Goal: Task Accomplishment & Management: Use online tool/utility

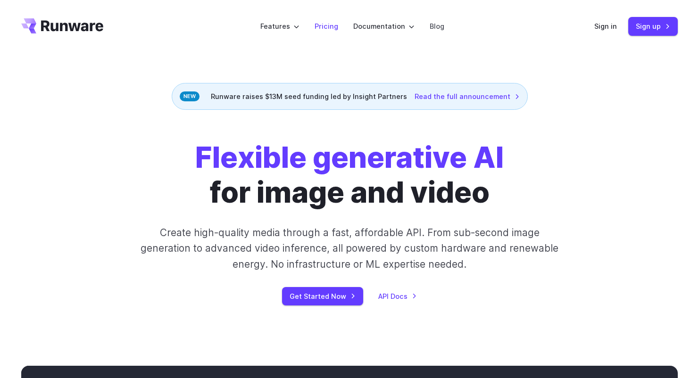
click at [327, 26] on link "Pricing" at bounding box center [327, 26] width 24 height 11
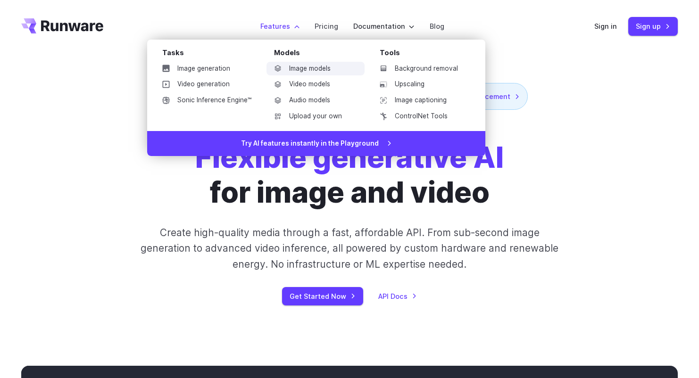
click at [309, 72] on link "Image models" at bounding box center [316, 69] width 98 height 14
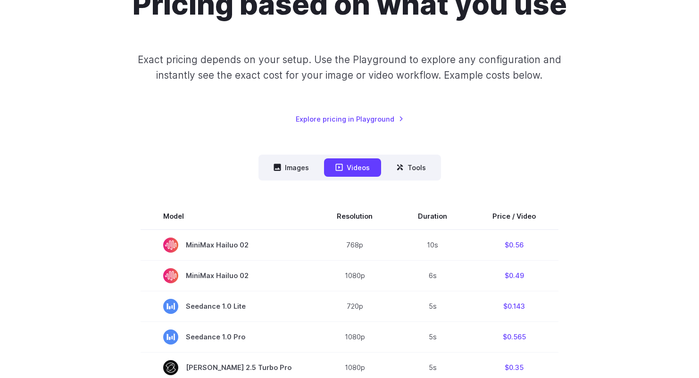
scroll to position [123, 0]
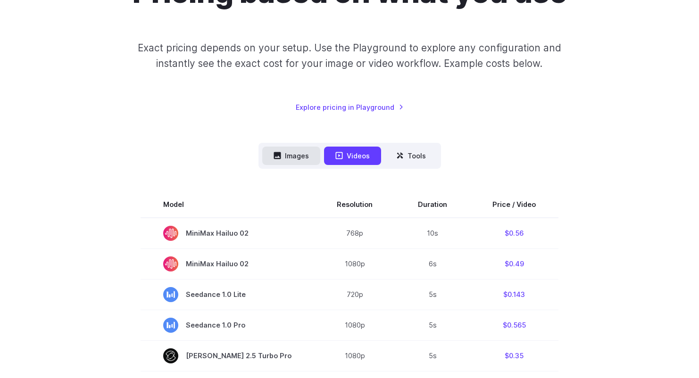
click at [285, 155] on button "Images" at bounding box center [291, 156] width 58 height 18
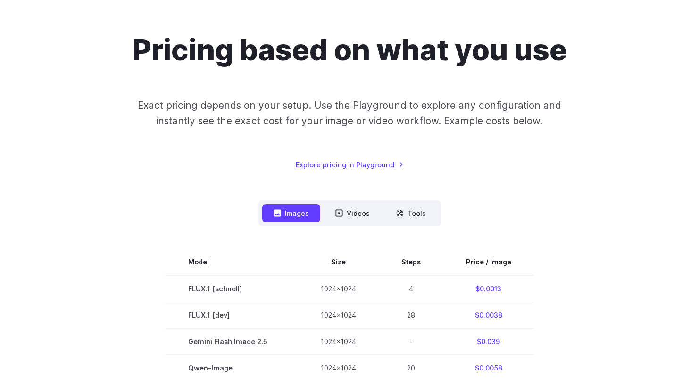
scroll to position [48, 0]
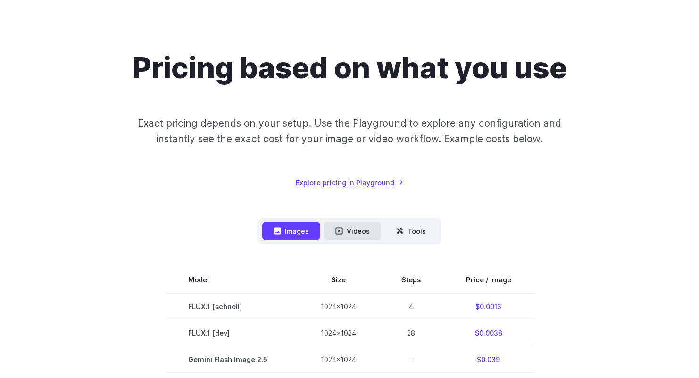
click at [350, 228] on button "Videos" at bounding box center [352, 231] width 57 height 18
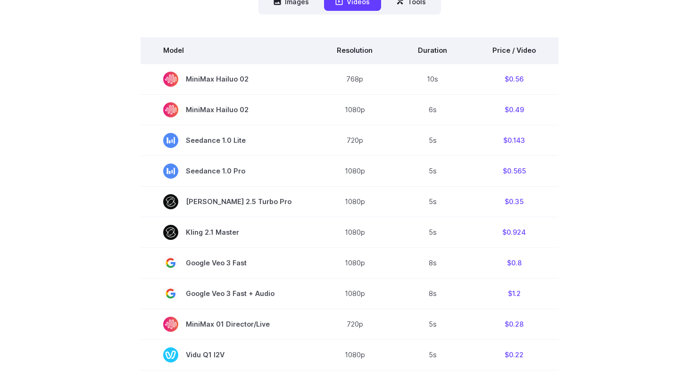
scroll to position [278, 0]
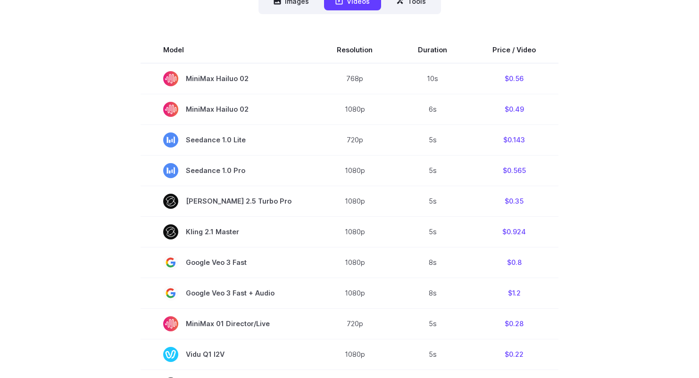
click at [134, 264] on section "Model Resolution Duration Price / Video MiniMax Hailuo 02 768p 10s $0.56 MiniMa…" at bounding box center [349, 372] width 657 height 670
click at [127, 322] on section "Model Resolution Duration Price / Video MiniMax Hailuo 02 768p 10s $0.56 MiniMa…" at bounding box center [349, 372] width 657 height 670
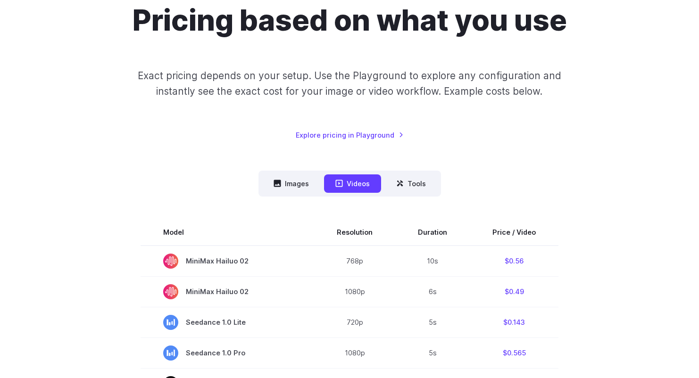
scroll to position [128, 0]
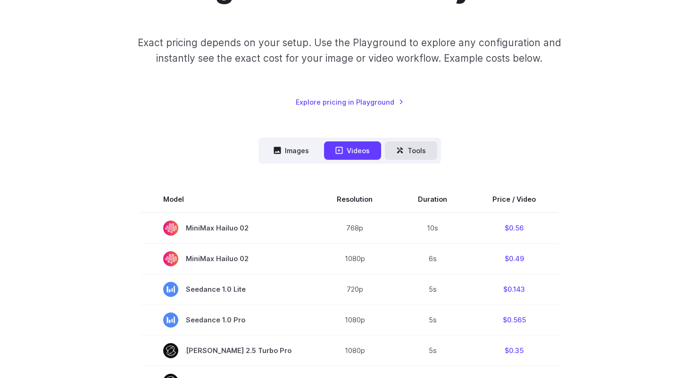
click at [396, 153] on icon at bounding box center [400, 151] width 8 height 8
click at [413, 151] on button "Tools" at bounding box center [411, 151] width 52 height 18
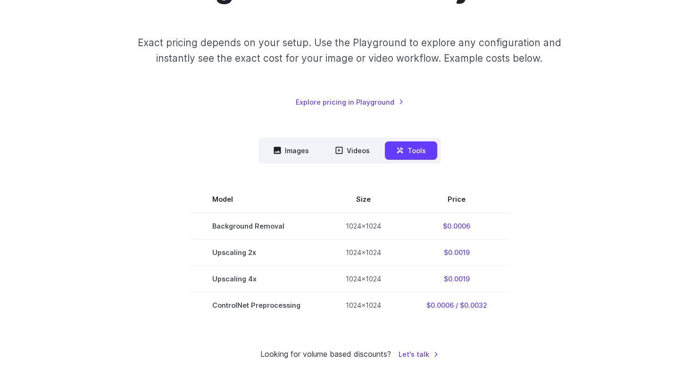
click at [152, 325] on div "Pricing based on what you use Exact pricing depends on your setup. Use the Play…" at bounding box center [349, 165] width 657 height 391
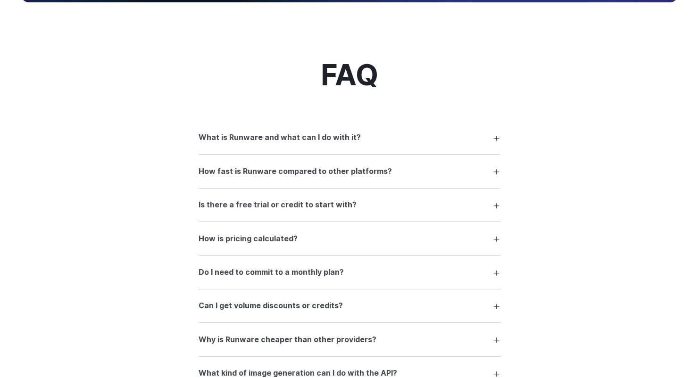
scroll to position [717, 0]
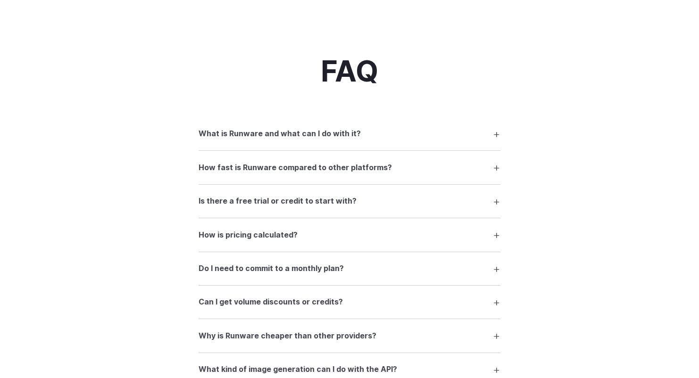
click at [210, 199] on h3 "Is there a free trial or credit to start with?" at bounding box center [278, 201] width 158 height 12
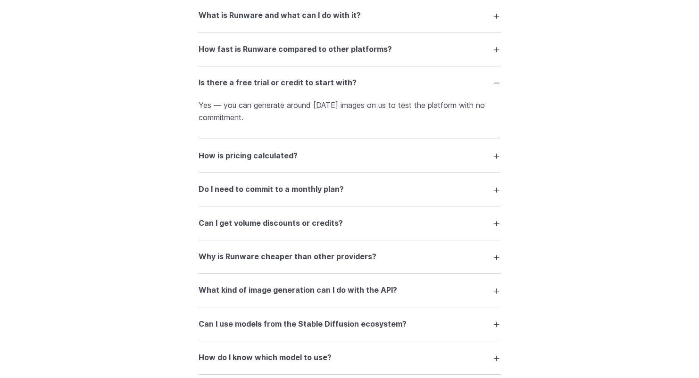
scroll to position [841, 0]
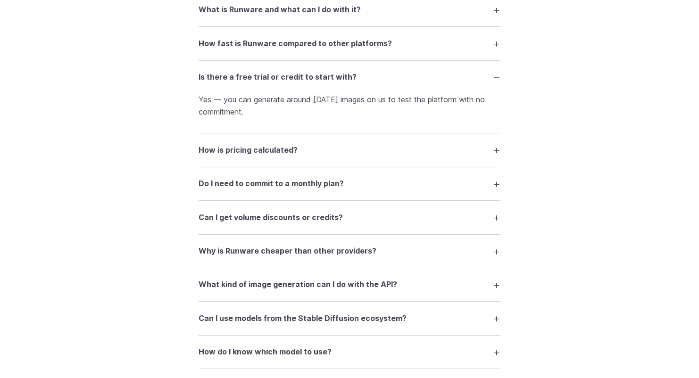
click at [215, 179] on h3 "Do I need to commit to a monthly plan?" at bounding box center [271, 184] width 145 height 12
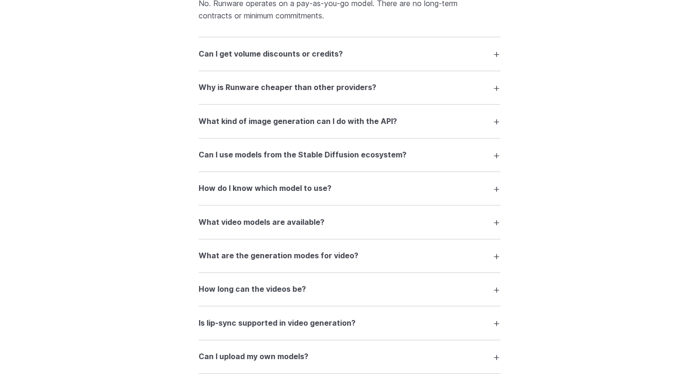
scroll to position [1055, 0]
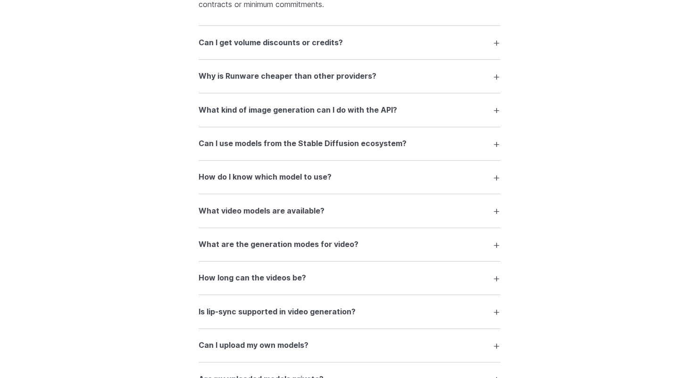
click at [234, 75] on h3 "Why is Runware cheaper than other providers?" at bounding box center [288, 76] width 178 height 12
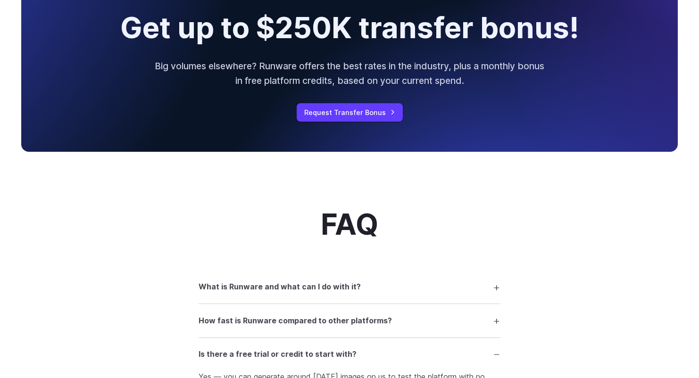
scroll to position [0, 0]
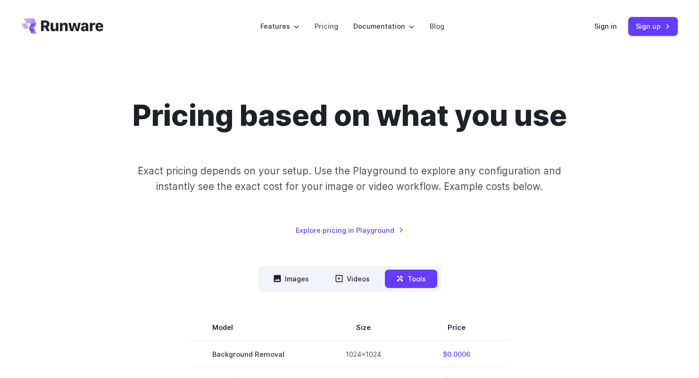
click at [93, 29] on icon "Go to /" at bounding box center [62, 25] width 82 height 15
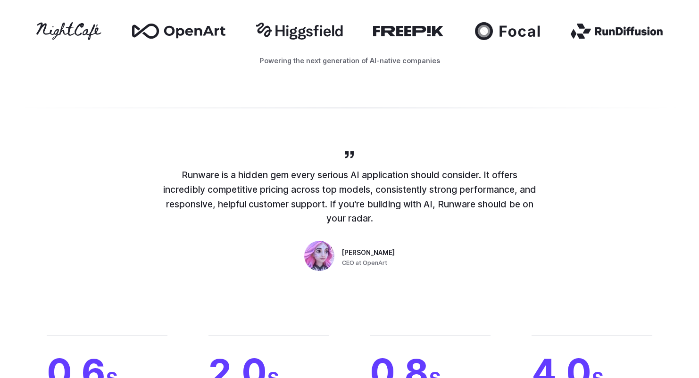
scroll to position [612, 0]
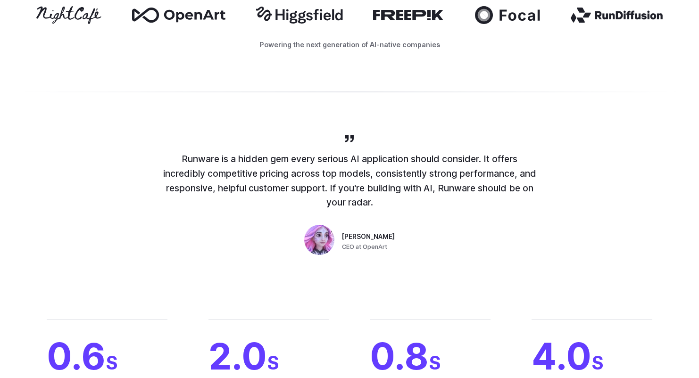
click at [130, 209] on div "Runware is a hidden gem every serious AI application should consider. It offers…" at bounding box center [349, 195] width 679 height 125
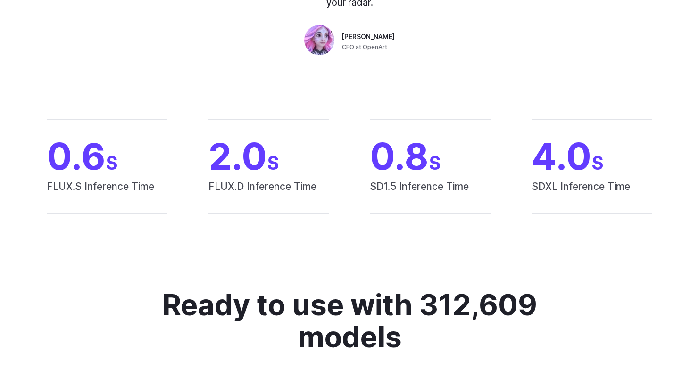
scroll to position [837, 0]
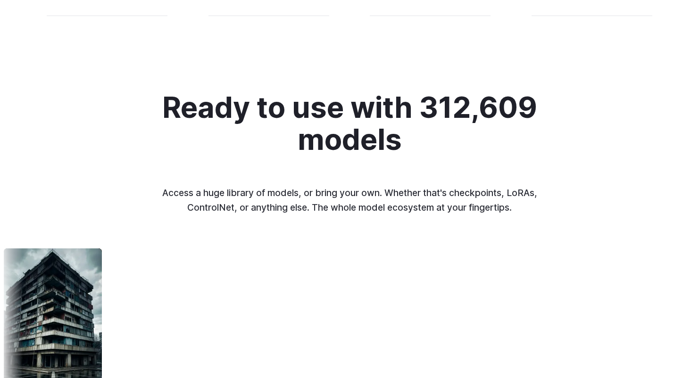
scroll to position [1034, 0]
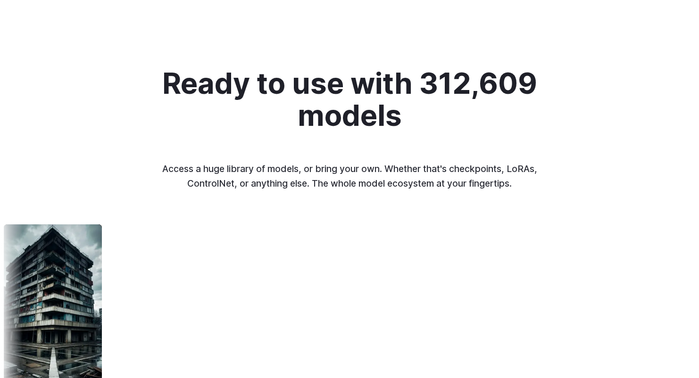
click at [157, 185] on p "Access a huge library of models, or bring your own. Whether that's checkpoints,…" at bounding box center [349, 176] width 392 height 29
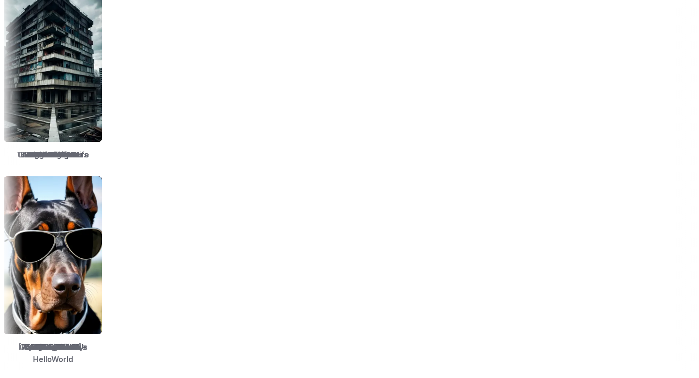
scroll to position [1317, 0]
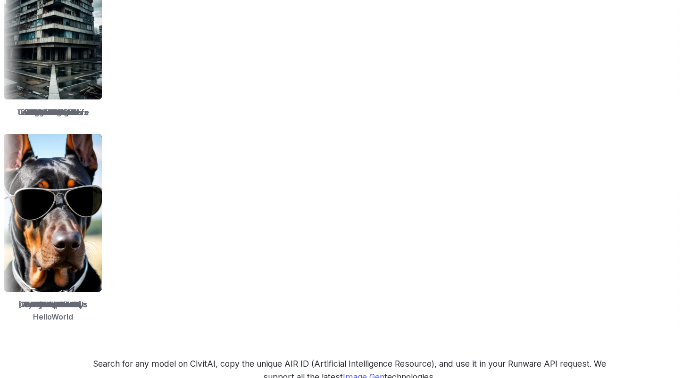
click at [145, 325] on div "Ready to use with 312,609 models Access a huge library of models, or bring your…" at bounding box center [349, 84] width 699 height 600
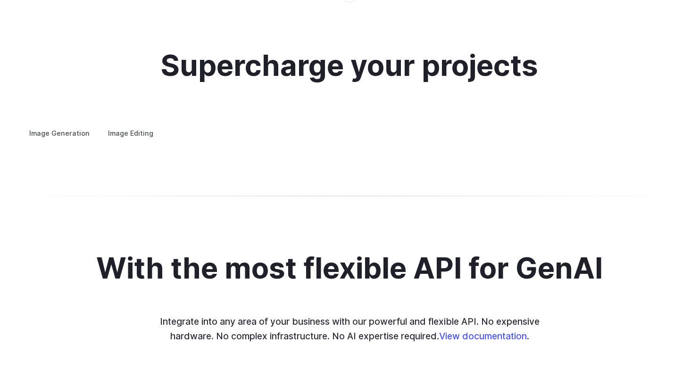
scroll to position [1822, 0]
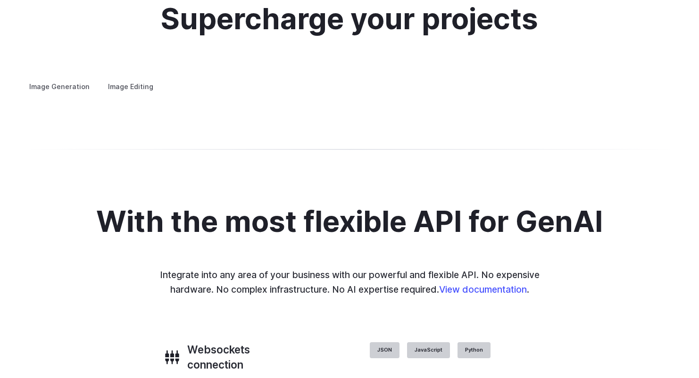
click at [0, 0] on summary "Concept design" at bounding box center [0, 0] width 0 height 0
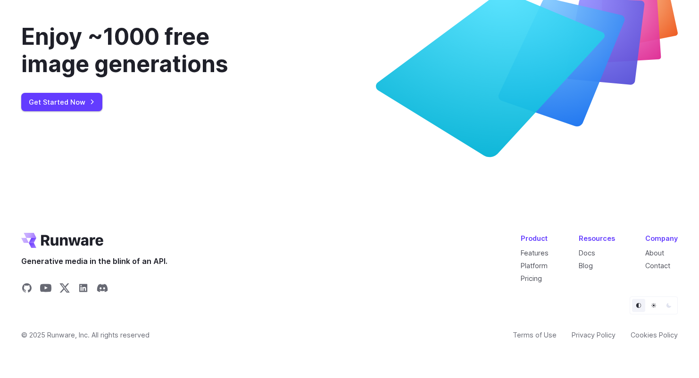
scroll to position [3555, 0]
click at [80, 111] on link "Get Started Now" at bounding box center [61, 102] width 81 height 18
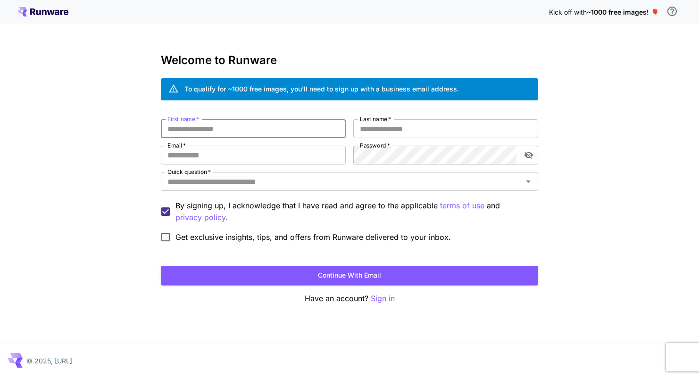
click at [248, 133] on input "First name   *" at bounding box center [253, 128] width 185 height 19
type input "****"
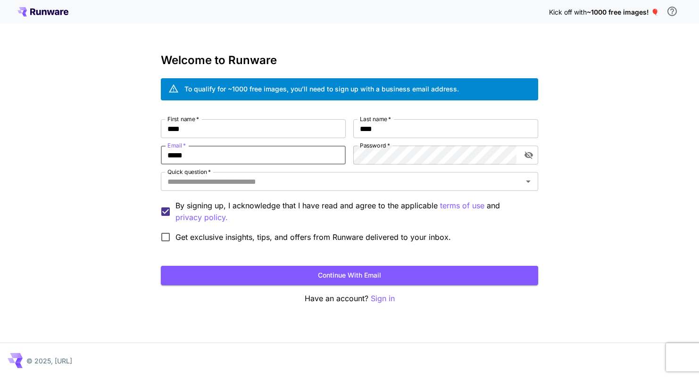
type input "**********"
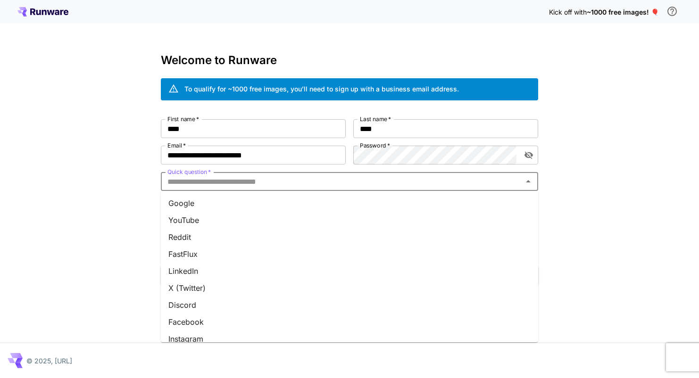
click at [344, 179] on input "Quick question   *" at bounding box center [342, 181] width 356 height 13
click at [325, 207] on li "Google" at bounding box center [349, 203] width 377 height 17
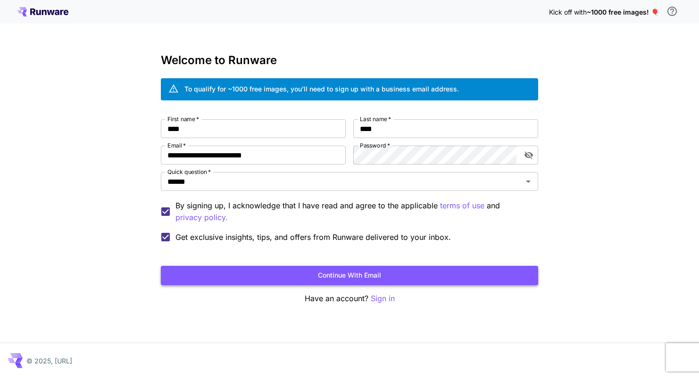
click at [210, 272] on button "Continue with email" at bounding box center [349, 275] width 377 height 19
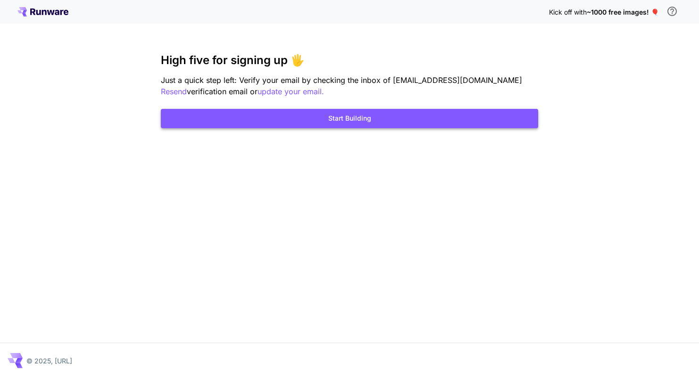
click at [264, 119] on button "Start Building" at bounding box center [349, 118] width 377 height 19
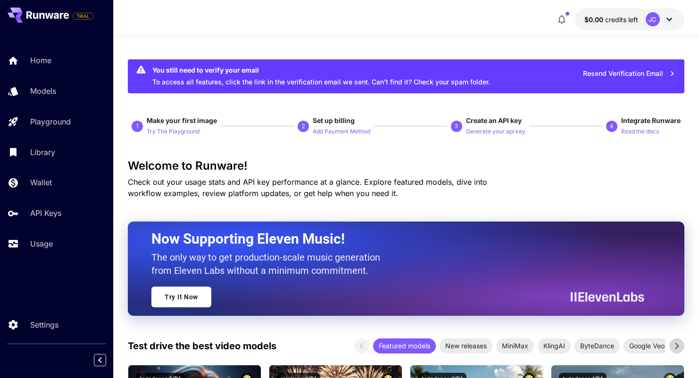
click at [667, 19] on icon at bounding box center [669, 19] width 11 height 11
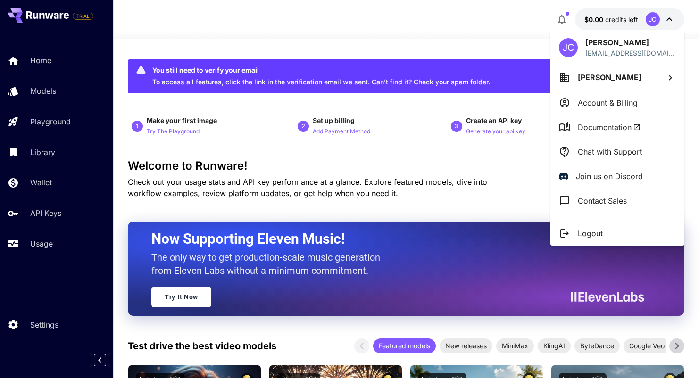
click at [667, 19] on div at bounding box center [349, 189] width 699 height 378
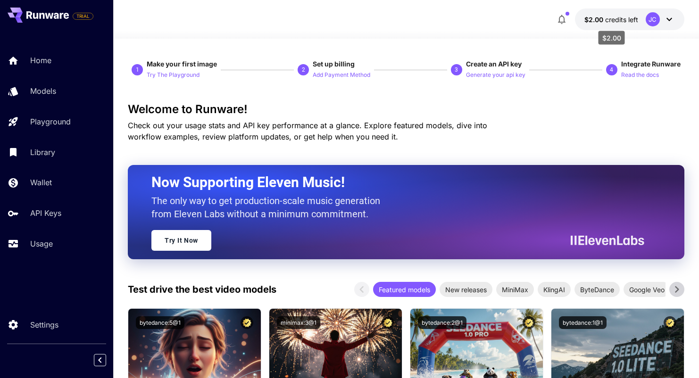
click at [609, 20] on span "credits left" at bounding box center [621, 20] width 33 height 8
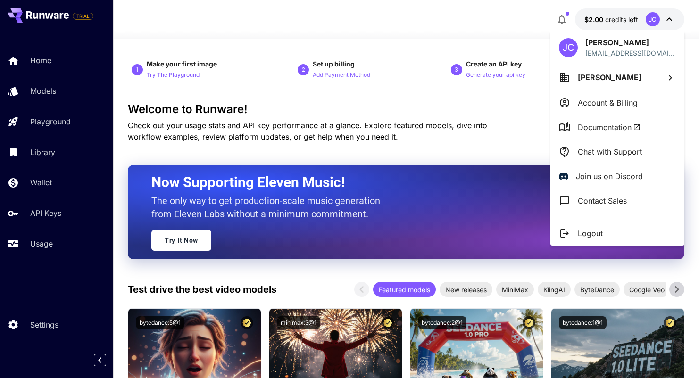
click at [609, 20] on div at bounding box center [349, 189] width 699 height 378
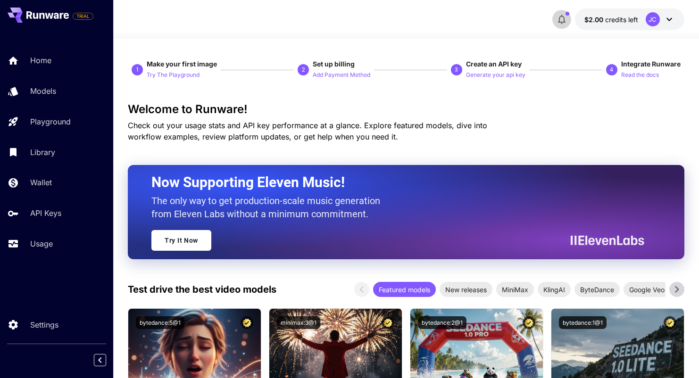
click at [563, 16] on icon "button" at bounding box center [561, 19] width 11 height 11
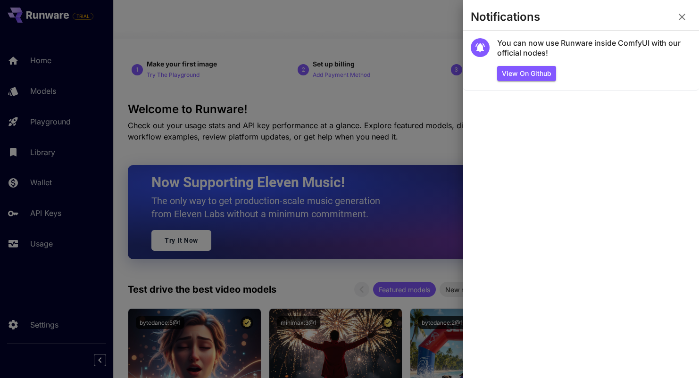
click at [684, 17] on icon "button" at bounding box center [681, 16] width 11 height 11
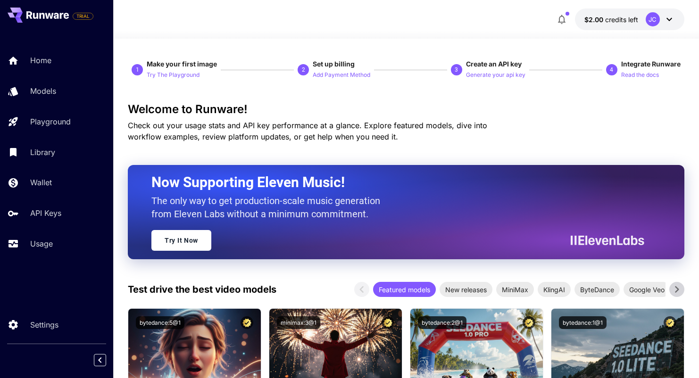
click at [670, 16] on icon at bounding box center [669, 19] width 11 height 11
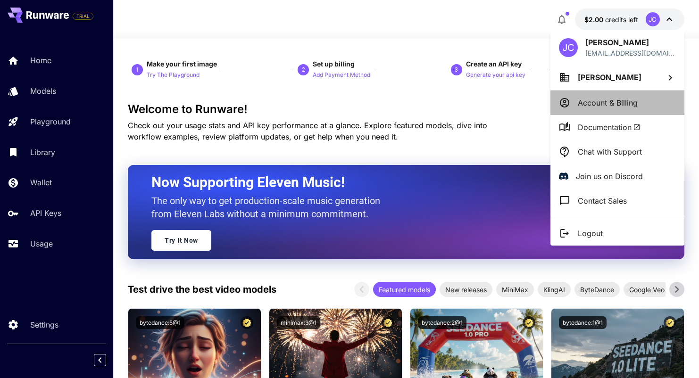
click at [632, 108] on p "Account & Billing" at bounding box center [608, 102] width 60 height 11
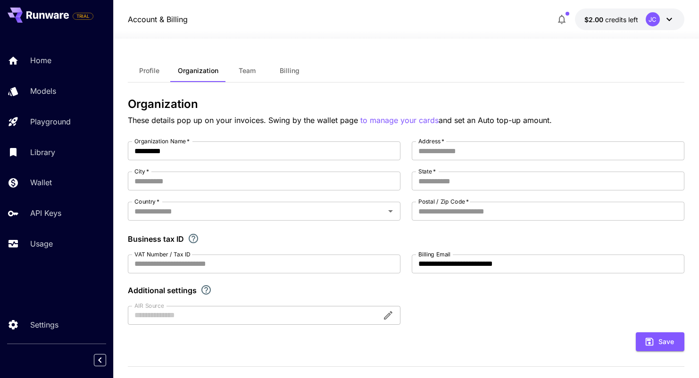
click at [155, 75] on button "Profile" at bounding box center [149, 70] width 42 height 23
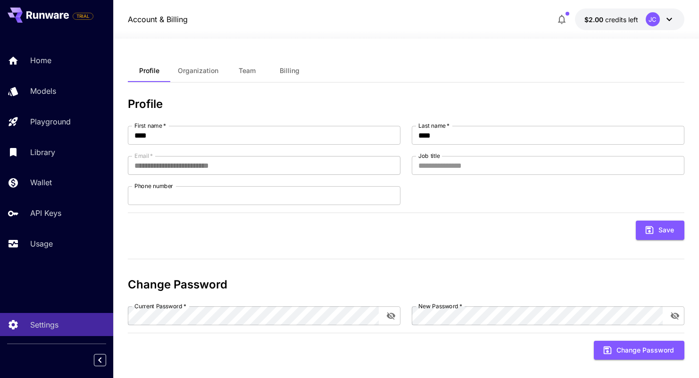
click at [196, 70] on span "Organization" at bounding box center [198, 71] width 41 height 8
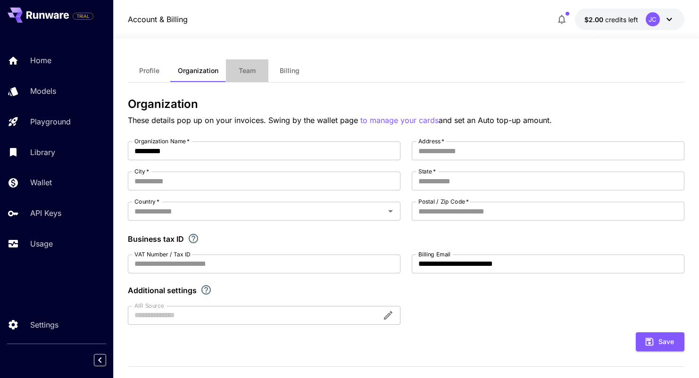
click at [234, 74] on button "Team" at bounding box center [247, 70] width 42 height 23
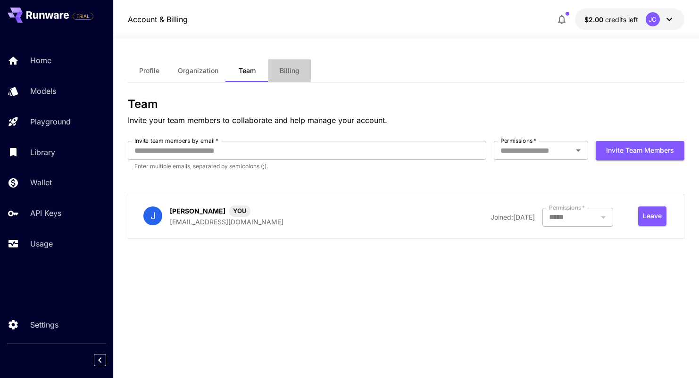
click at [276, 81] on button "Billing" at bounding box center [289, 70] width 42 height 23
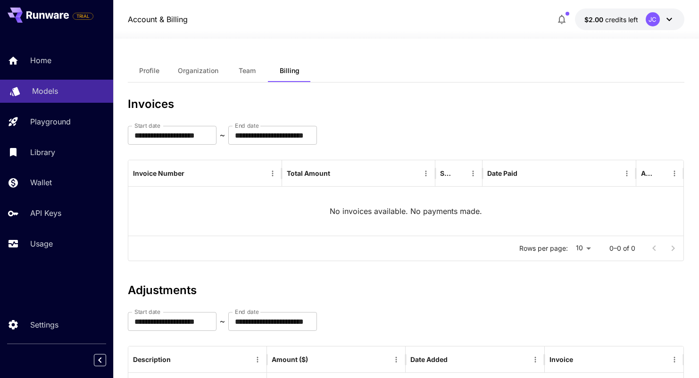
click at [57, 85] on p "Models" at bounding box center [45, 90] width 26 height 11
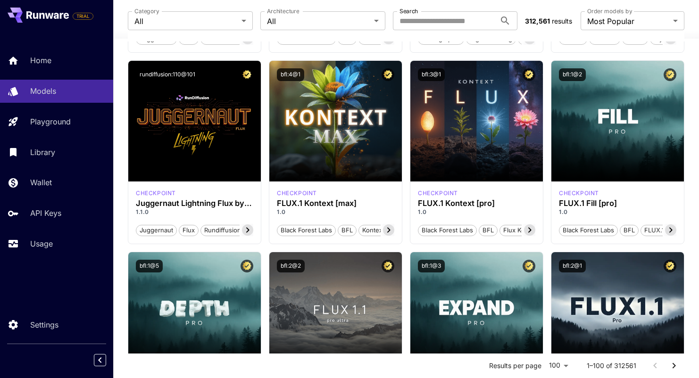
scroll to position [279, 0]
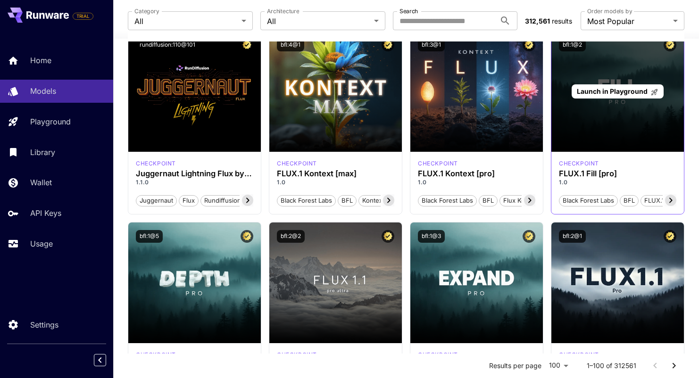
click at [585, 141] on div "Launch in Playground" at bounding box center [617, 91] width 133 height 121
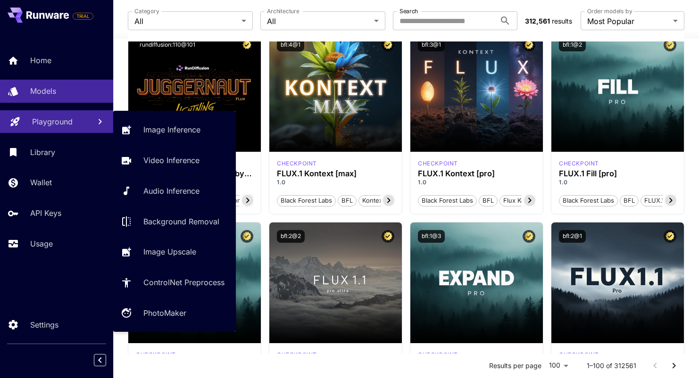
click at [75, 125] on div "Playground" at bounding box center [57, 121] width 51 height 11
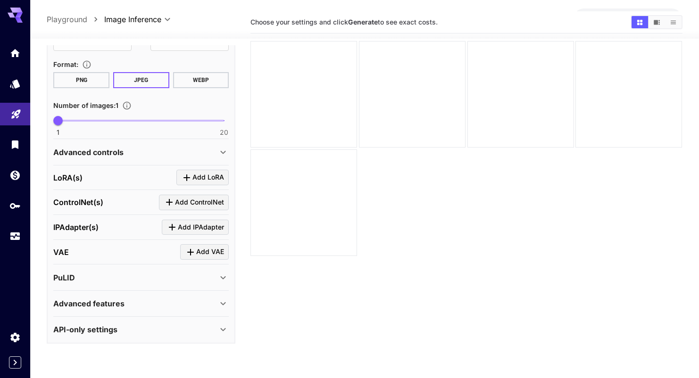
scroll to position [252, 0]
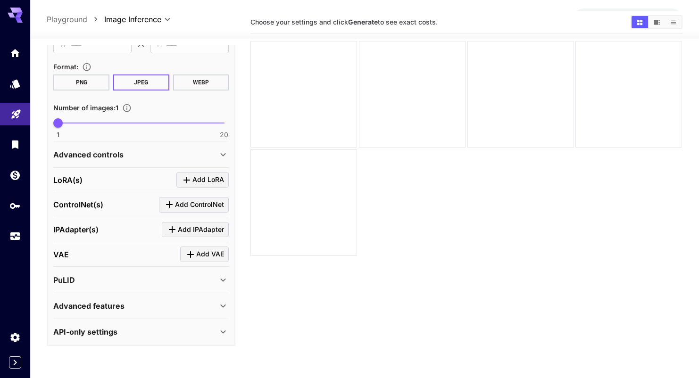
click at [95, 303] on p "Advanced features" at bounding box center [88, 305] width 71 height 11
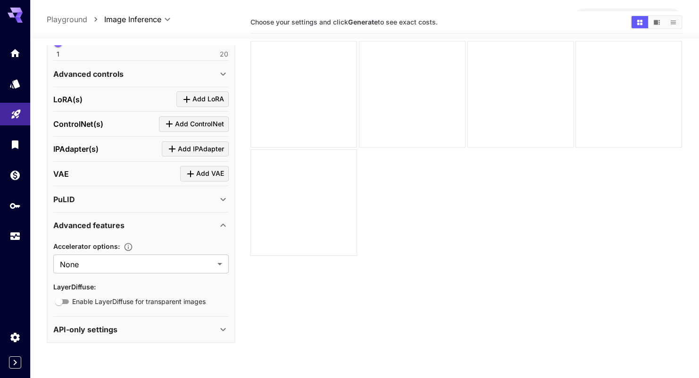
click at [97, 329] on p "API-only settings" at bounding box center [85, 329] width 64 height 11
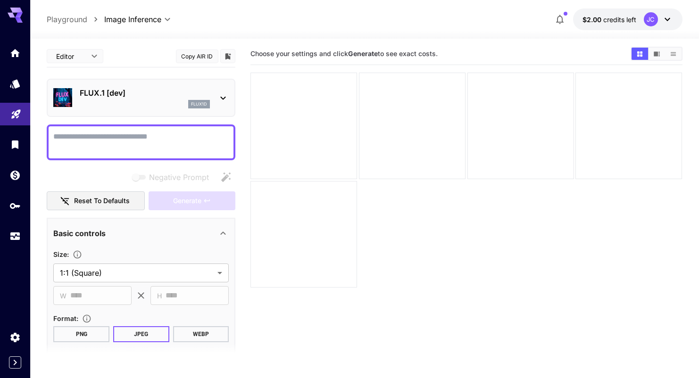
scroll to position [0, 0]
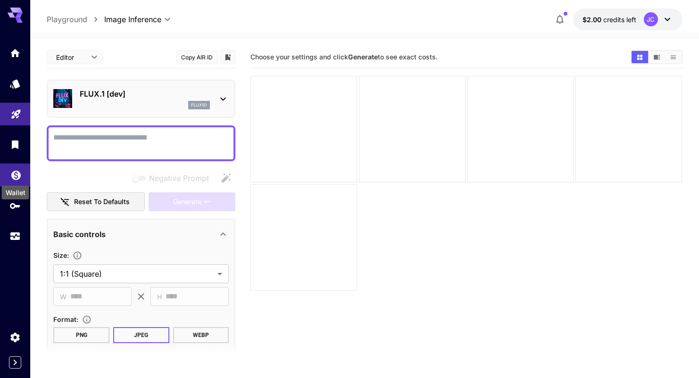
click at [16, 177] on icon "Wallet" at bounding box center [15, 172] width 11 height 11
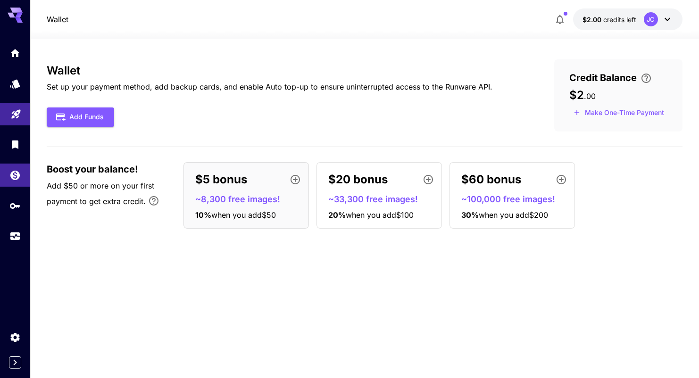
click at [113, 255] on div "Wallet Set up your payment method, add backup cards, and enable Auto top-up to …" at bounding box center [364, 208] width 635 height 298
click at [17, 211] on link at bounding box center [15, 205] width 30 height 23
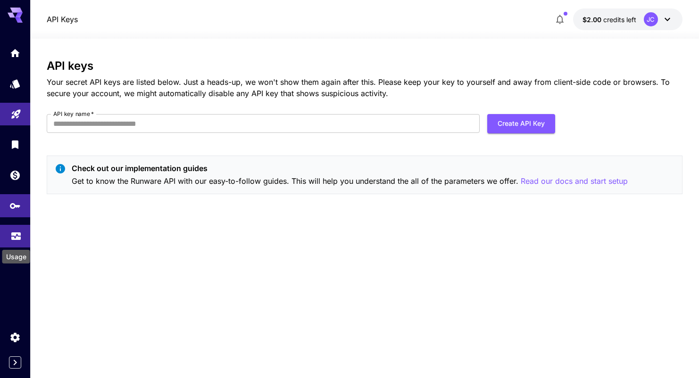
click at [20, 231] on icon "Usage" at bounding box center [15, 233] width 11 height 11
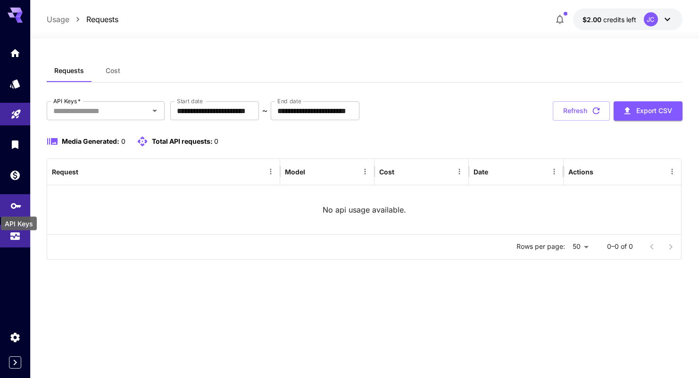
click at [20, 208] on icon "API Keys" at bounding box center [15, 202] width 11 height 11
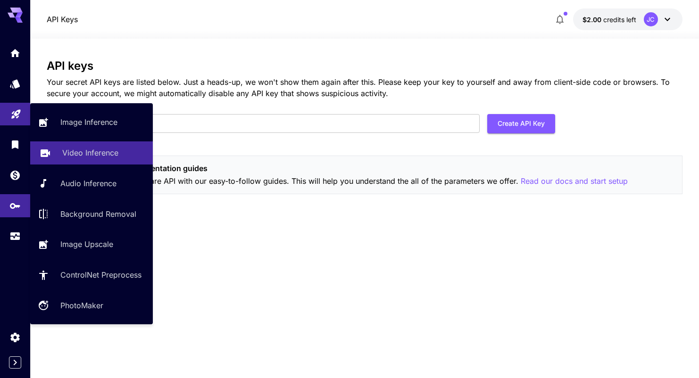
click at [80, 153] on p "Video Inference" at bounding box center [90, 152] width 56 height 11
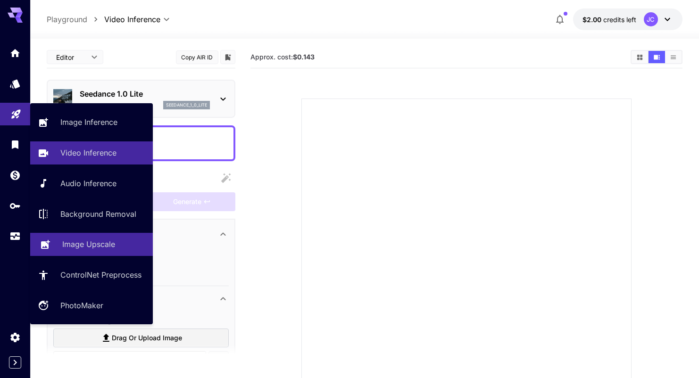
click at [81, 235] on link "Image Upscale" at bounding box center [91, 244] width 123 height 23
type input "**********"
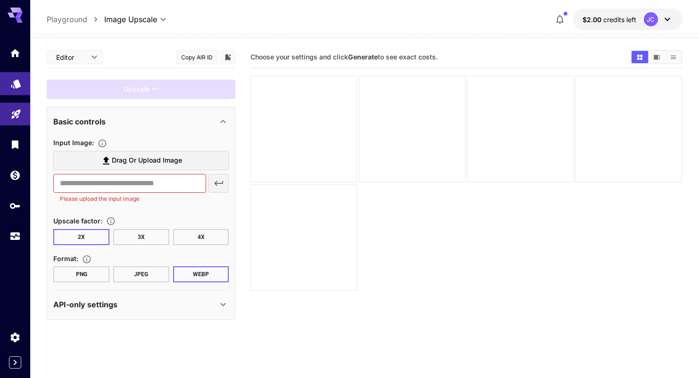
click at [8, 91] on link at bounding box center [15, 83] width 30 height 23
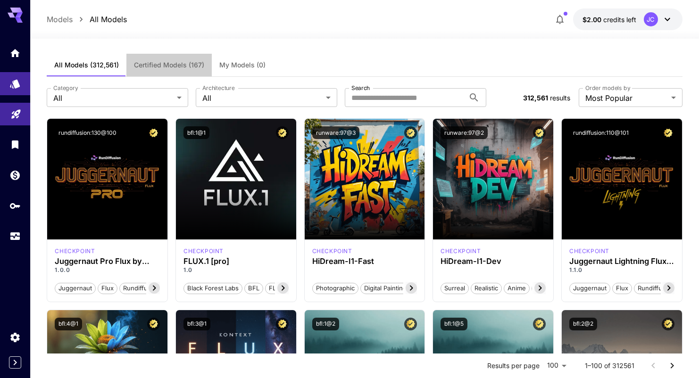
click at [164, 69] on span "Certified Models (167)" at bounding box center [169, 65] width 70 height 8
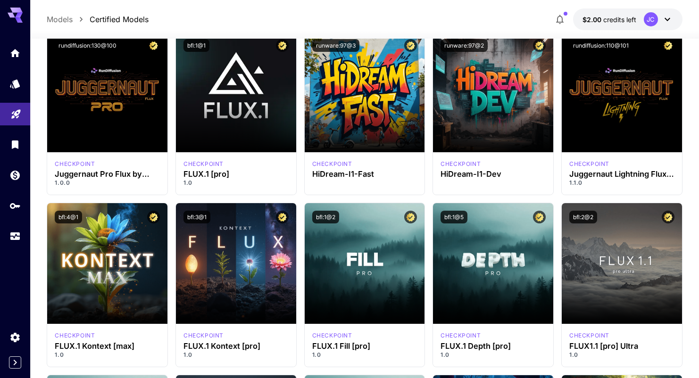
scroll to position [76, 0]
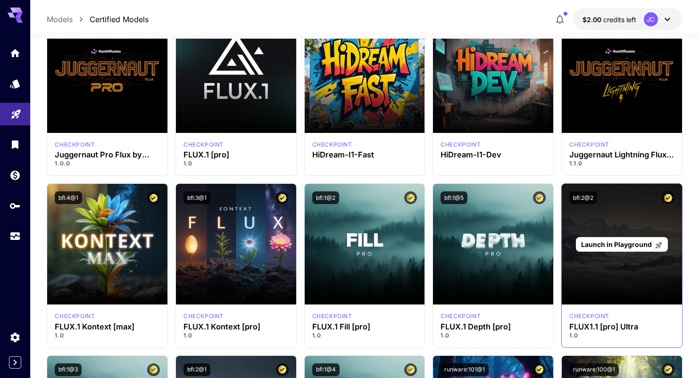
click at [637, 234] on div "Launch in Playground" at bounding box center [622, 244] width 120 height 121
click at [634, 248] on span "Launch in Playground" at bounding box center [616, 245] width 71 height 8
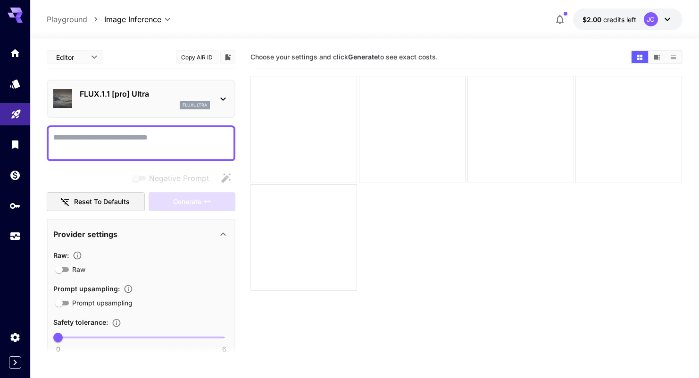
click at [224, 93] on div at bounding box center [222, 99] width 11 height 12
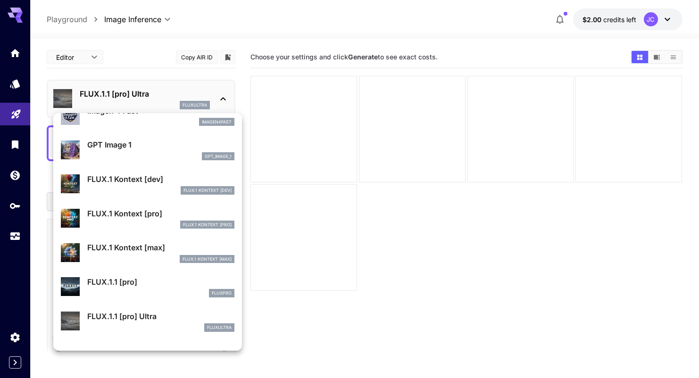
scroll to position [569, 0]
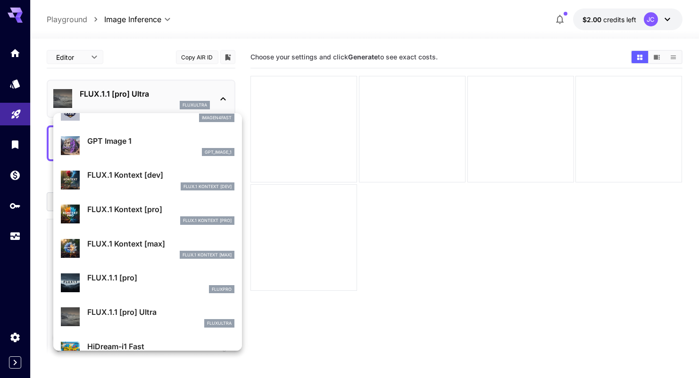
click at [40, 105] on div at bounding box center [349, 189] width 699 height 378
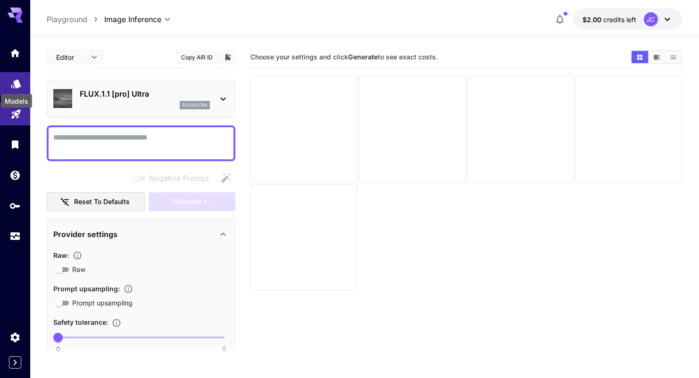
click at [18, 86] on icon "Models" at bounding box center [15, 80] width 11 height 11
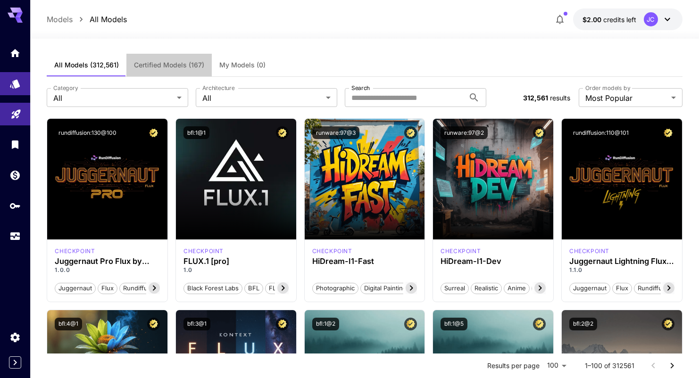
click at [173, 57] on button "Certified Models (167)" at bounding box center [168, 65] width 85 height 23
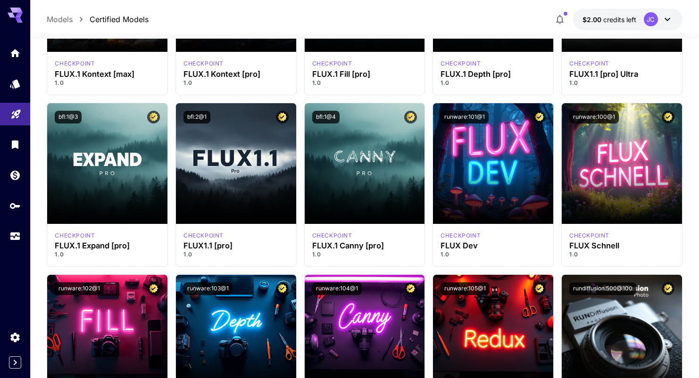
scroll to position [337, 0]
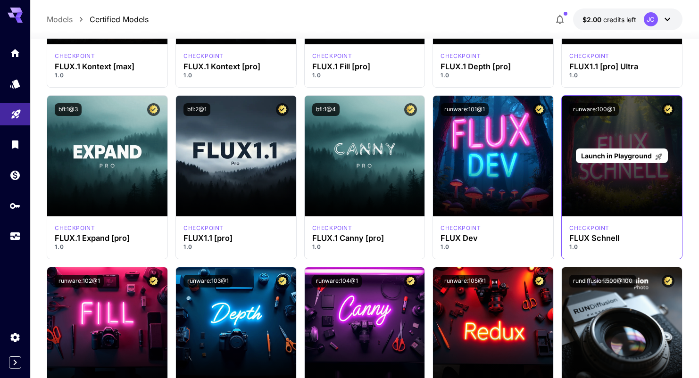
click at [625, 149] on div "Launch in Playground" at bounding box center [622, 156] width 92 height 15
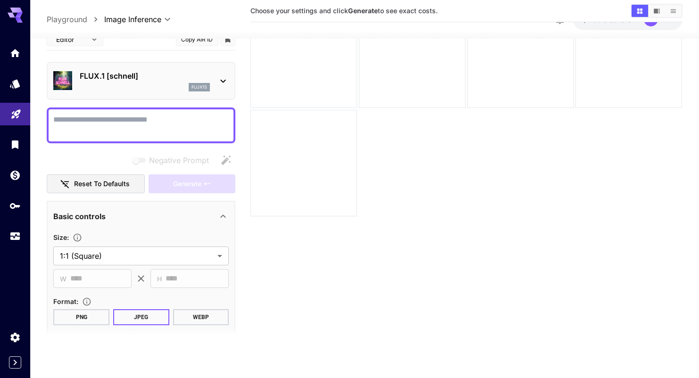
scroll to position [75, 0]
click at [133, 129] on textarea "Negative Prompt" at bounding box center [140, 125] width 175 height 23
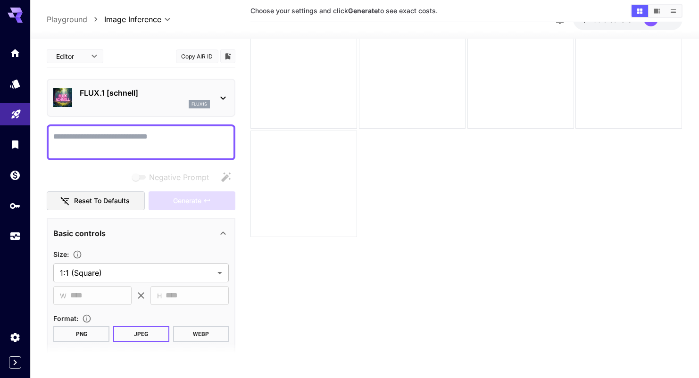
scroll to position [35, 0]
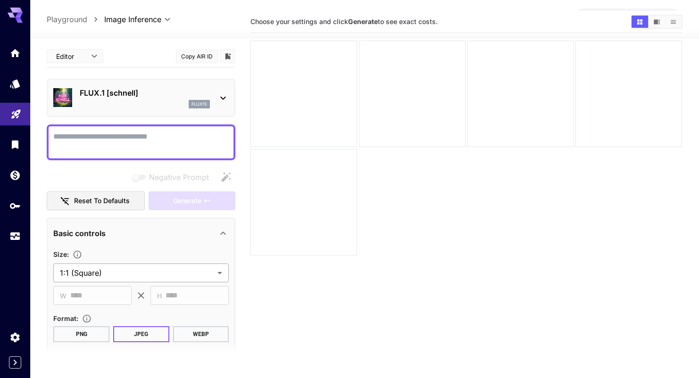
click at [132, 273] on body "**********" at bounding box center [349, 191] width 699 height 453
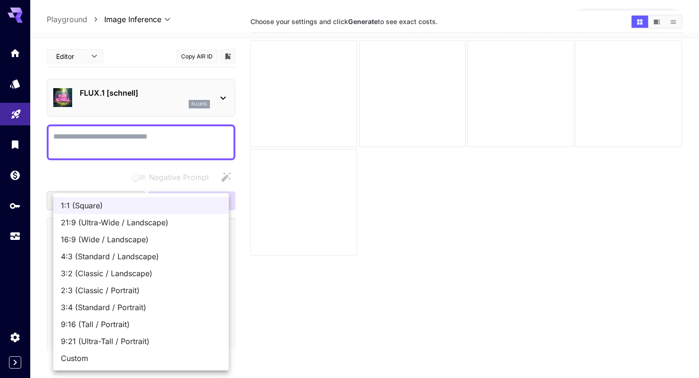
click at [120, 359] on span "Custom" at bounding box center [141, 358] width 160 height 11
type input "******"
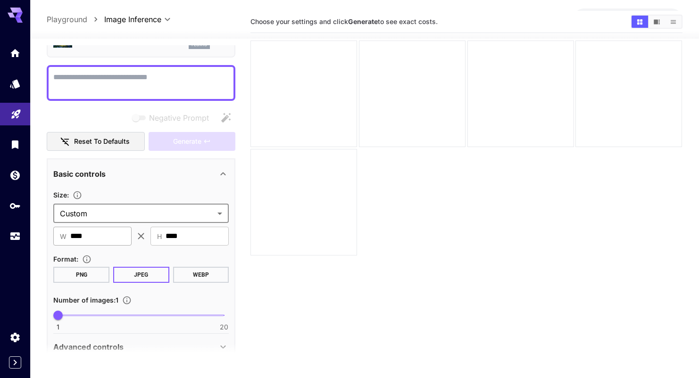
scroll to position [76, 0]
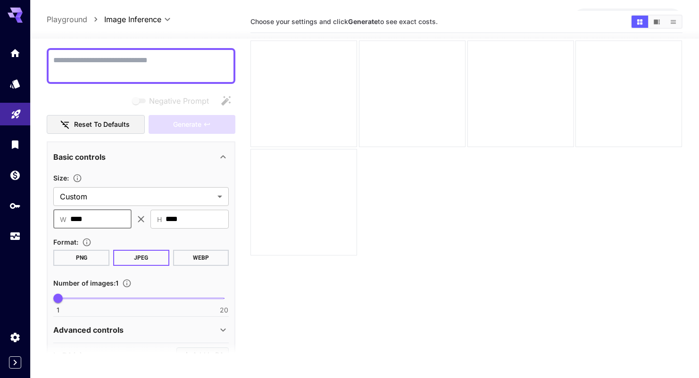
click at [96, 221] on input "****" at bounding box center [100, 219] width 61 height 19
type input "****"
click at [202, 247] on div "Format :" at bounding box center [140, 241] width 175 height 11
click at [189, 216] on input "***" at bounding box center [197, 219] width 63 height 19
click at [206, 239] on div "Format :" at bounding box center [140, 241] width 175 height 11
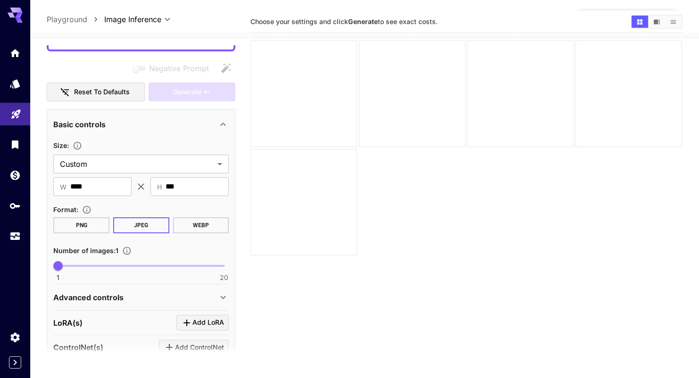
scroll to position [104, 0]
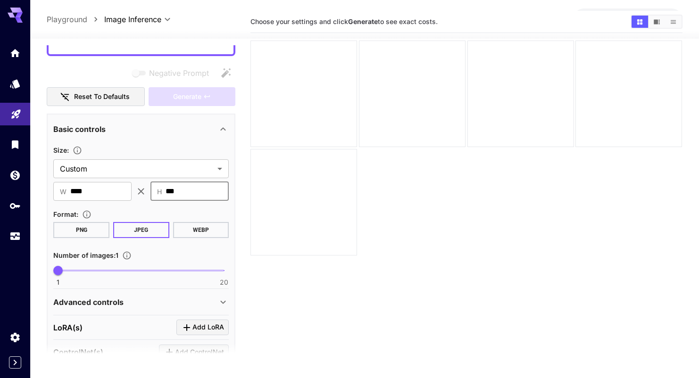
drag, startPoint x: 172, startPoint y: 190, endPoint x: 190, endPoint y: 190, distance: 17.9
click at [191, 190] on input "***" at bounding box center [197, 191] width 63 height 19
type input "***"
click at [146, 205] on div "Size : Custom ****** ​ ​ W **** ​ ​ H *** ​ Format : PNG JPEG WEBP Number of im…" at bounding box center [140, 215] width 175 height 142
click at [173, 193] on input "***" at bounding box center [197, 191] width 63 height 19
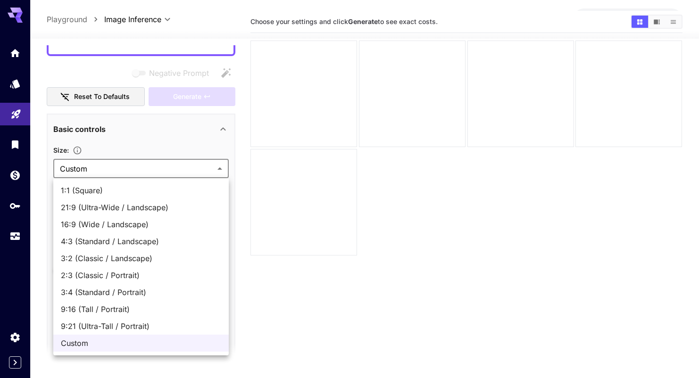
click at [144, 170] on body "**********" at bounding box center [349, 191] width 699 height 453
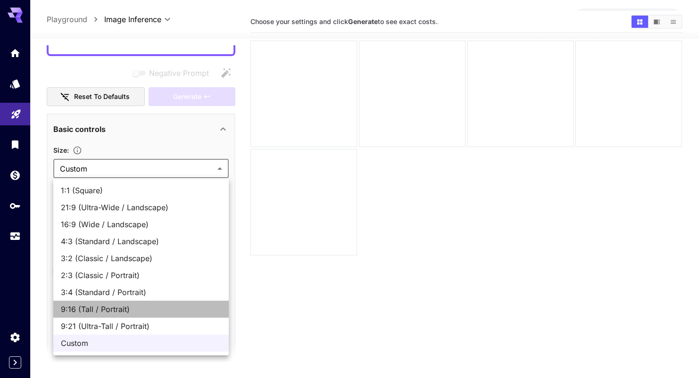
click at [145, 304] on span "9:16 (Tall / Portrait)" at bounding box center [141, 309] width 160 height 11
type input "**********"
type input "***"
type input "****"
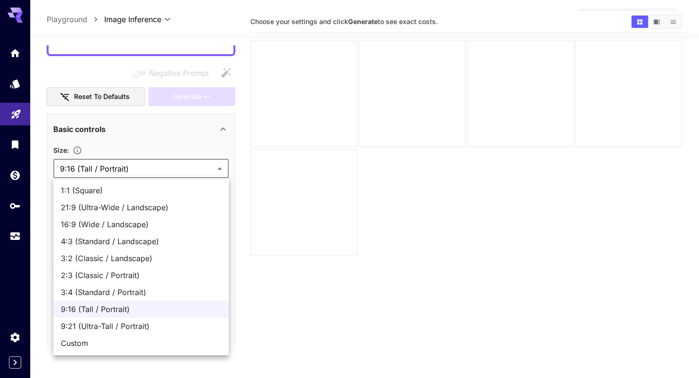
click at [156, 170] on body "**********" at bounding box center [349, 191] width 699 height 453
click at [136, 221] on span "16:9 (Wide / Landscape)" at bounding box center [141, 224] width 160 height 11
type input "**********"
type input "****"
type input "***"
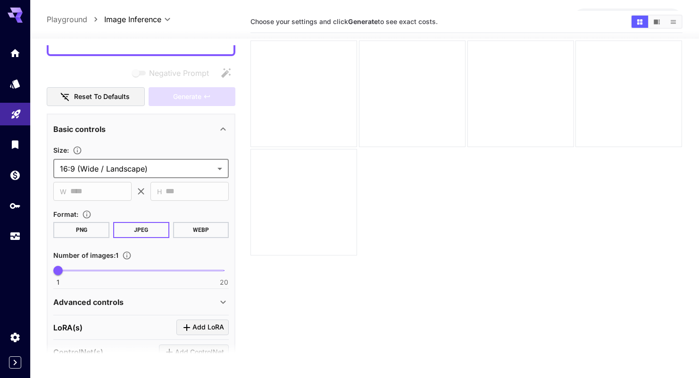
click at [134, 204] on div "**********" at bounding box center [140, 215] width 175 height 142
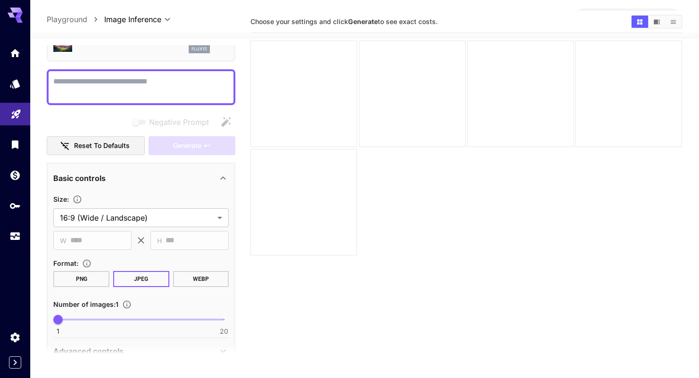
scroll to position [52, 0]
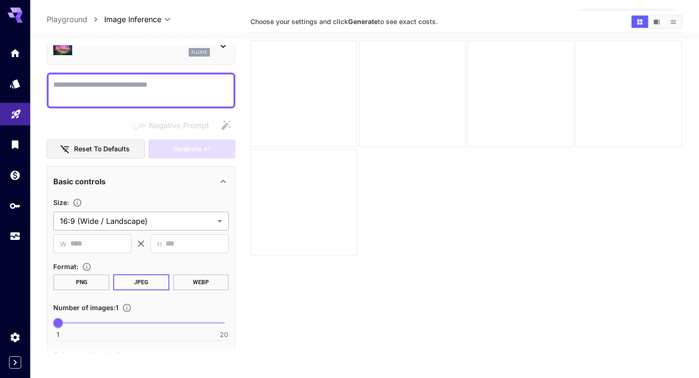
click at [109, 221] on body "**********" at bounding box center [349, 191] width 699 height 453
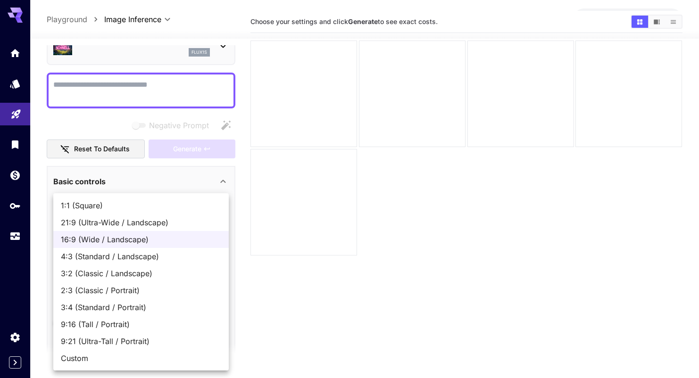
click at [158, 241] on span "16:9 (Wide / Landscape)" at bounding box center [141, 239] width 160 height 11
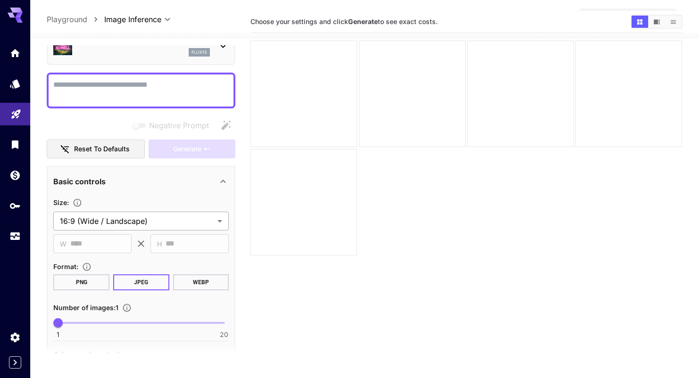
scroll to position [0, 0]
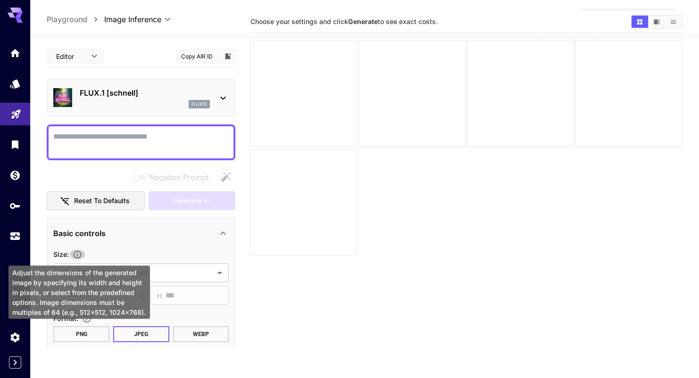
click at [81, 253] on icon "Adjust the dimensions of the generated image by specifying its width and height…" at bounding box center [77, 254] width 9 height 9
click at [76, 253] on icon "Adjust the dimensions of the generated image by specifying its width and height…" at bounding box center [77, 254] width 9 height 9
click at [80, 256] on icon "Adjust the dimensions of the generated image by specifying its width and height…" at bounding box center [77, 254] width 9 height 9
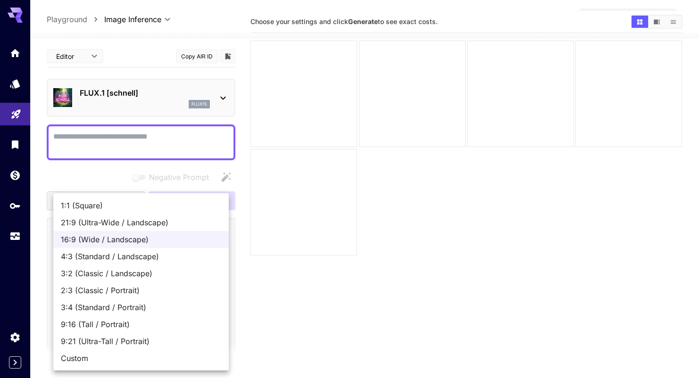
click at [168, 275] on body "**********" at bounding box center [349, 191] width 699 height 453
click at [248, 271] on div at bounding box center [349, 189] width 699 height 378
click at [188, 272] on body "**********" at bounding box center [349, 191] width 699 height 453
click at [127, 354] on span "Custom" at bounding box center [141, 358] width 160 height 11
type input "******"
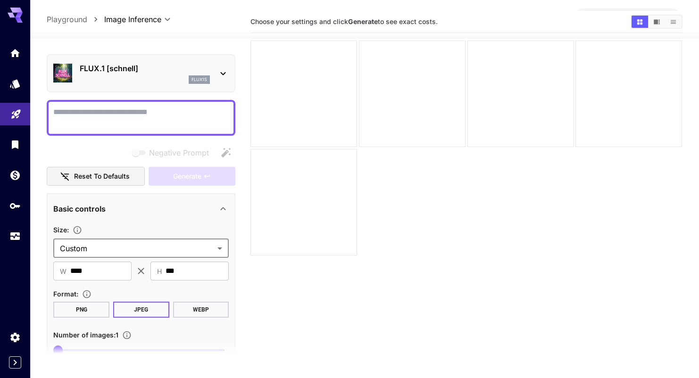
scroll to position [28, 0]
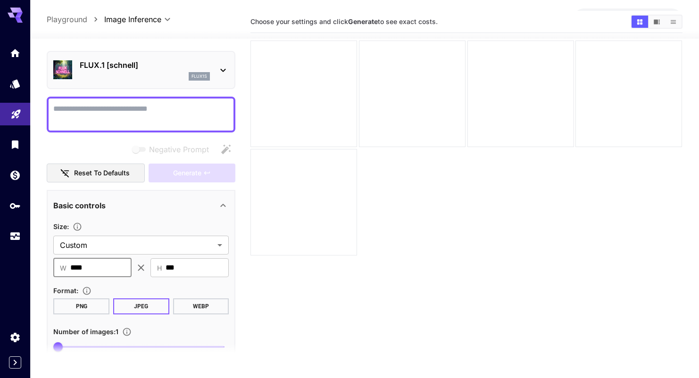
drag, startPoint x: 94, startPoint y: 269, endPoint x: 62, endPoint y: 266, distance: 31.8
click at [62, 266] on div "​ W **** ​" at bounding box center [92, 268] width 78 height 19
type input "****"
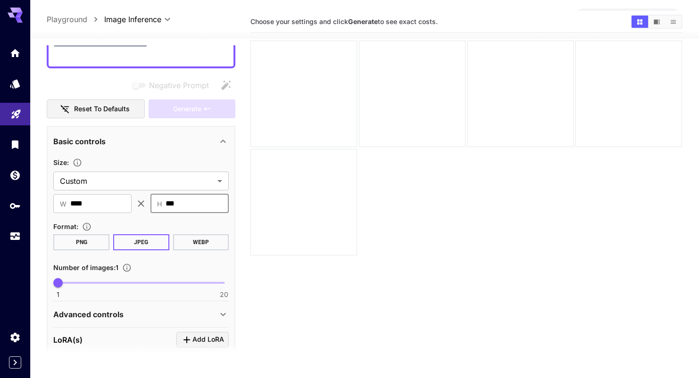
scroll to position [106, 0]
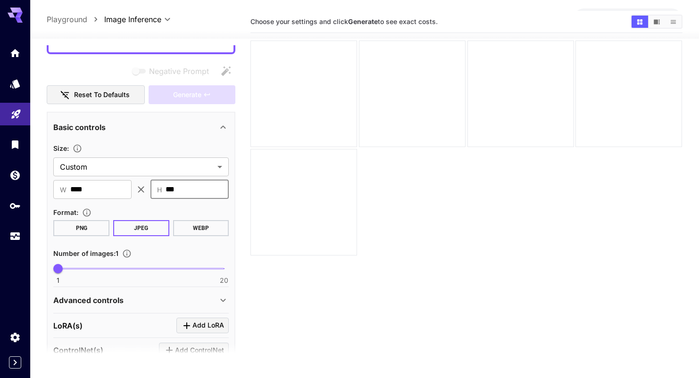
click at [196, 194] on input "***" at bounding box center [197, 189] width 63 height 19
drag, startPoint x: 194, startPoint y: 192, endPoint x: 158, endPoint y: 191, distance: 36.4
click at [158, 191] on div "​ H *** ​" at bounding box center [189, 189] width 78 height 19
click at [199, 209] on div "Format :" at bounding box center [140, 212] width 175 height 11
drag, startPoint x: 170, startPoint y: 193, endPoint x: 203, endPoint y: 193, distance: 33.0
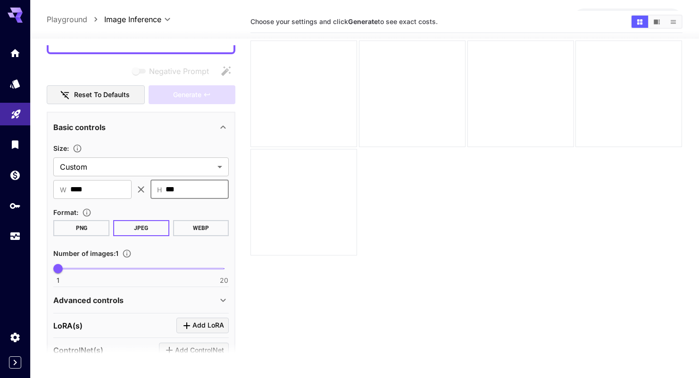
click at [203, 193] on input "***" at bounding box center [197, 189] width 63 height 19
type input "***"
click at [209, 209] on div "Format :" at bounding box center [140, 212] width 175 height 11
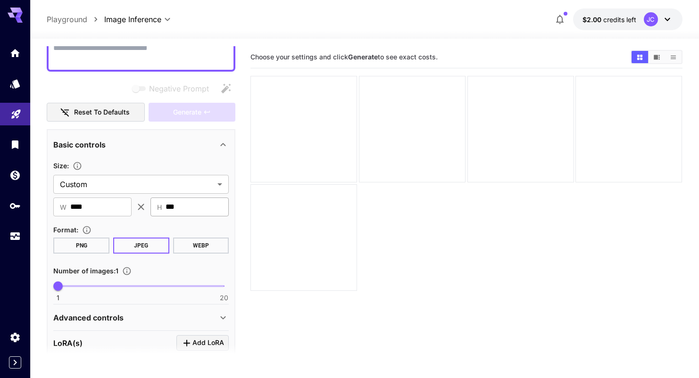
scroll to position [167, 0]
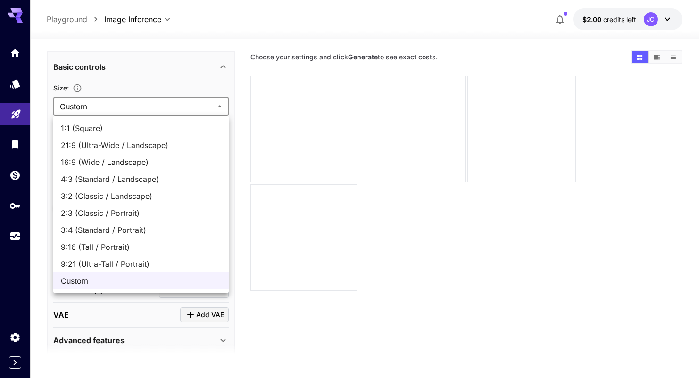
click at [168, 108] on body "**********" at bounding box center [349, 226] width 699 height 453
click at [165, 92] on div at bounding box center [349, 189] width 699 height 378
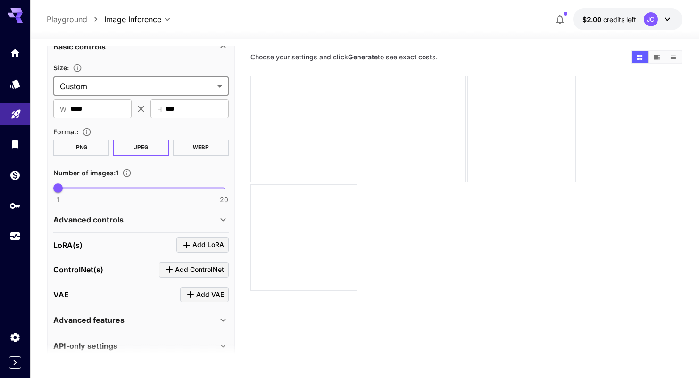
scroll to position [203, 0]
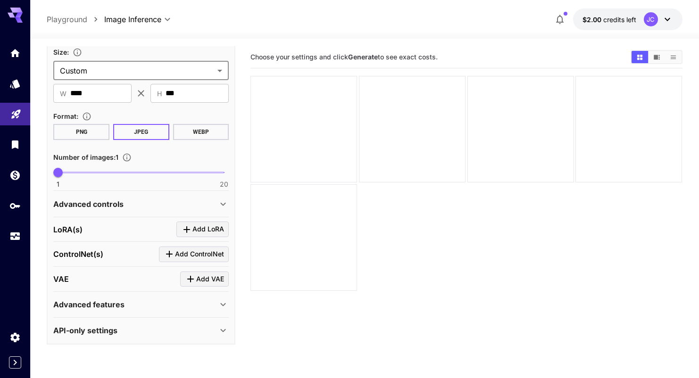
click at [156, 205] on div "Advanced controls" at bounding box center [135, 204] width 164 height 11
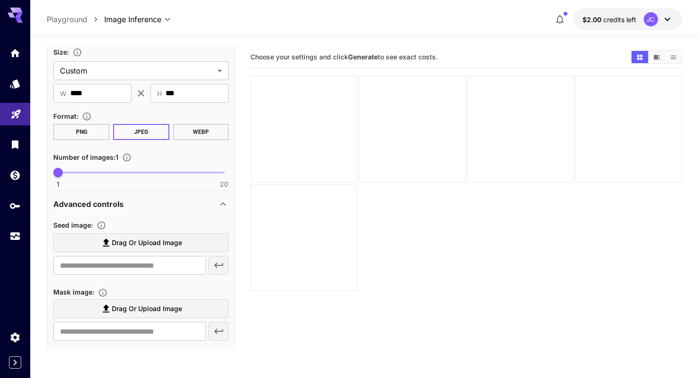
click at [156, 205] on div "Advanced controls" at bounding box center [135, 204] width 164 height 11
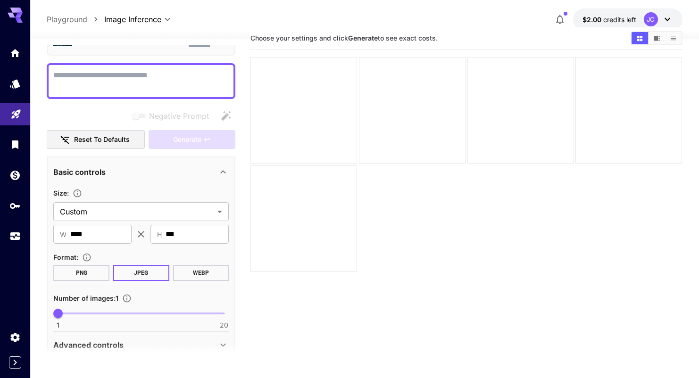
scroll to position [0, 0]
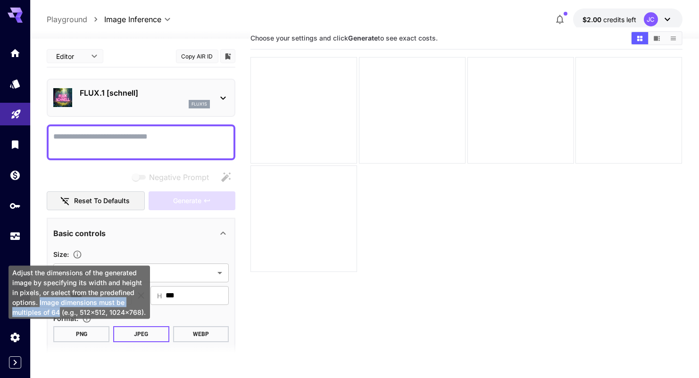
drag, startPoint x: 40, startPoint y: 302, endPoint x: 58, endPoint y: 309, distance: 19.7
click at [58, 309] on div "Adjust the dimensions of the generated image by specifying its width and height…" at bounding box center [79, 292] width 142 height 53
copy div "Image dimensions must be multiples of 64"
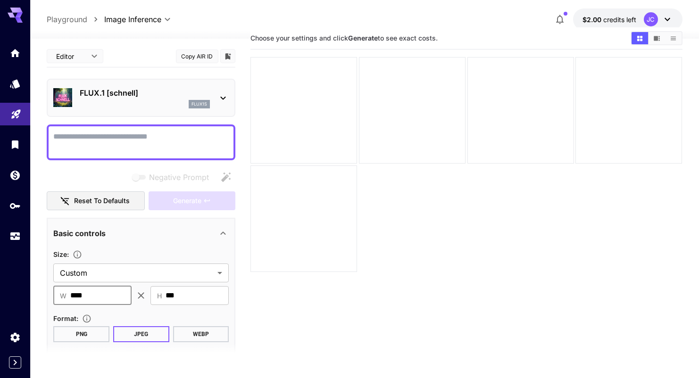
drag, startPoint x: 90, startPoint y: 293, endPoint x: 47, endPoint y: 290, distance: 43.5
click at [47, 290] on div "**********" at bounding box center [141, 382] width 189 height 329
type input "****"
type input "***"
click at [267, 328] on section "Choose your settings and click Generate to see exact costs." at bounding box center [466, 216] width 432 height 378
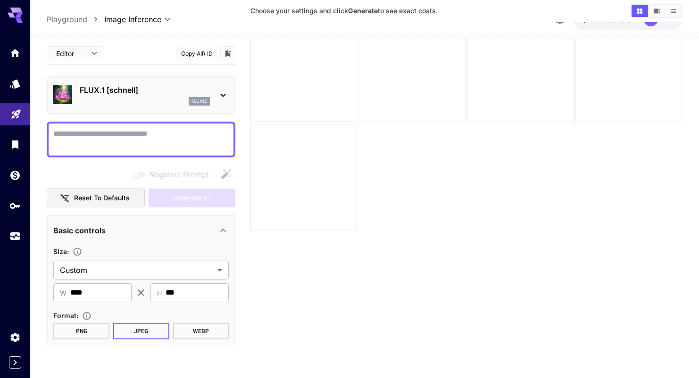
scroll to position [75, 0]
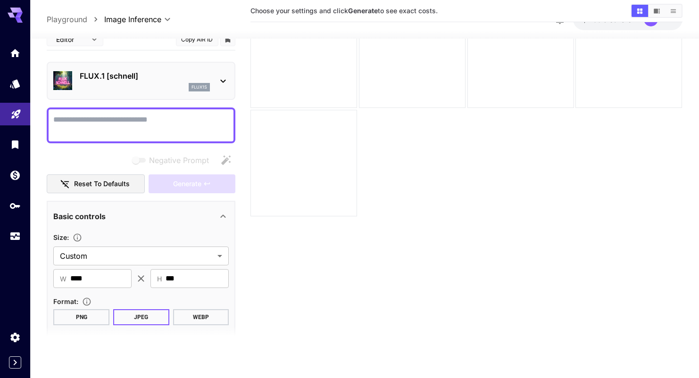
click at [155, 115] on textarea "Negative Prompt" at bounding box center [140, 125] width 175 height 23
paste textarea "**********"
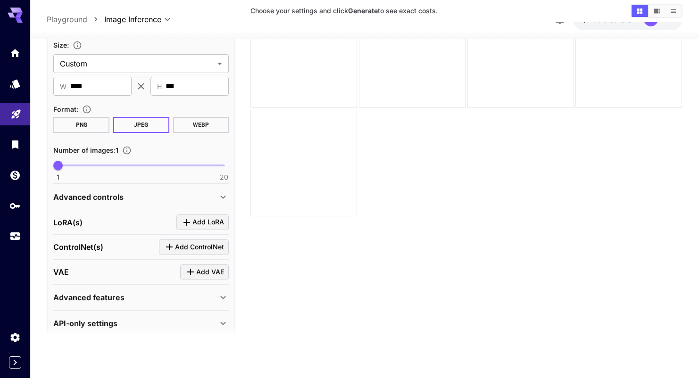
scroll to position [917, 0]
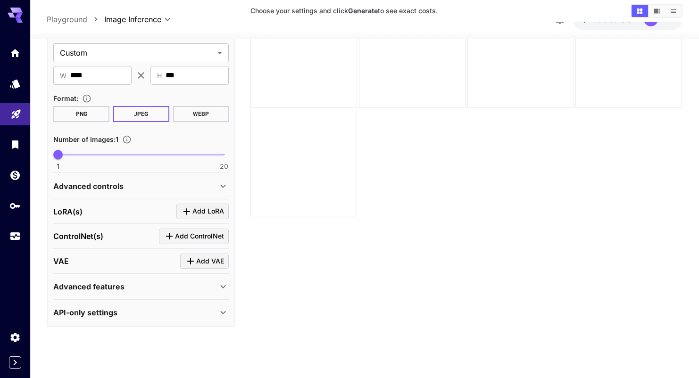
type textarea "**********"
click at [103, 188] on p "Advanced controls" at bounding box center [88, 186] width 70 height 11
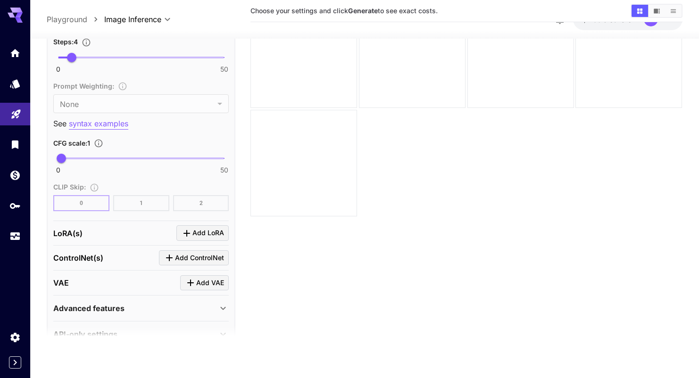
scroll to position [1384, 0]
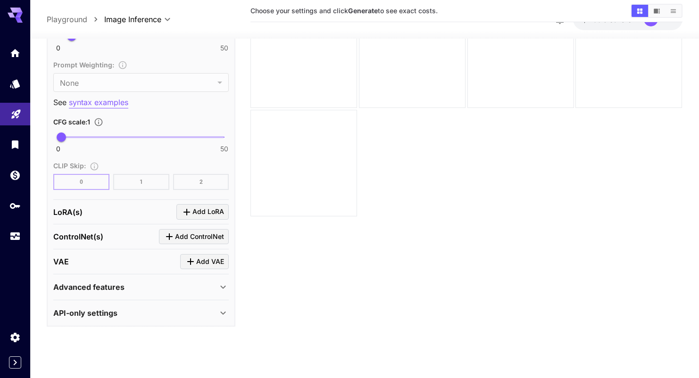
click at [101, 287] on p "Advanced features" at bounding box center [88, 287] width 71 height 11
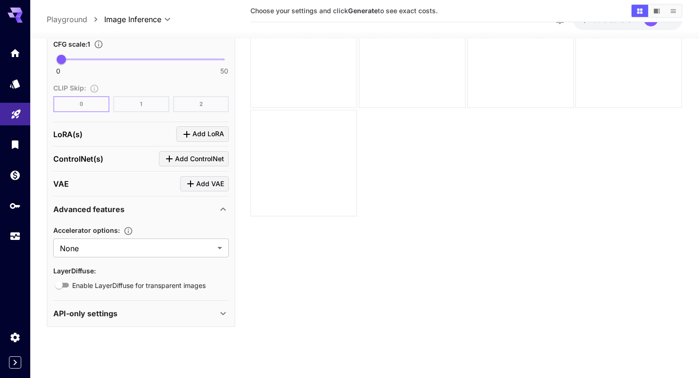
scroll to position [1462, 0]
click at [100, 309] on p "API-only settings" at bounding box center [85, 313] width 64 height 11
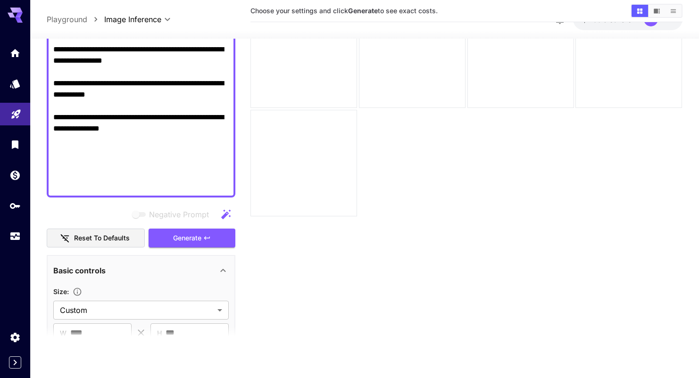
scroll to position [704, 0]
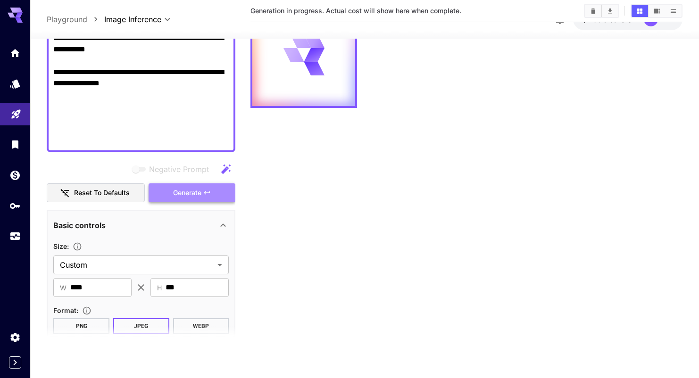
click at [199, 200] on button "Generate" at bounding box center [192, 193] width 87 height 19
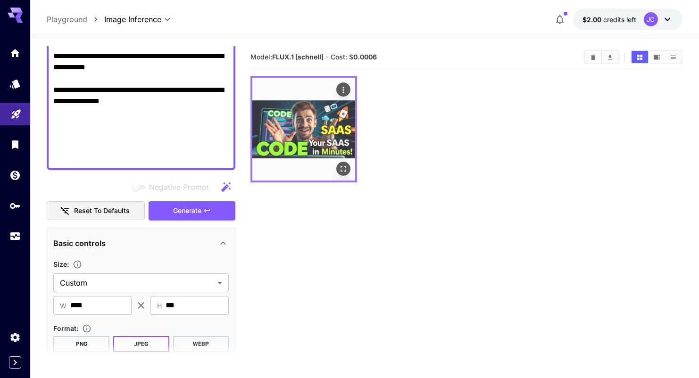
click at [329, 147] on img at bounding box center [303, 129] width 103 height 103
click at [335, 125] on img at bounding box center [303, 129] width 103 height 103
click at [347, 166] on icon "Open in fullscreen" at bounding box center [343, 168] width 9 height 9
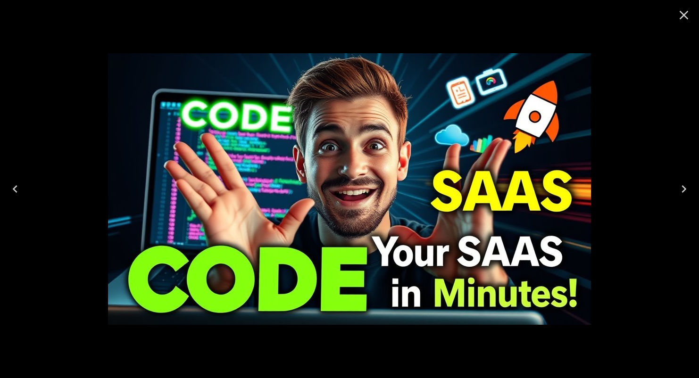
click at [685, 15] on icon "Close" at bounding box center [683, 15] width 15 height 15
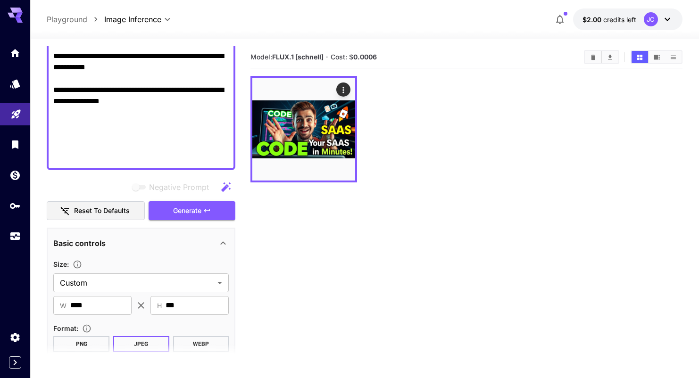
click at [523, 134] on div at bounding box center [466, 129] width 432 height 107
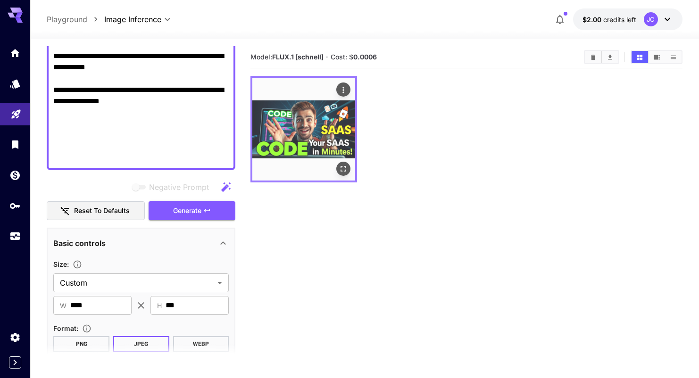
click at [344, 173] on icon "Open in fullscreen" at bounding box center [343, 168] width 9 height 9
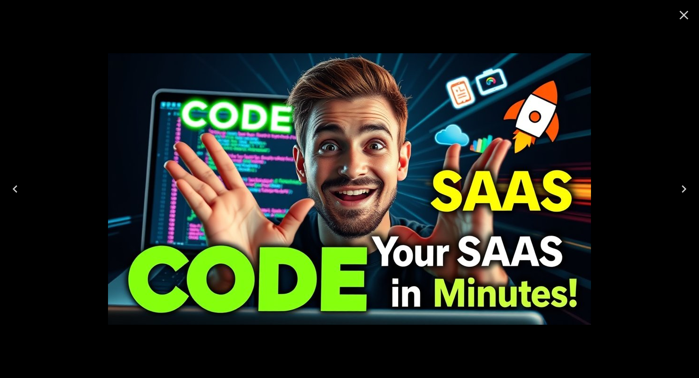
click at [681, 14] on icon "Close" at bounding box center [683, 15] width 15 height 15
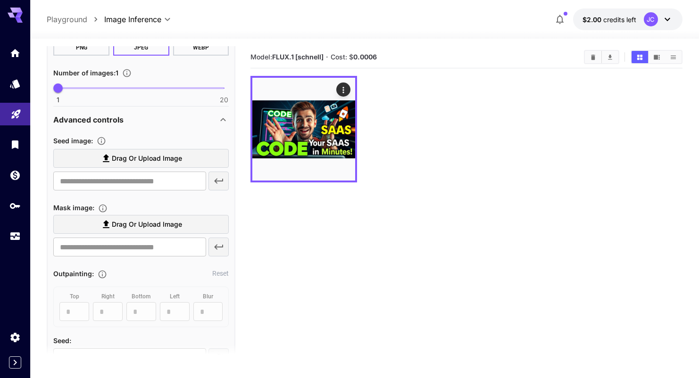
scroll to position [1009, 0]
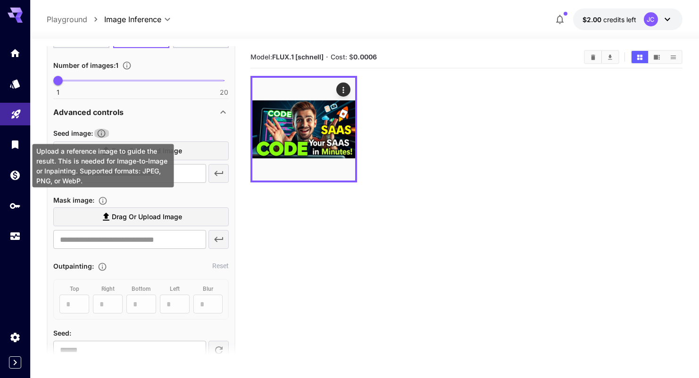
click at [105, 133] on icon "Upload a reference image to guide the result. This is needed for Image-to-Image…" at bounding box center [101, 133] width 9 height 9
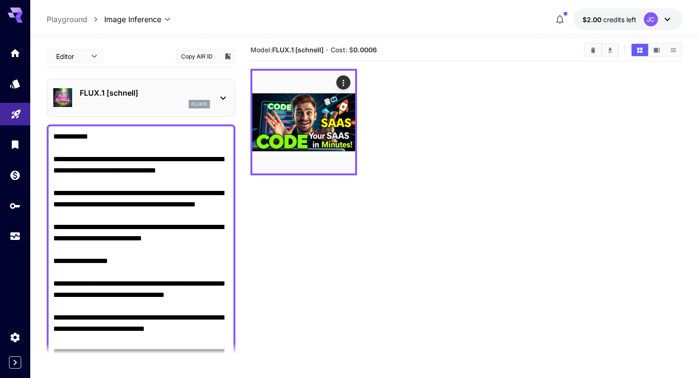
scroll to position [0, 0]
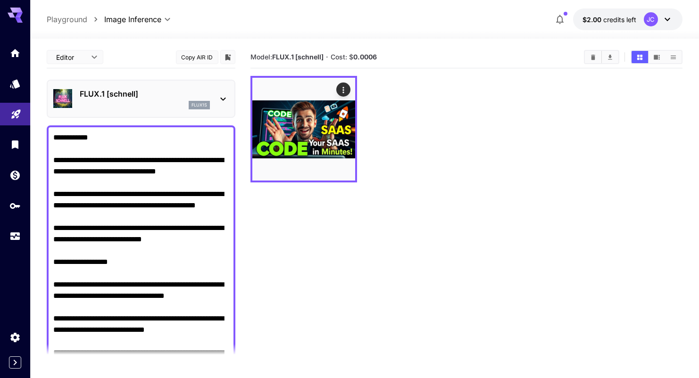
click at [92, 59] on body "**********" at bounding box center [349, 226] width 699 height 453
click at [118, 58] on div at bounding box center [349, 189] width 699 height 378
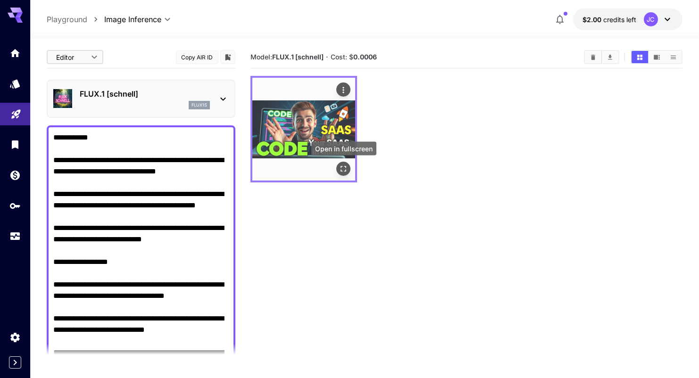
click at [344, 171] on icon "Open in fullscreen" at bounding box center [343, 168] width 9 height 9
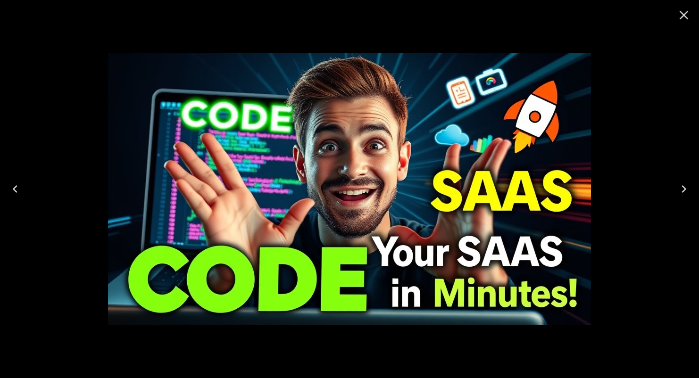
click at [687, 16] on icon "Close" at bounding box center [683, 15] width 15 height 15
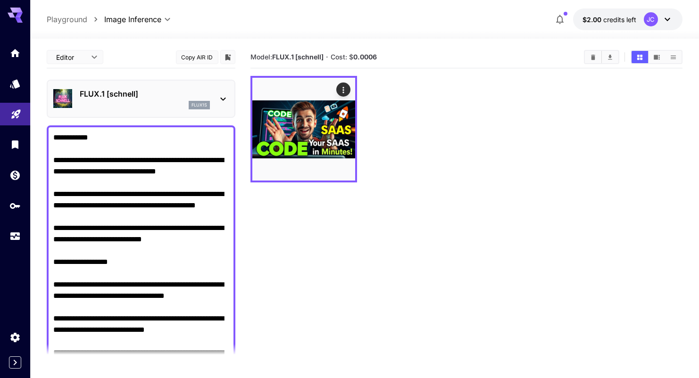
click at [401, 151] on div at bounding box center [466, 129] width 432 height 107
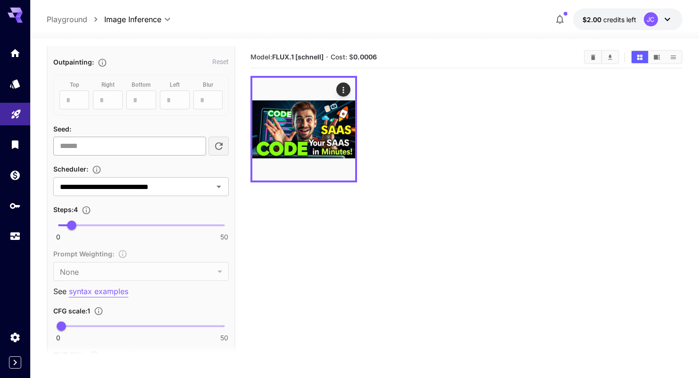
scroll to position [1205, 0]
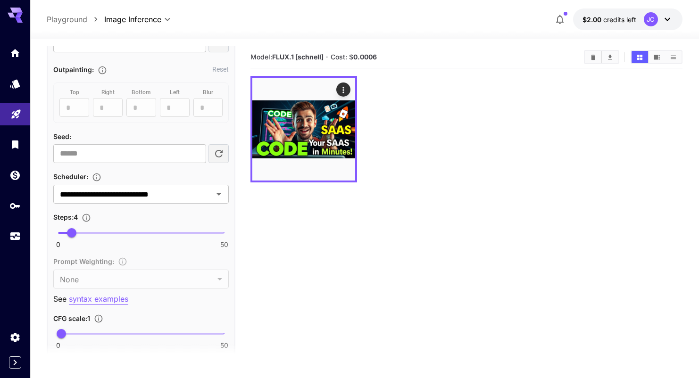
click at [386, 144] on div at bounding box center [466, 129] width 432 height 107
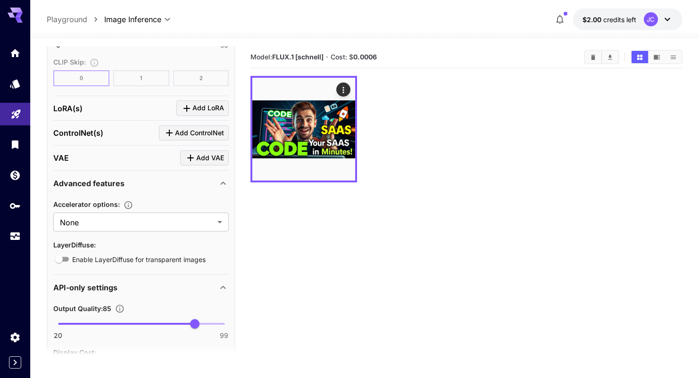
scroll to position [1508, 0]
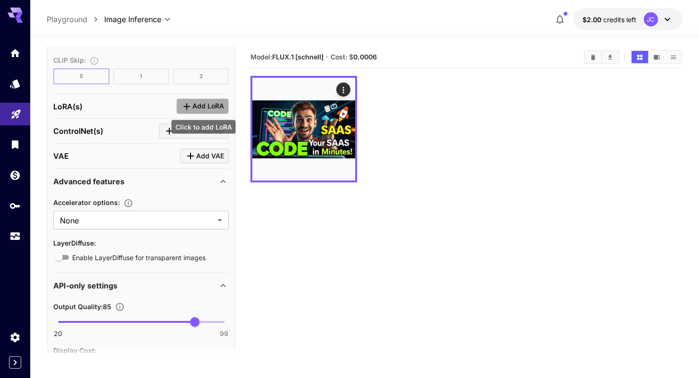
click at [210, 111] on button "Add LoRA" at bounding box center [202, 107] width 52 height 16
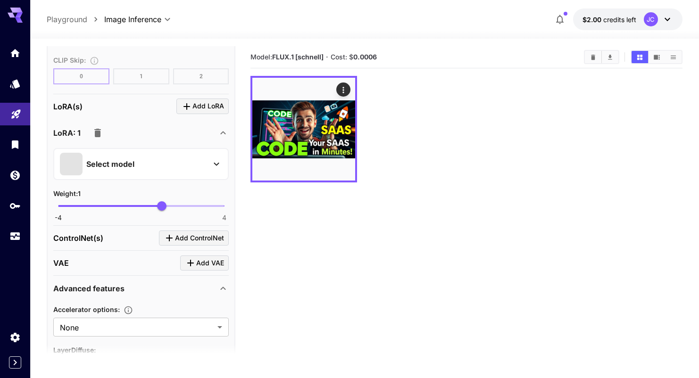
click at [104, 164] on p "Select model" at bounding box center [110, 164] width 48 height 11
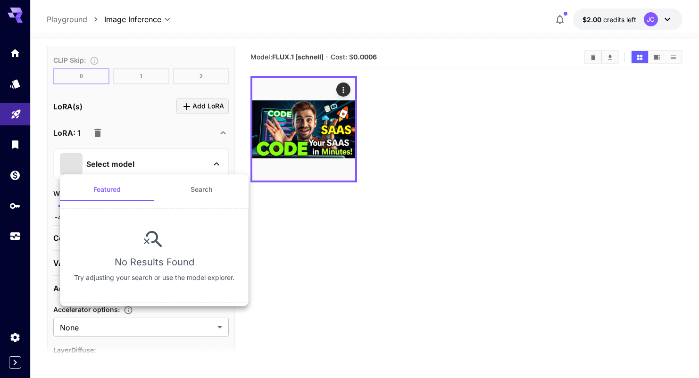
click at [187, 193] on button "Search" at bounding box center [201, 189] width 94 height 23
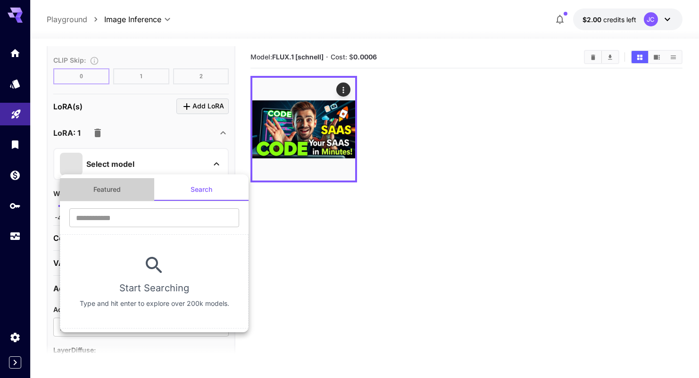
click at [136, 190] on button "Featured" at bounding box center [107, 189] width 94 height 23
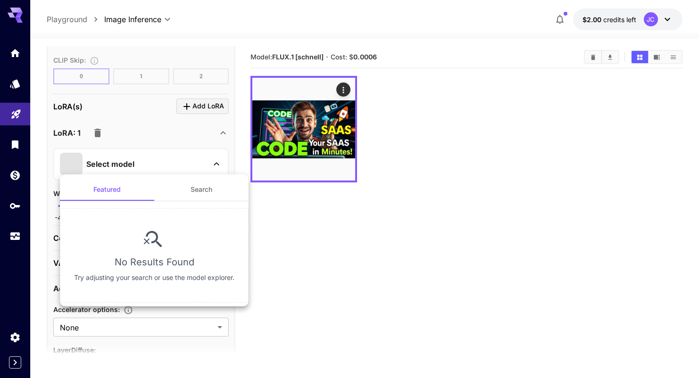
click at [99, 132] on div at bounding box center [349, 189] width 699 height 378
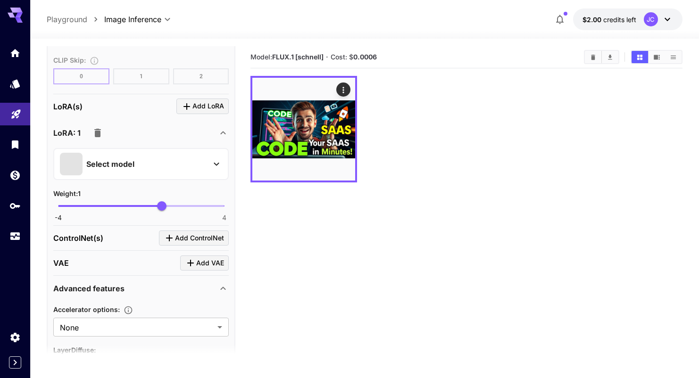
click at [98, 133] on icon "button" at bounding box center [97, 133] width 7 height 8
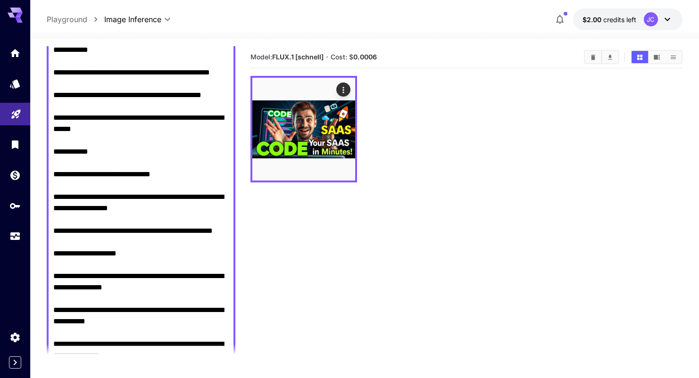
scroll to position [448, 0]
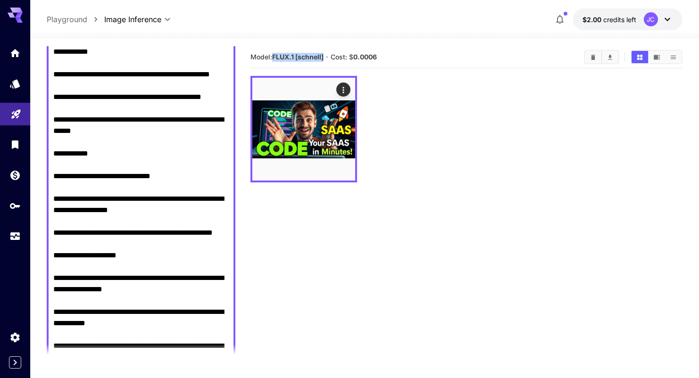
drag, startPoint x: 273, startPoint y: 59, endPoint x: 325, endPoint y: 60, distance: 52.9
click at [324, 60] on span "Model: FLUX.1 [schnell]" at bounding box center [286, 57] width 73 height 8
copy span "FLUX.1 [schnell]"
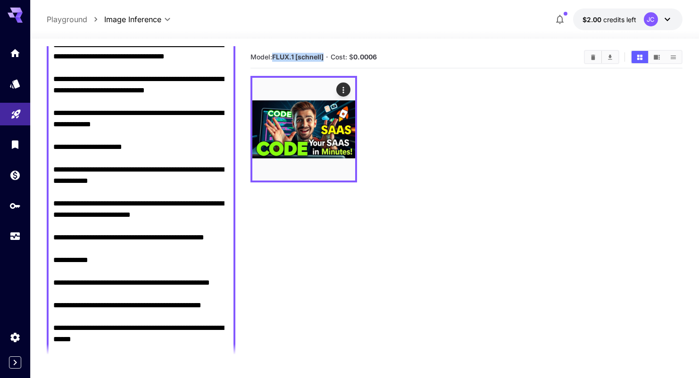
scroll to position [0, 0]
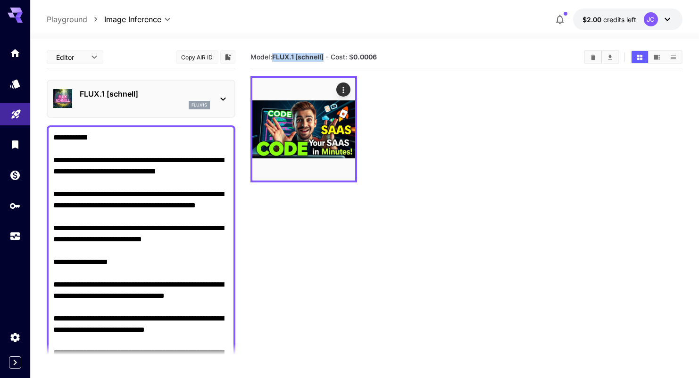
click at [87, 62] on body "**********" at bounding box center [349, 226] width 699 height 453
click at [88, 86] on li "JSON" at bounding box center [75, 93] width 57 height 17
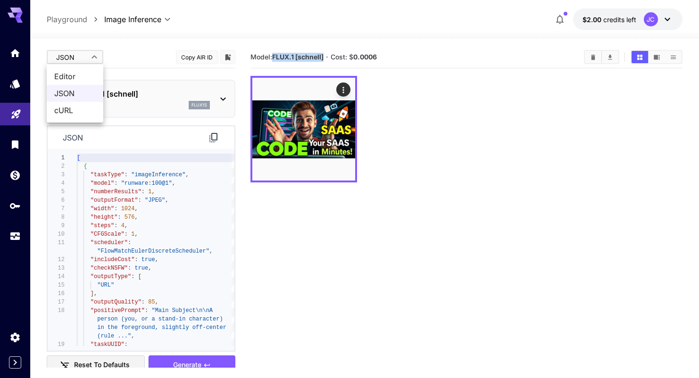
click at [75, 55] on body "**********" at bounding box center [349, 226] width 699 height 453
click at [81, 78] on span "Editor" at bounding box center [75, 76] width 42 height 11
type input "****"
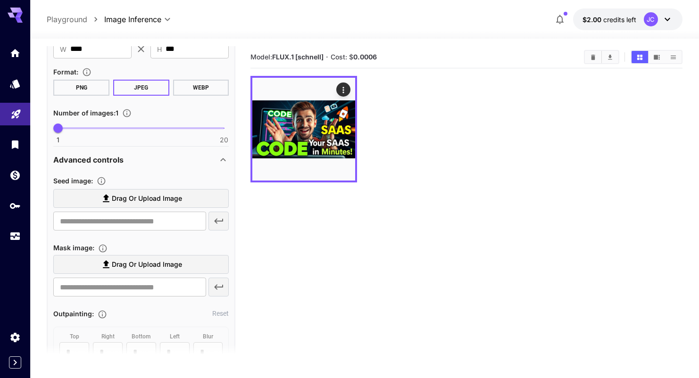
scroll to position [967, 0]
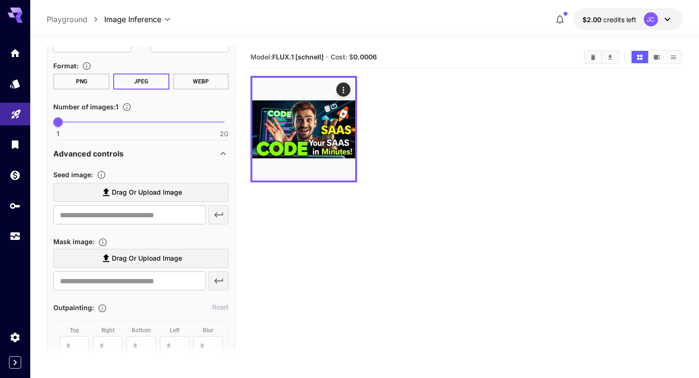
click at [121, 200] on label "Drag or upload image" at bounding box center [140, 192] width 175 height 19
click at [0, 0] on input "Drag or upload image" at bounding box center [0, 0] width 0 height 0
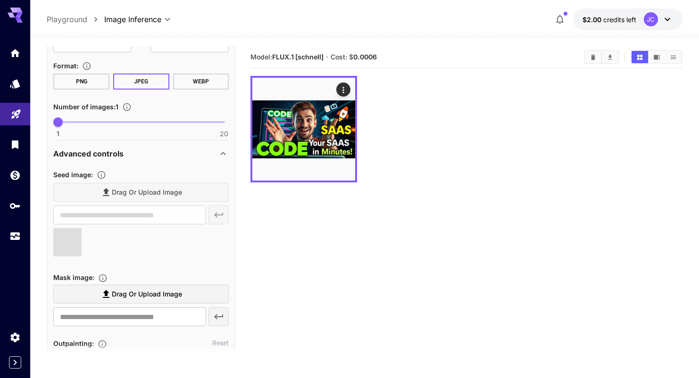
type input "**********"
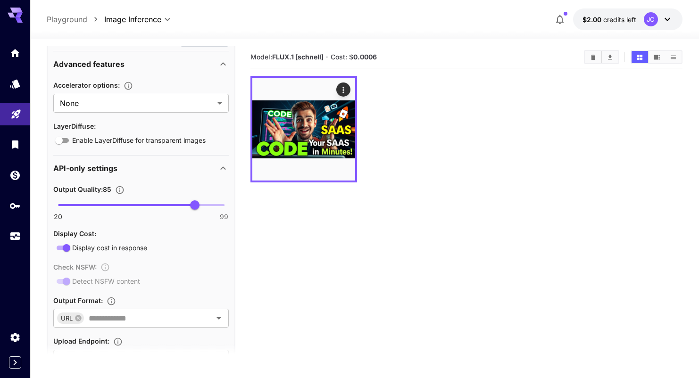
scroll to position [1746, 0]
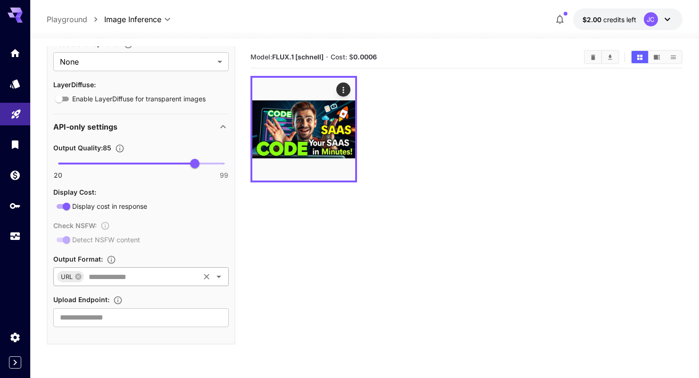
click at [140, 282] on input "text" at bounding box center [141, 276] width 113 height 13
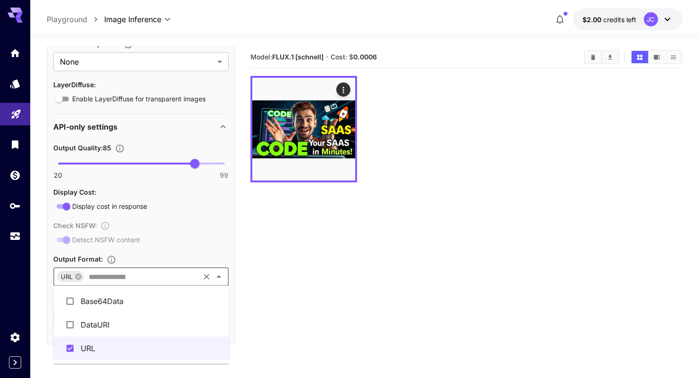
click at [143, 300] on li "Base64Data" at bounding box center [141, 302] width 175 height 24
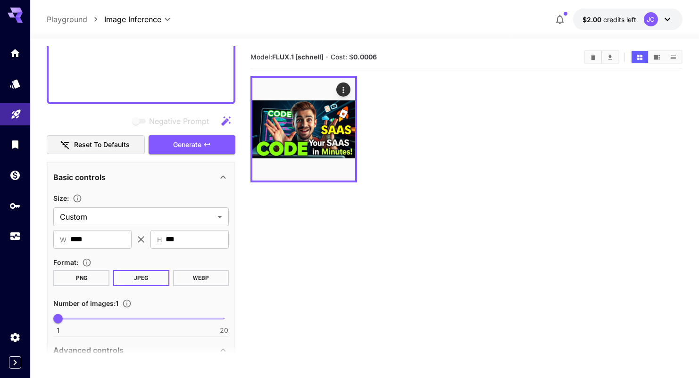
scroll to position [773, 0]
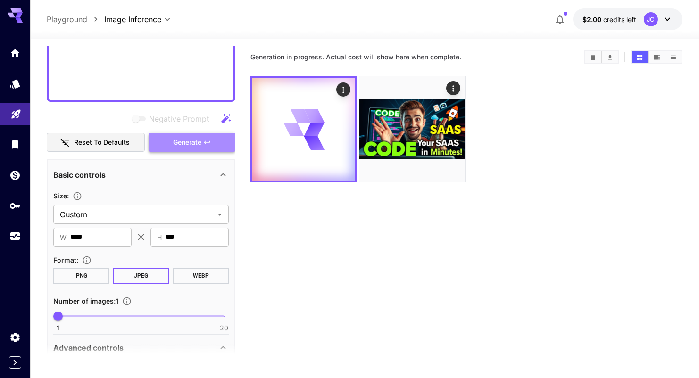
click at [180, 141] on span "Generate" at bounding box center [187, 143] width 28 height 12
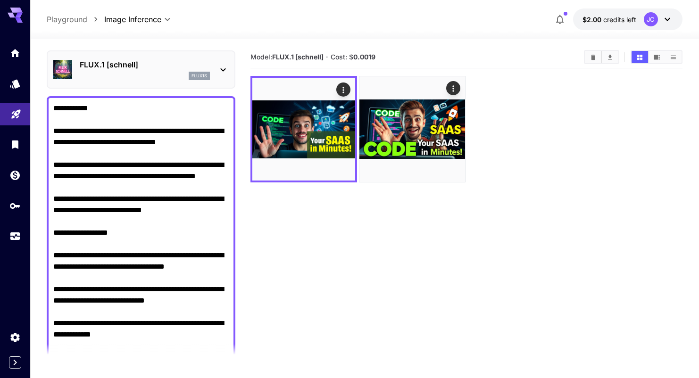
scroll to position [43, 0]
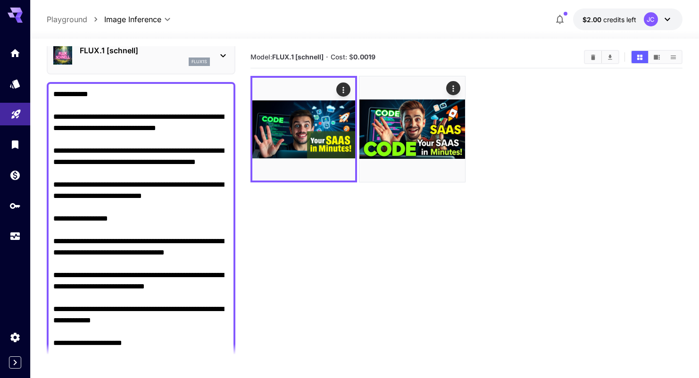
drag, startPoint x: 53, startPoint y: 117, endPoint x: 109, endPoint y: 120, distance: 56.7
drag, startPoint x: 205, startPoint y: 126, endPoint x: 130, endPoint y: 126, distance: 75.0
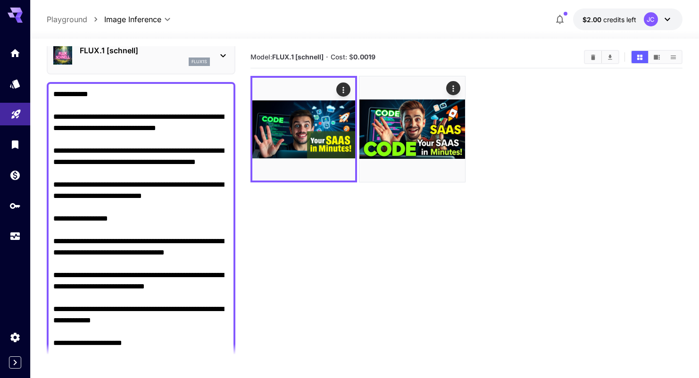
drag, startPoint x: 181, startPoint y: 117, endPoint x: 53, endPoint y: 117, distance: 127.8
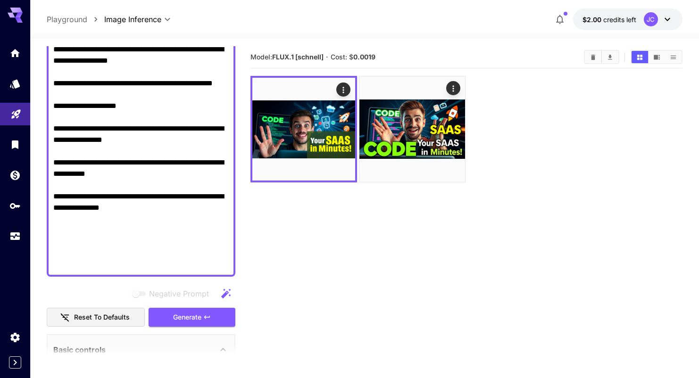
scroll to position [601, 0]
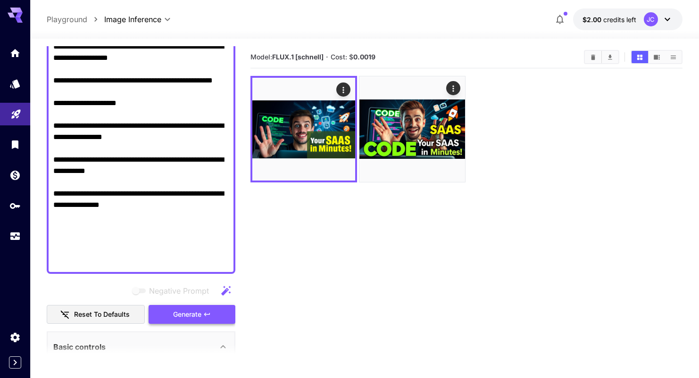
type textarea "**********"
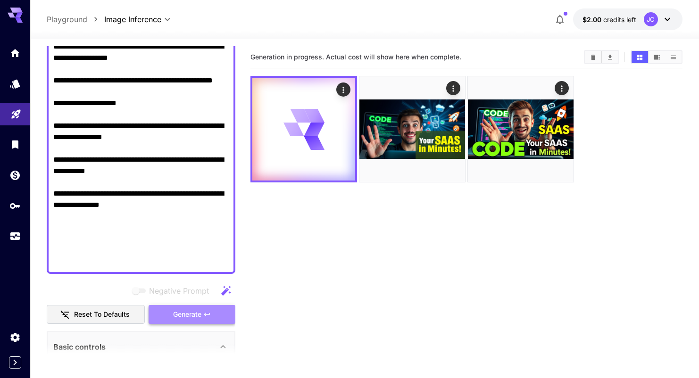
click at [204, 312] on icon "button" at bounding box center [207, 315] width 8 height 8
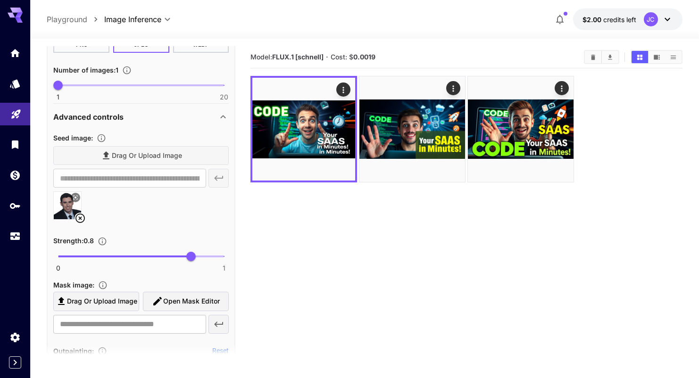
scroll to position [1015, 0]
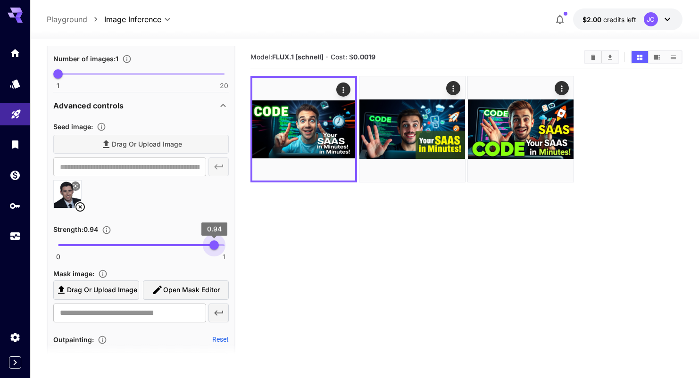
type input "*"
drag, startPoint x: 191, startPoint y: 243, endPoint x: 253, endPoint y: 242, distance: 62.7
click at [253, 242] on main "**********" at bounding box center [364, 239] width 635 height 386
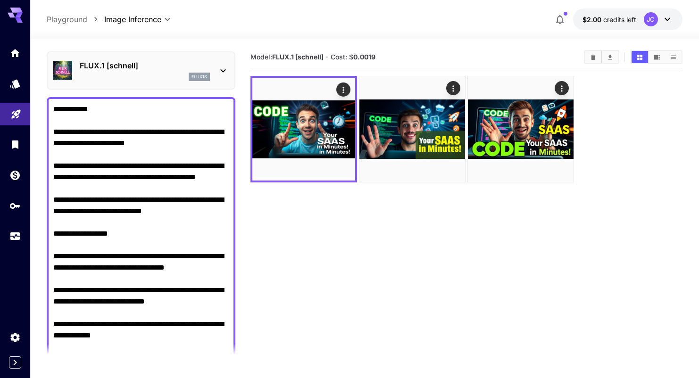
scroll to position [0, 0]
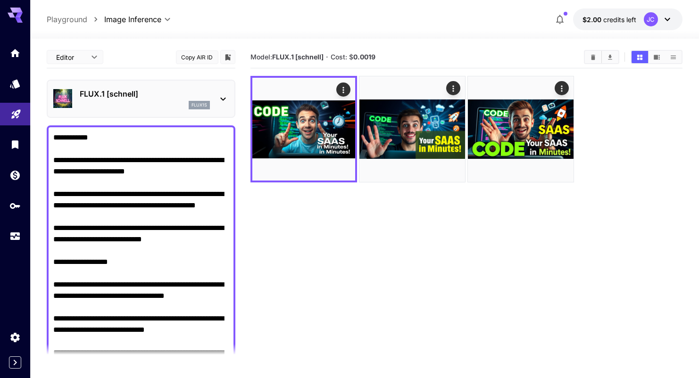
drag, startPoint x: 93, startPoint y: 159, endPoint x: 68, endPoint y: 161, distance: 25.1
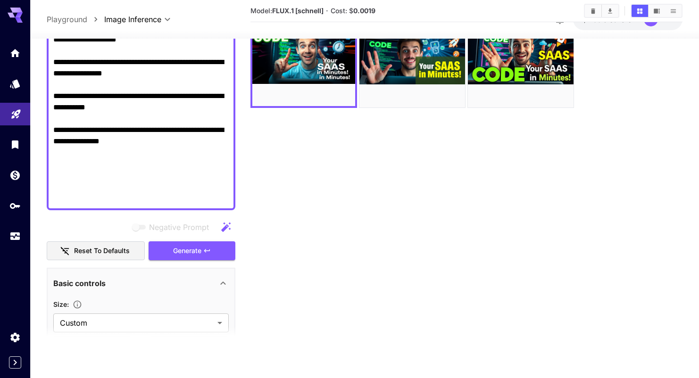
scroll to position [734, 0]
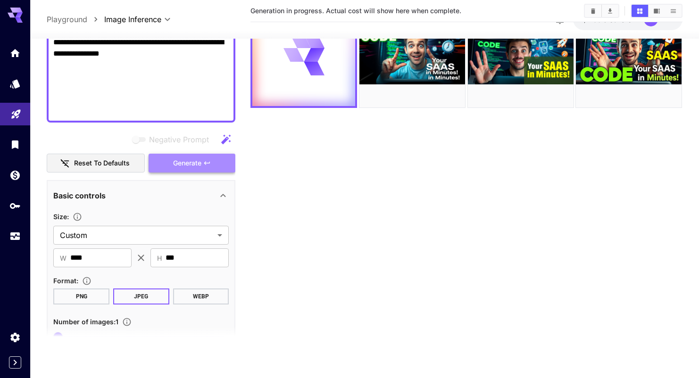
click at [188, 162] on span "Generate" at bounding box center [187, 164] width 28 height 12
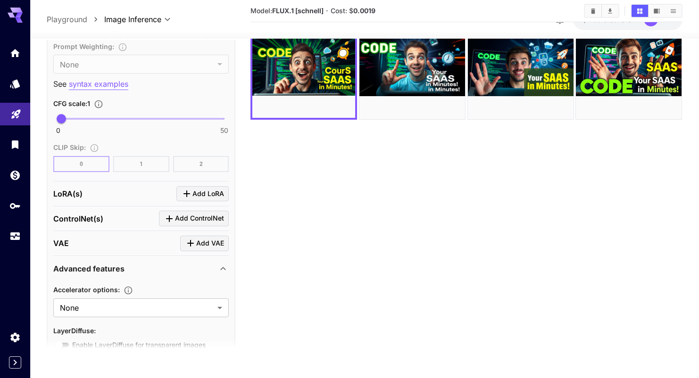
scroll to position [1746, 0]
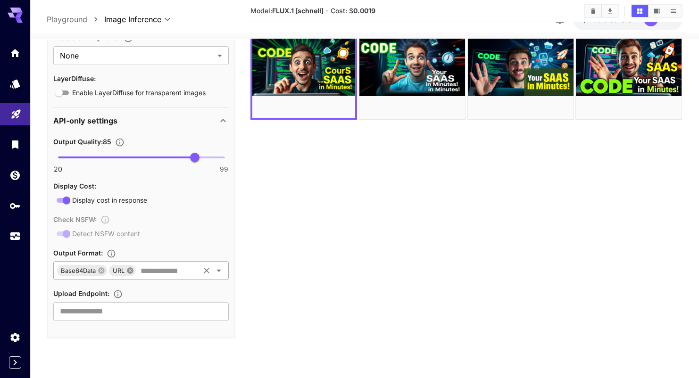
click at [131, 271] on icon at bounding box center [130, 271] width 6 height 6
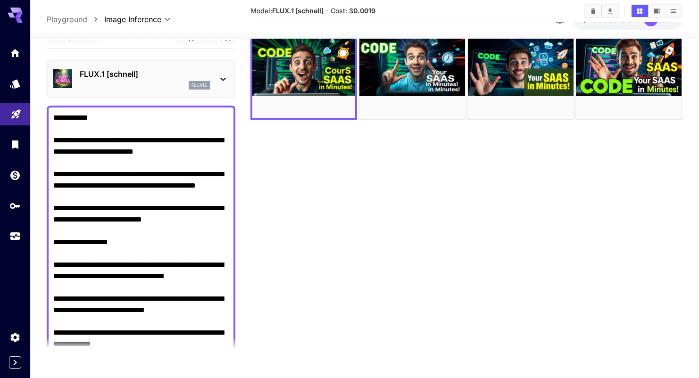
scroll to position [21, 0]
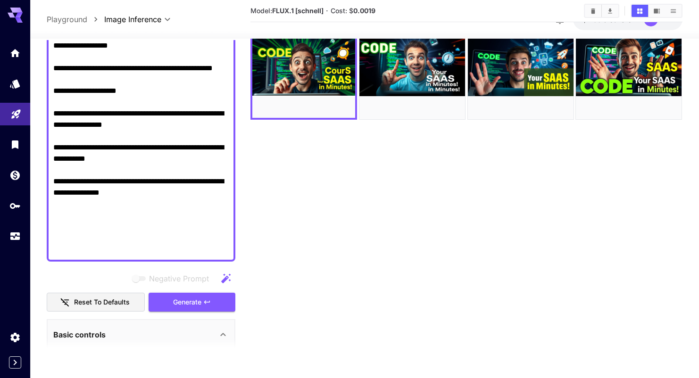
scroll to position [626, 0]
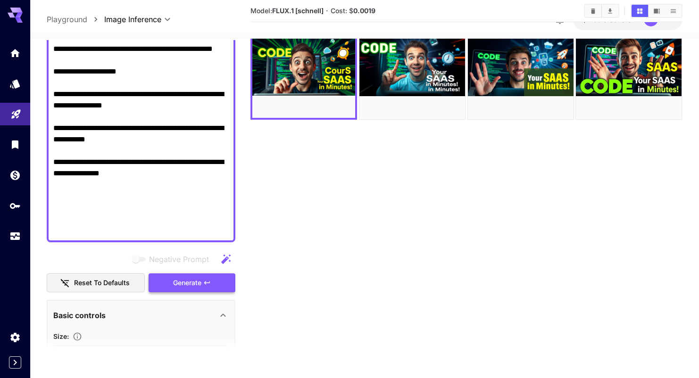
type textarea "**********"
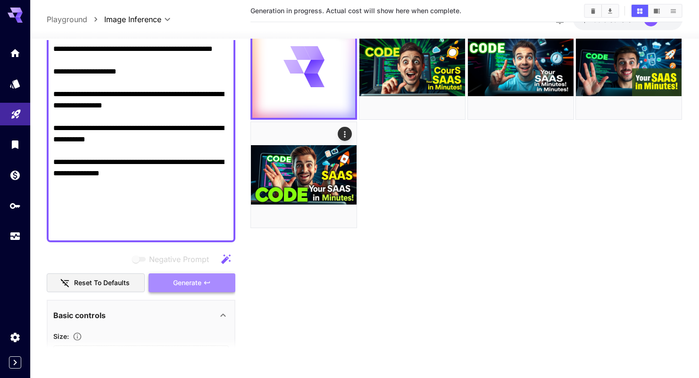
click at [193, 283] on span "Generate" at bounding box center [187, 283] width 28 height 12
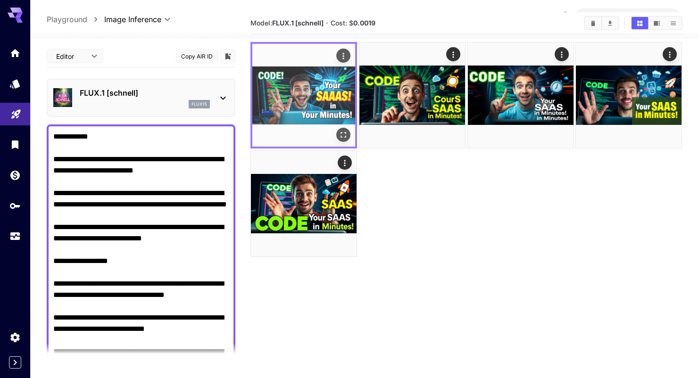
scroll to position [0, 0]
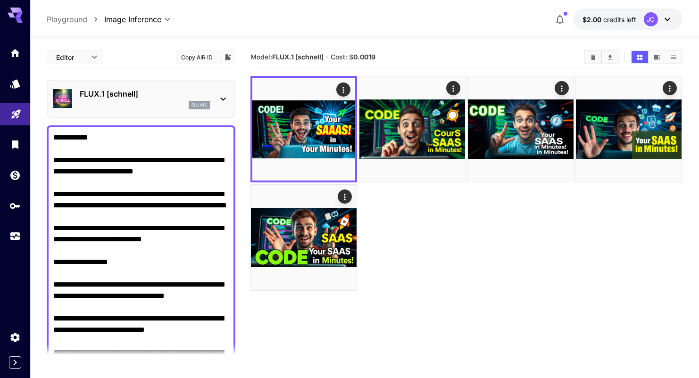
click at [165, 101] on div "flux1s" at bounding box center [145, 105] width 130 height 8
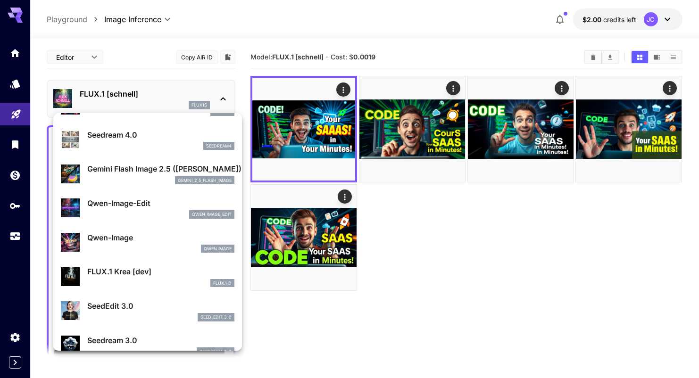
scroll to position [73, 0]
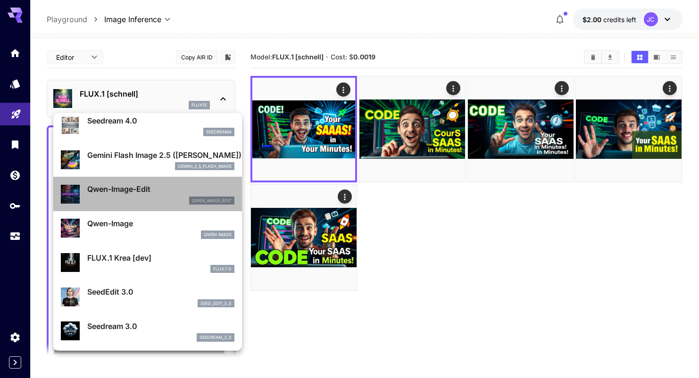
click at [152, 199] on div "qwen_image_edit" at bounding box center [160, 201] width 147 height 8
type input "*"
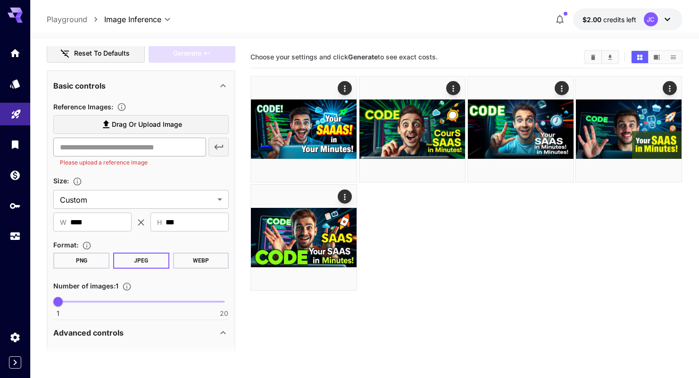
scroll to position [868, 0]
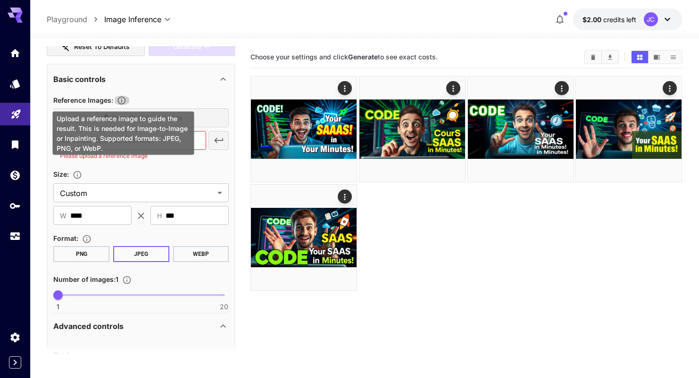
click at [123, 99] on icon "Upload a reference image to guide the result. This is needed for Image-to-Image…" at bounding box center [121, 100] width 9 height 9
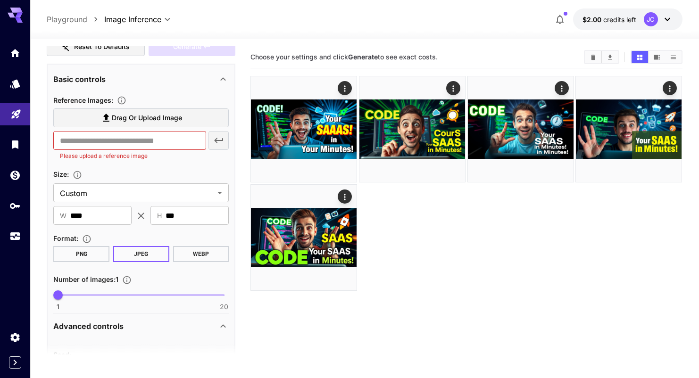
click at [133, 97] on div "Reference Images :" at bounding box center [140, 99] width 175 height 11
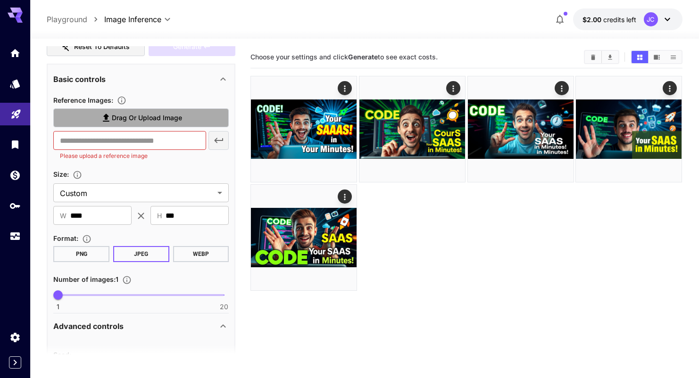
click at [133, 114] on span "Drag or upload image" at bounding box center [147, 118] width 70 height 12
click at [0, 0] on input "Drag or upload image" at bounding box center [0, 0] width 0 height 0
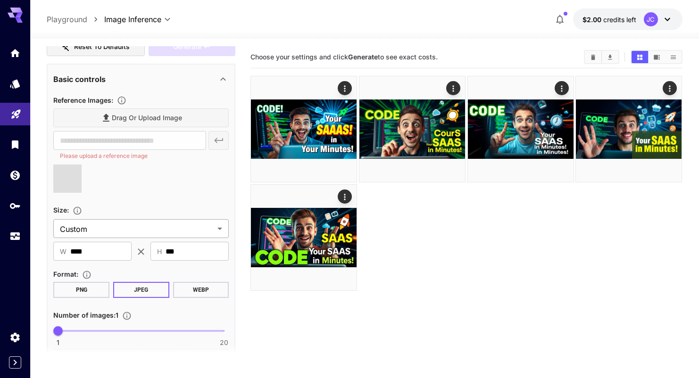
type input "**********"
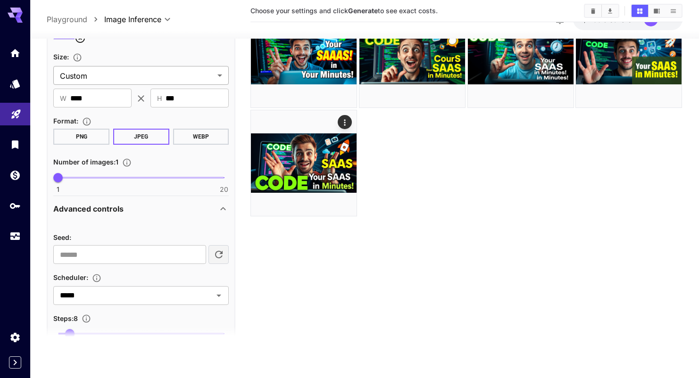
scroll to position [1280, 0]
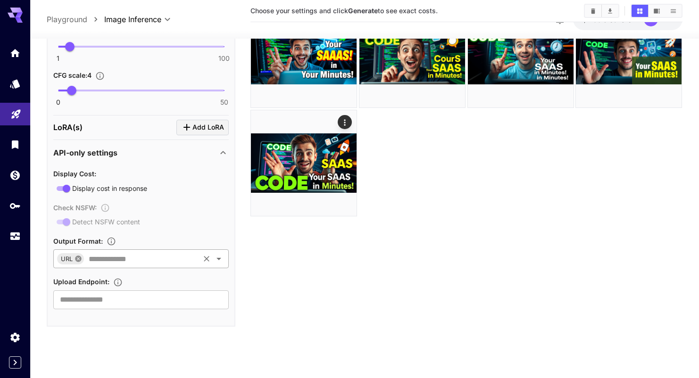
click at [78, 259] on icon at bounding box center [79, 259] width 8 height 8
click at [78, 258] on input "text" at bounding box center [133, 258] width 154 height 13
click at [88, 277] on li "Base64Data" at bounding box center [141, 284] width 175 height 24
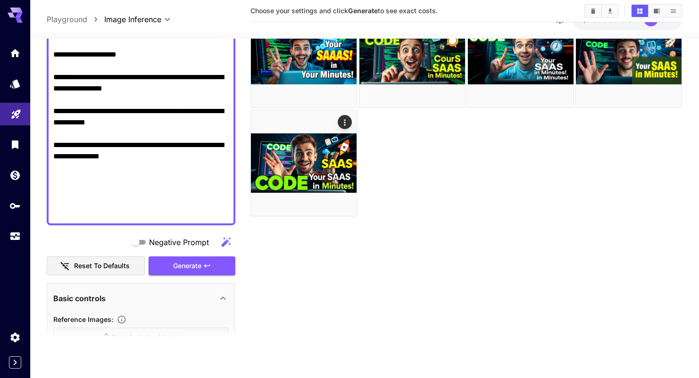
scroll to position [640, 0]
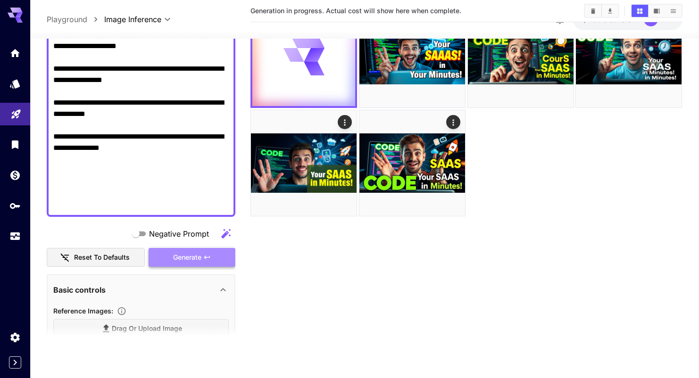
click at [173, 259] on span "Generate" at bounding box center [187, 258] width 28 height 12
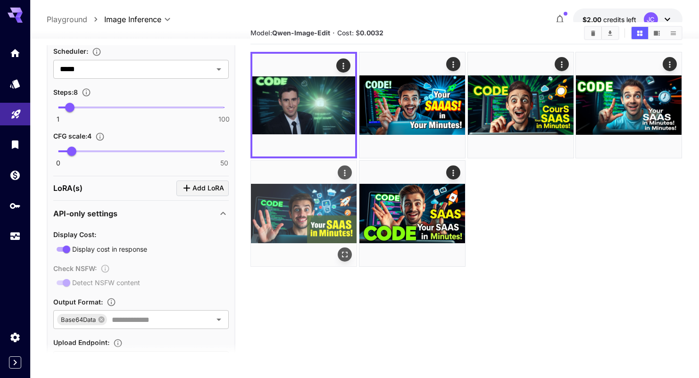
scroll to position [0, 0]
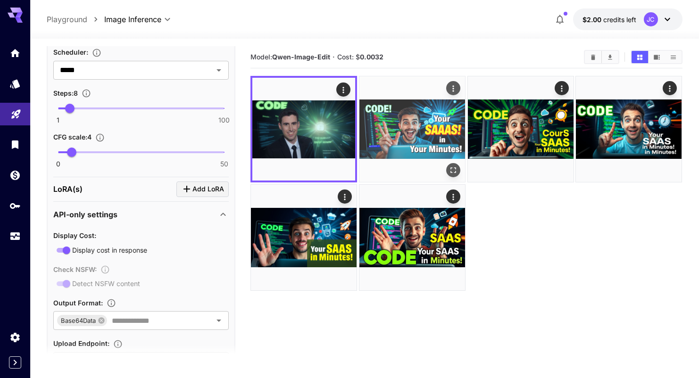
click at [408, 118] on img at bounding box center [412, 129] width 106 height 106
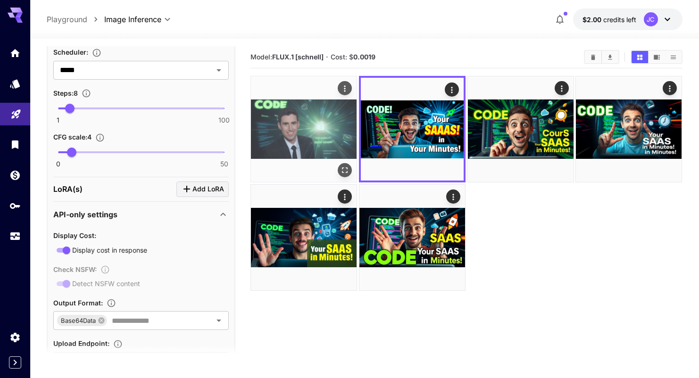
click at [330, 128] on img at bounding box center [304, 129] width 106 height 106
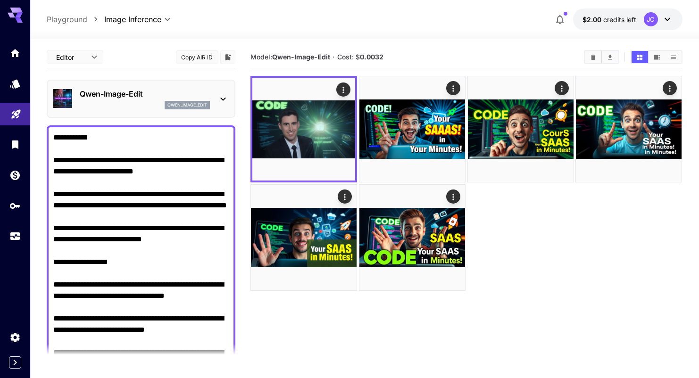
click at [188, 89] on p "Qwen-Image-Edit" at bounding box center [145, 93] width 130 height 11
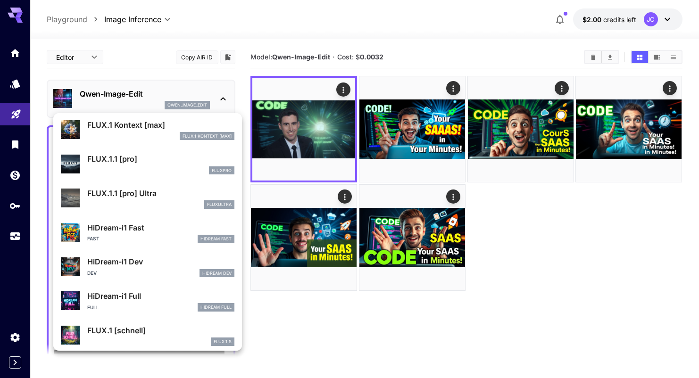
scroll to position [701, 0]
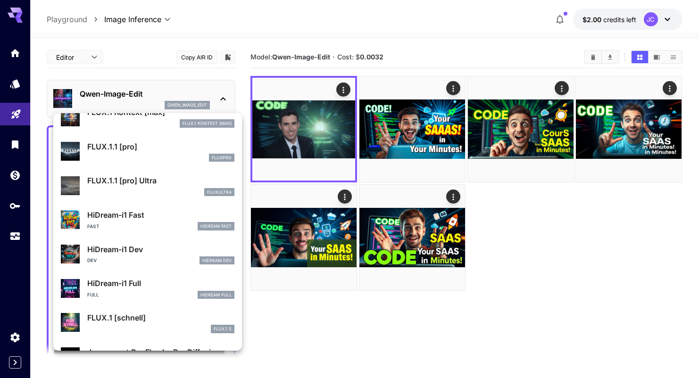
click at [221, 193] on p "fluxultra" at bounding box center [219, 192] width 25 height 7
type input "**********"
type input "****"
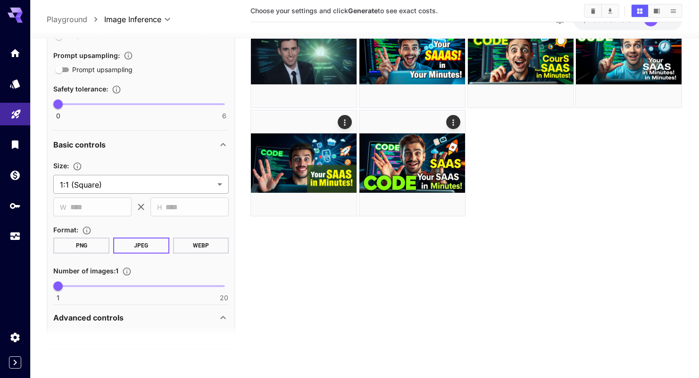
scroll to position [941, 0]
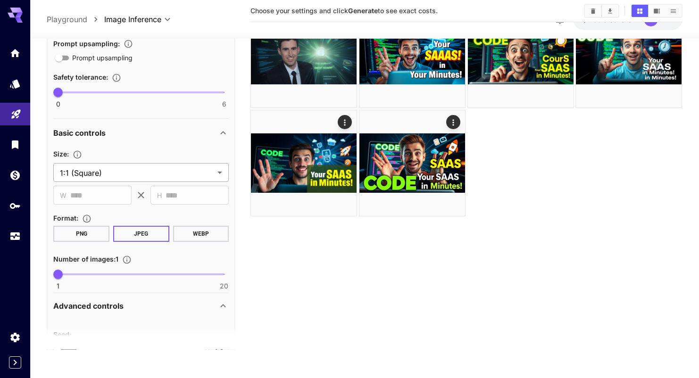
click at [105, 169] on body "**********" at bounding box center [349, 151] width 699 height 453
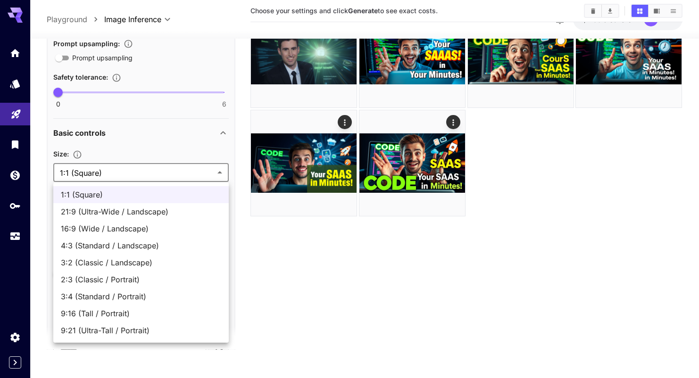
click at [125, 231] on span "16:9 (Wide / Landscape)" at bounding box center [141, 228] width 160 height 11
type input "**********"
type input "****"
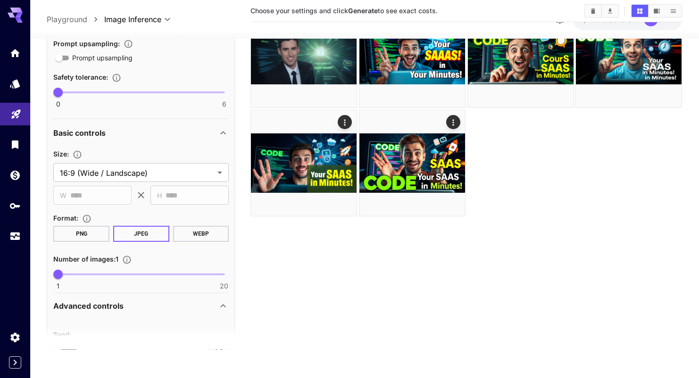
click at [158, 196] on div "​ H **** ​" at bounding box center [189, 195] width 78 height 19
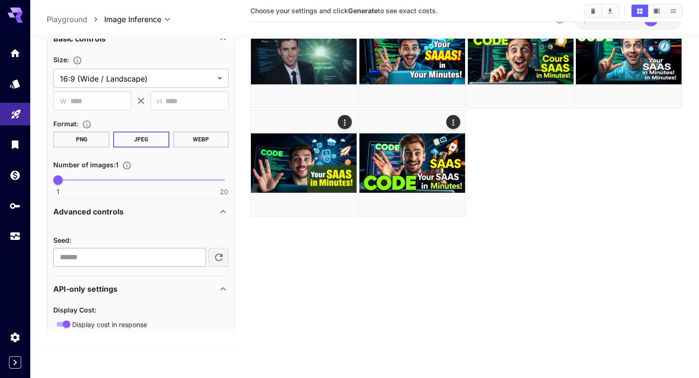
scroll to position [1040, 0]
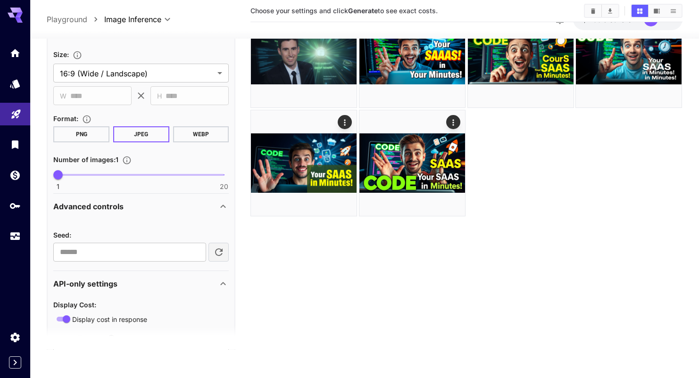
click at [146, 205] on div "Advanced controls" at bounding box center [135, 206] width 164 height 11
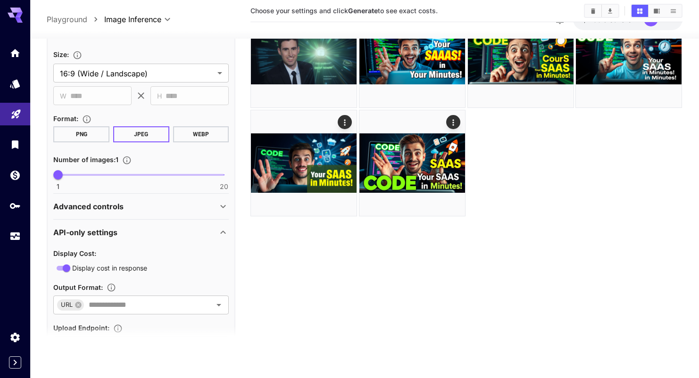
click at [146, 205] on div "Advanced controls" at bounding box center [135, 206] width 164 height 11
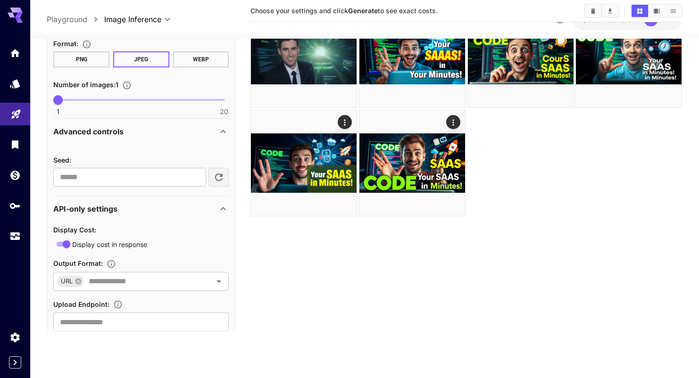
scroll to position [1123, 0]
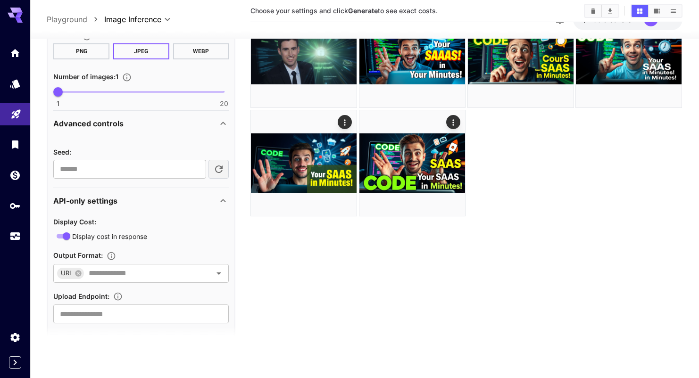
click at [146, 159] on section "Seed : ​" at bounding box center [140, 162] width 175 height 33
click at [145, 168] on input "number" at bounding box center [129, 169] width 152 height 19
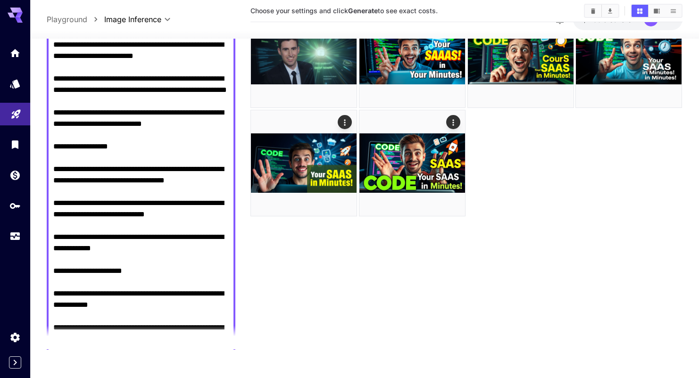
scroll to position [0, 0]
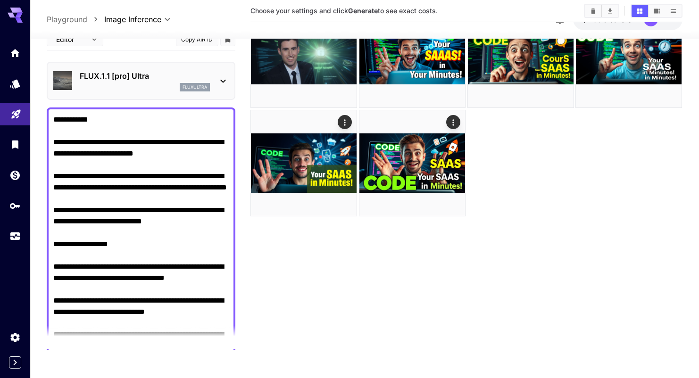
click at [131, 82] on div "FLUX.1.1 [pro] Ultra fluxultra" at bounding box center [145, 80] width 130 height 21
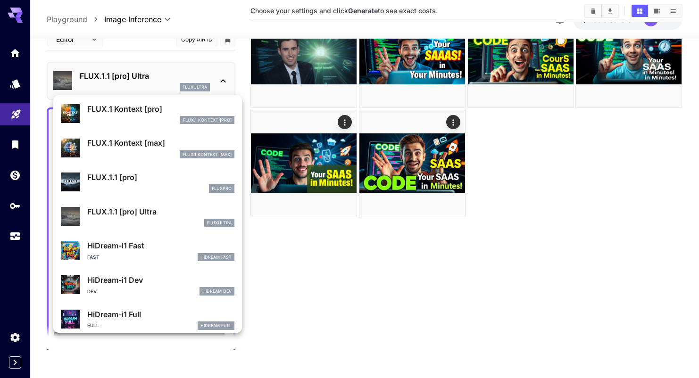
scroll to position [652, 0]
click at [157, 190] on div "fluxpro" at bounding box center [160, 189] width 147 height 8
type input "**********"
type input "****"
type input "***"
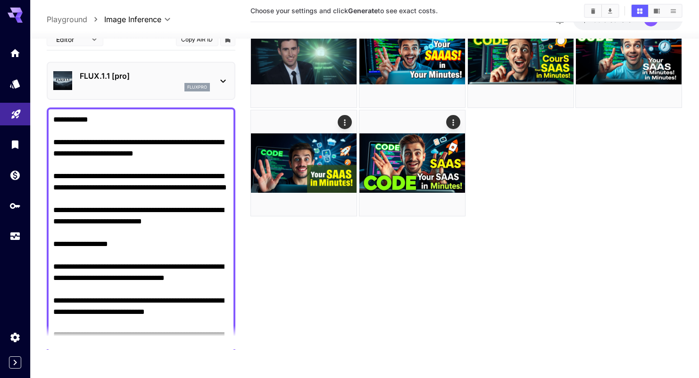
click at [128, 82] on div "FLUX.1.1 [pro] fluxpro" at bounding box center [145, 80] width 130 height 21
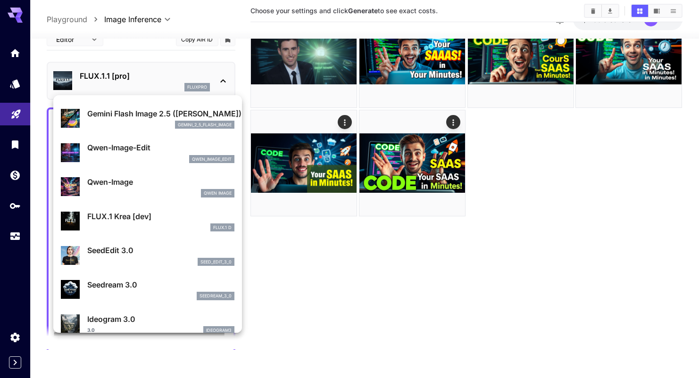
scroll to position [98, 0]
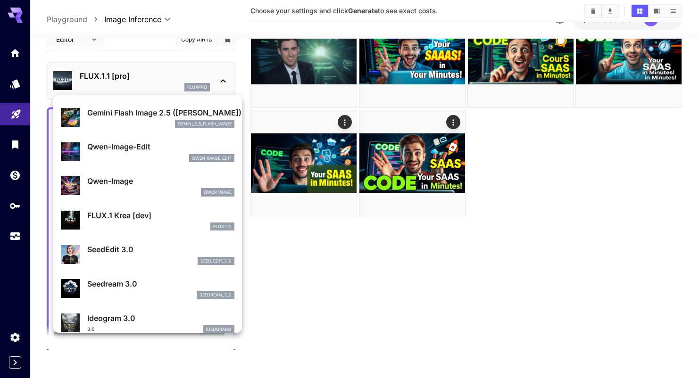
click at [159, 257] on div "seed_edit_3_0" at bounding box center [160, 261] width 147 height 8
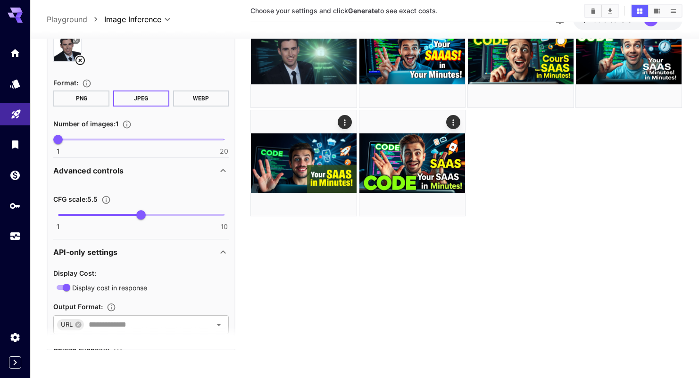
scroll to position [972, 0]
drag, startPoint x: 142, startPoint y: 212, endPoint x: 168, endPoint y: 216, distance: 27.2
click at [168, 216] on span "7" at bounding box center [168, 213] width 9 height 9
click at [285, 292] on section "Choose your settings and click Generate to see exact costs." at bounding box center [466, 161] width 432 height 378
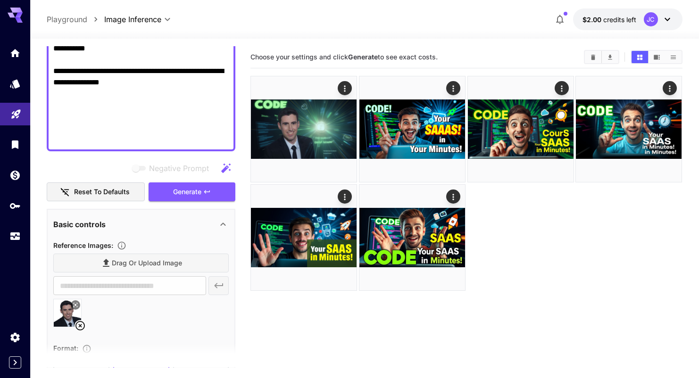
scroll to position [751, 0]
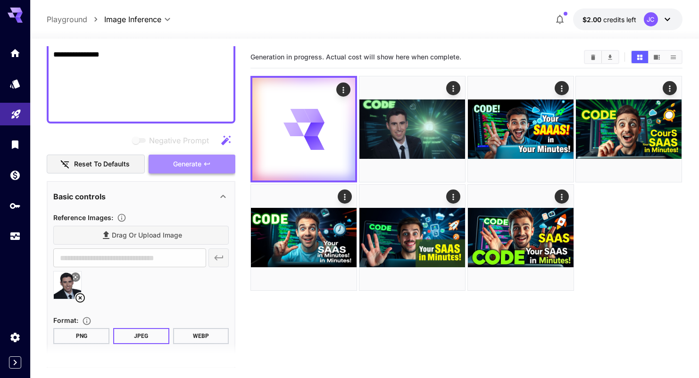
click at [203, 164] on button "Generate" at bounding box center [192, 164] width 87 height 19
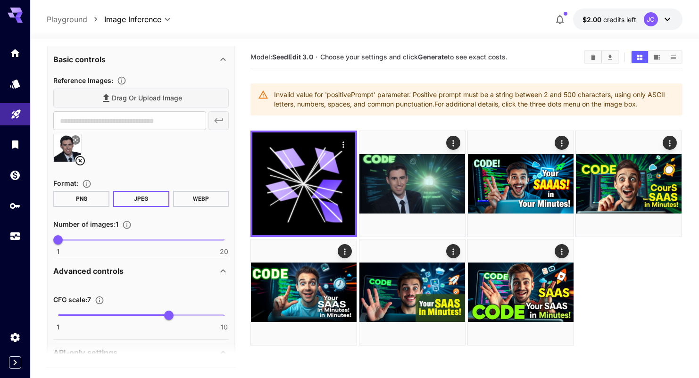
scroll to position [888, 0]
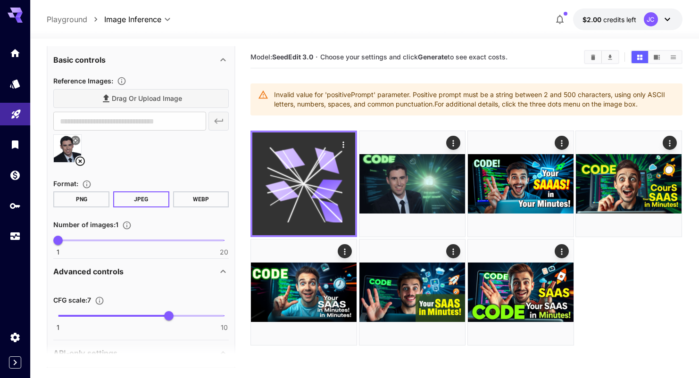
click at [303, 178] on icon at bounding box center [304, 183] width 77 height 77
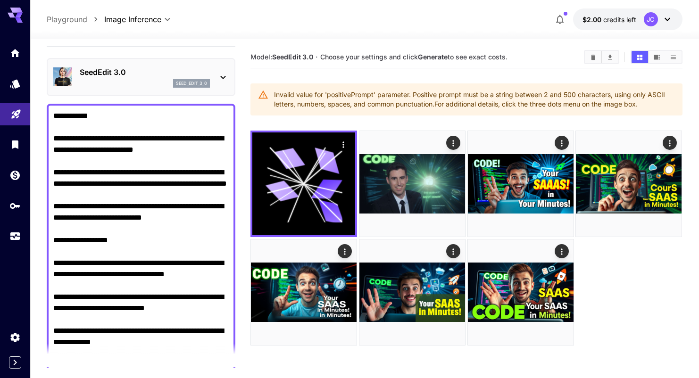
scroll to position [16, 0]
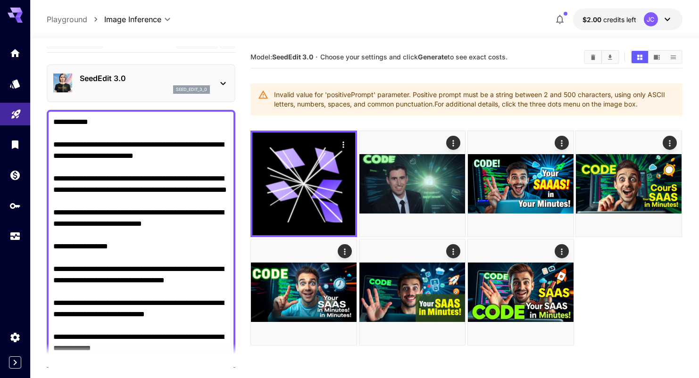
click at [165, 85] on div "seed_edit_3_0" at bounding box center [145, 89] width 130 height 8
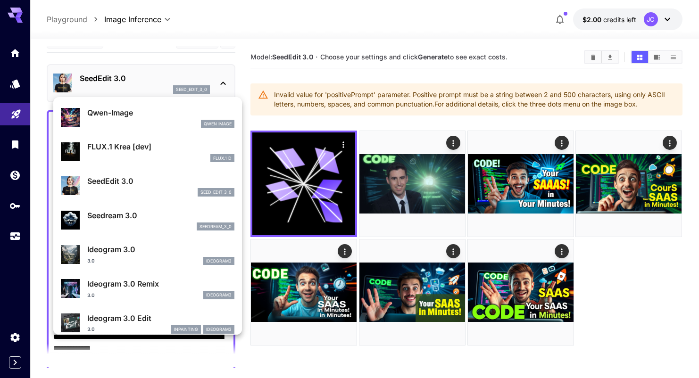
scroll to position [169, 0]
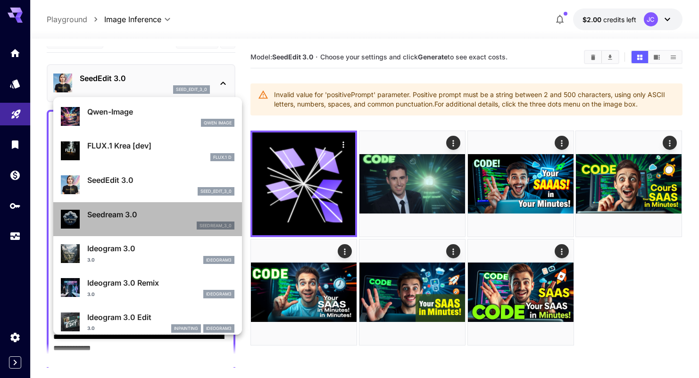
click at [167, 209] on p "Seedream 3.0" at bounding box center [160, 214] width 147 height 11
type input "***"
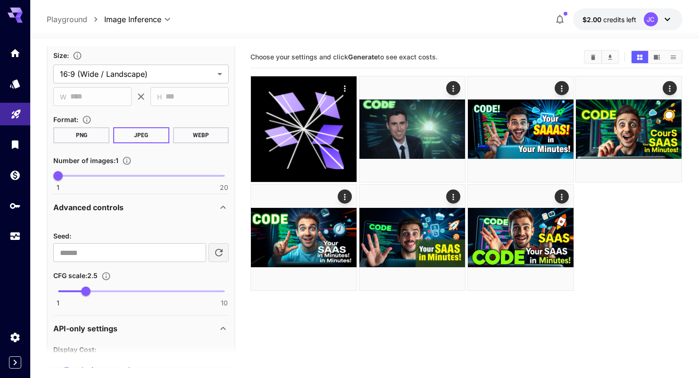
scroll to position [916, 0]
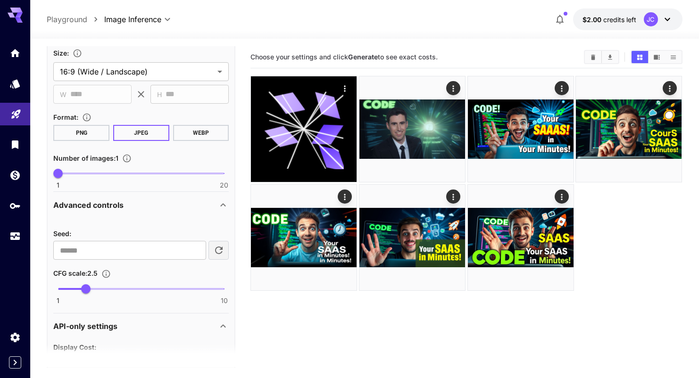
click at [154, 92] on div "​ H *** ​" at bounding box center [189, 94] width 78 height 19
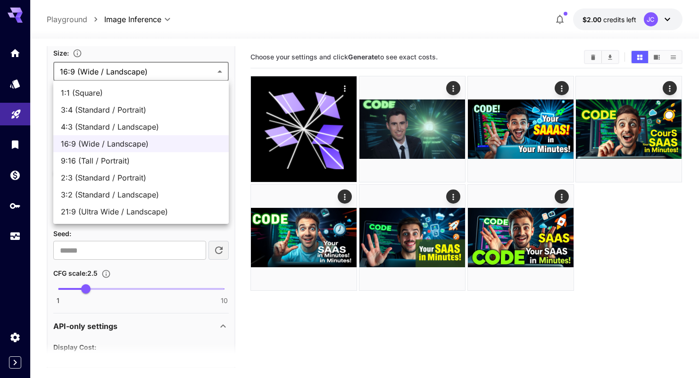
click at [155, 75] on body "**********" at bounding box center [349, 226] width 699 height 453
click at [38, 102] on div at bounding box center [349, 189] width 699 height 378
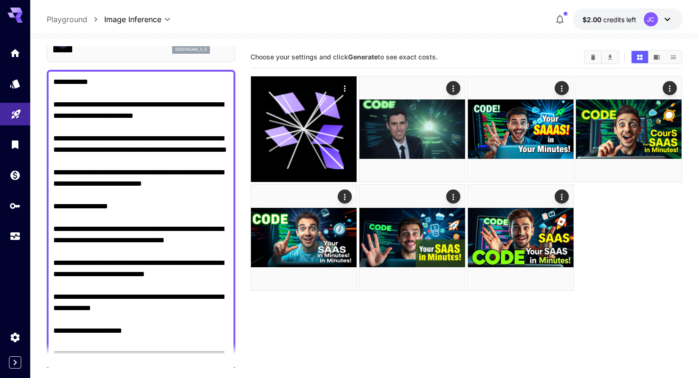
scroll to position [0, 0]
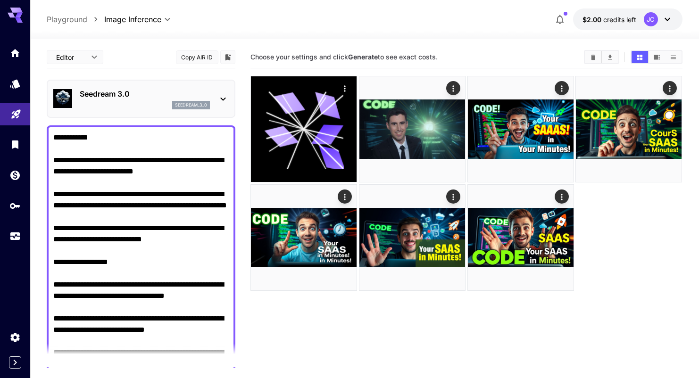
click at [135, 91] on p "Seedream 3.0" at bounding box center [145, 93] width 130 height 11
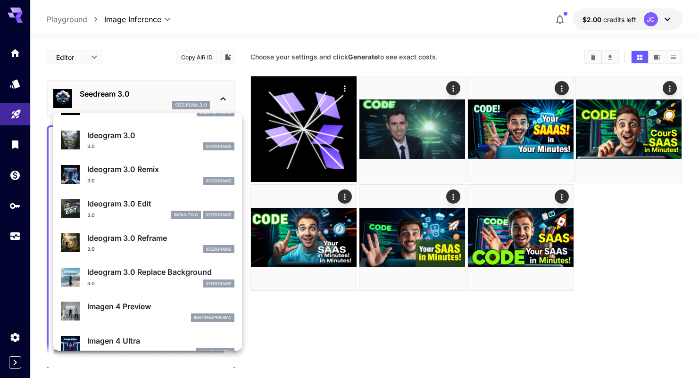
scroll to position [316, 0]
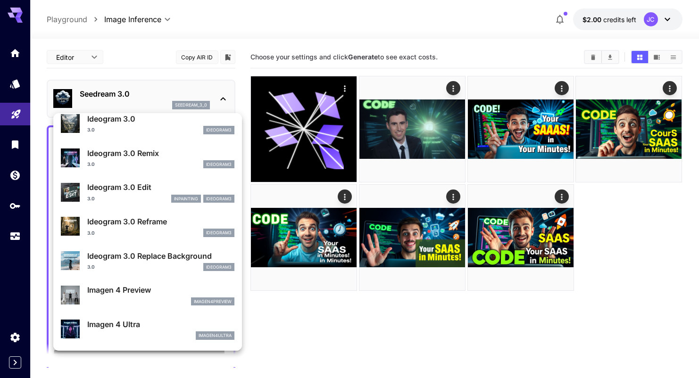
click at [141, 229] on div "3.0 ideogram3" at bounding box center [160, 233] width 147 height 8
type input "**********"
type input "****"
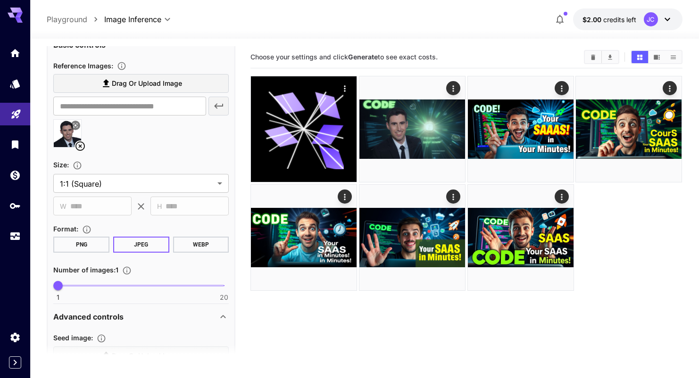
scroll to position [285, 0]
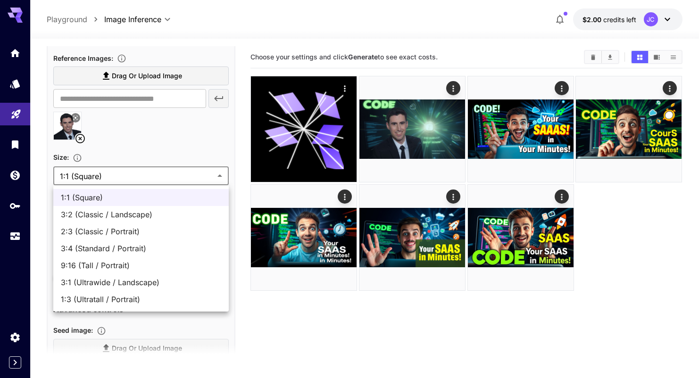
click at [148, 175] on body "**********" at bounding box center [349, 226] width 699 height 453
click at [161, 141] on div at bounding box center [349, 189] width 699 height 378
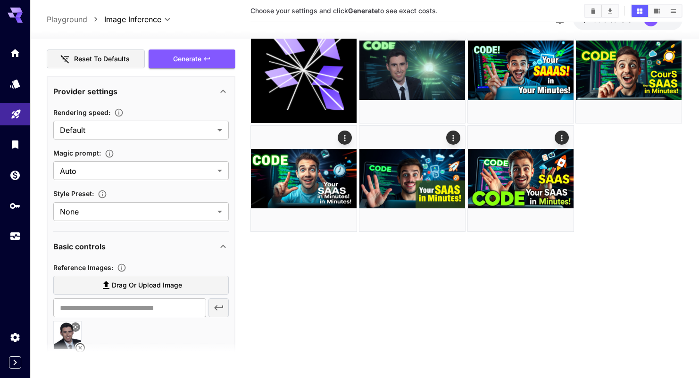
scroll to position [0, 0]
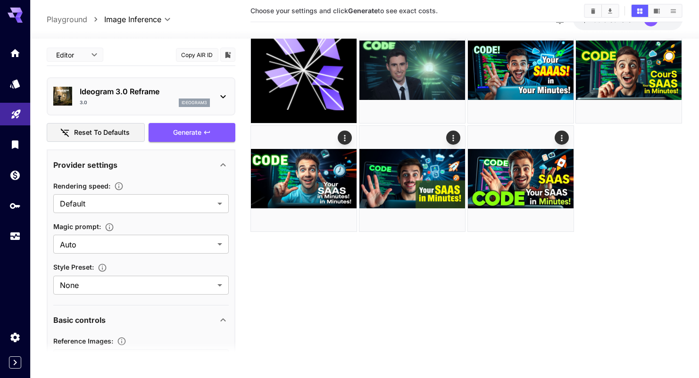
click at [159, 103] on div "3.0 ideogram3" at bounding box center [145, 103] width 130 height 8
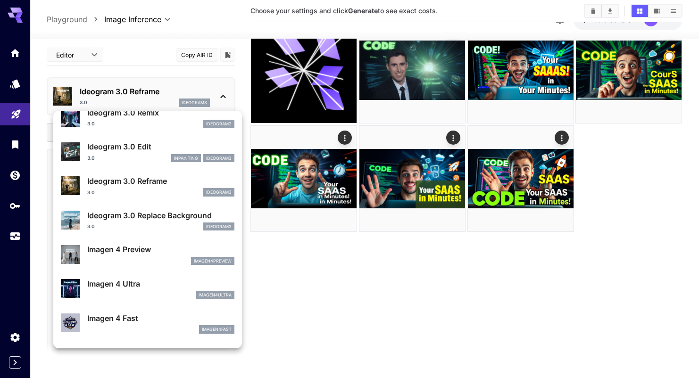
scroll to position [355, 0]
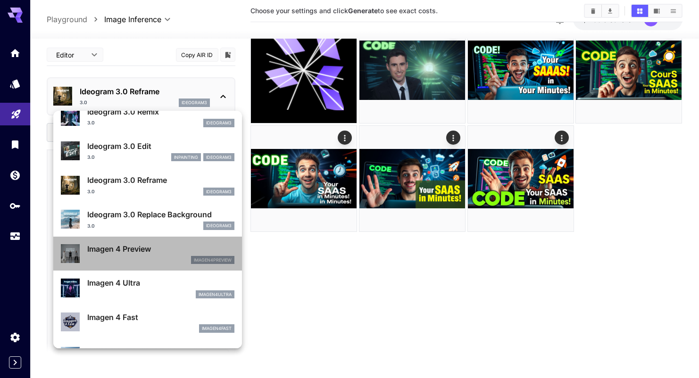
click at [147, 242] on div "Imagen 4 Preview imagen4preview" at bounding box center [148, 254] width 174 height 29
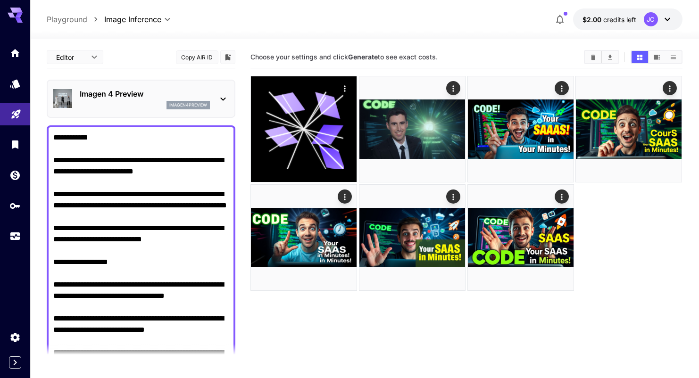
scroll to position [13, 0]
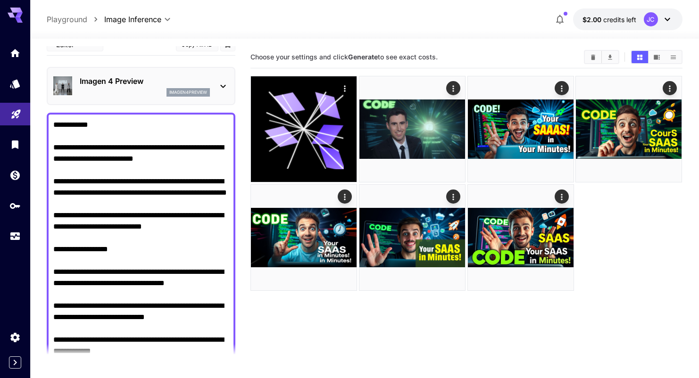
click at [121, 78] on p "Imagen 4 Preview" at bounding box center [145, 80] width 130 height 11
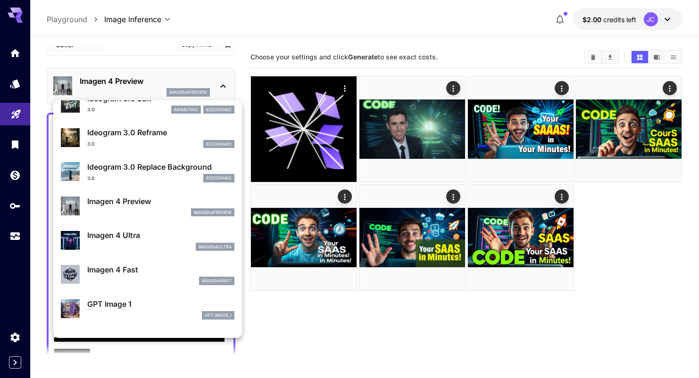
scroll to position [401, 0]
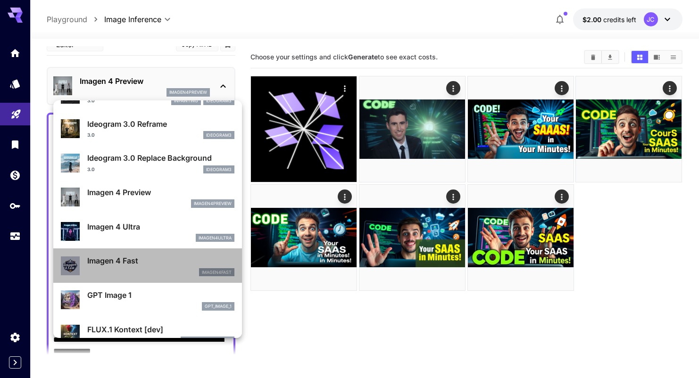
click at [116, 262] on p "Imagen 4 Fast" at bounding box center [160, 260] width 147 height 11
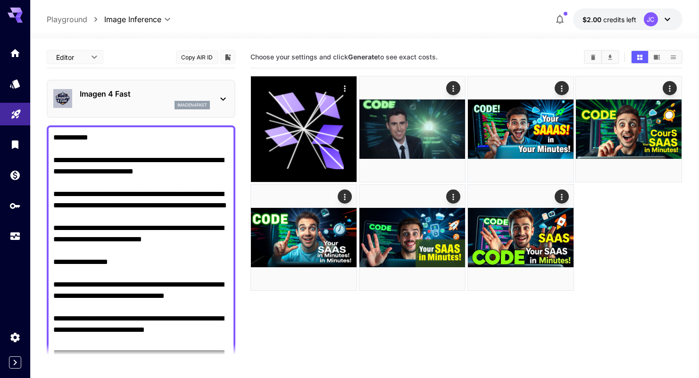
click at [137, 94] on p "Imagen 4 Fast" at bounding box center [145, 93] width 130 height 11
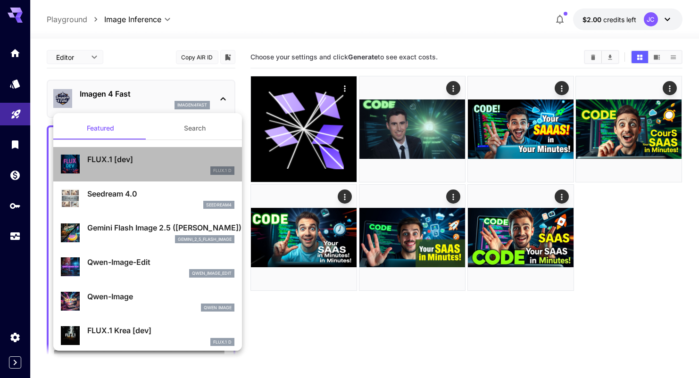
click at [128, 158] on p "FLUX.1 [dev]" at bounding box center [160, 159] width 147 height 11
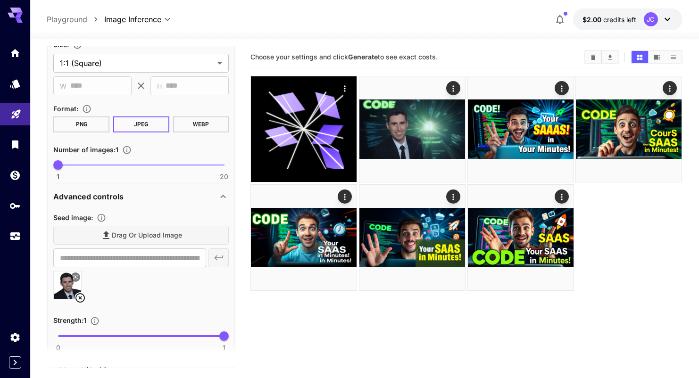
scroll to position [925, 0]
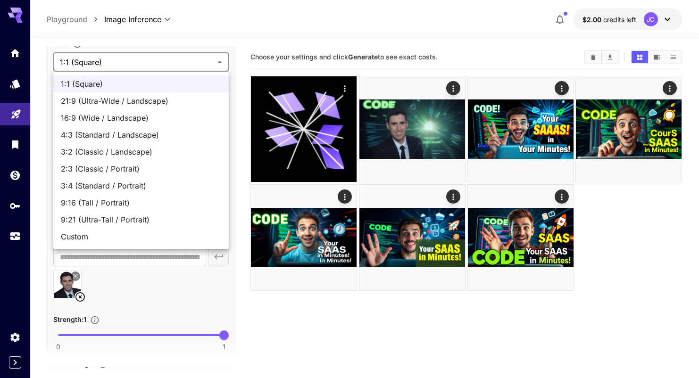
click at [130, 65] on body "**********" at bounding box center [349, 226] width 699 height 453
click at [133, 244] on li "Custom" at bounding box center [140, 236] width 175 height 17
type input "******"
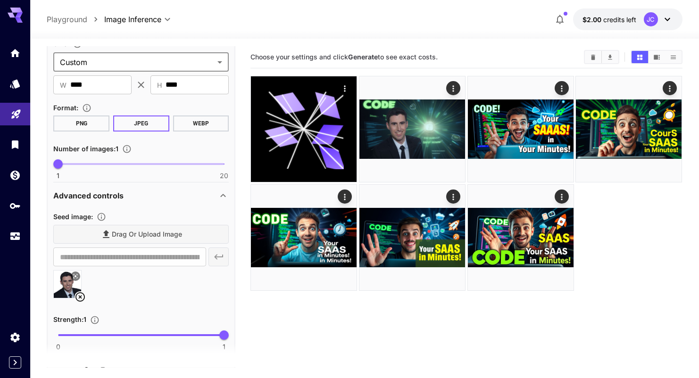
click at [90, 95] on div "Size : Custom ****** ​ ​ W **** ​ ​ H **** ​ Format : PNG JPEG WEBP Number of i…" at bounding box center [140, 109] width 175 height 142
click at [93, 89] on input "****" at bounding box center [100, 84] width 61 height 19
drag, startPoint x: 186, startPoint y: 83, endPoint x: 136, endPoint y: 64, distance: 53.8
click at [136, 64] on section "Size : Custom ****** ​ ​ W **** ​ ​ H **** ​" at bounding box center [140, 66] width 175 height 57
type input "***"
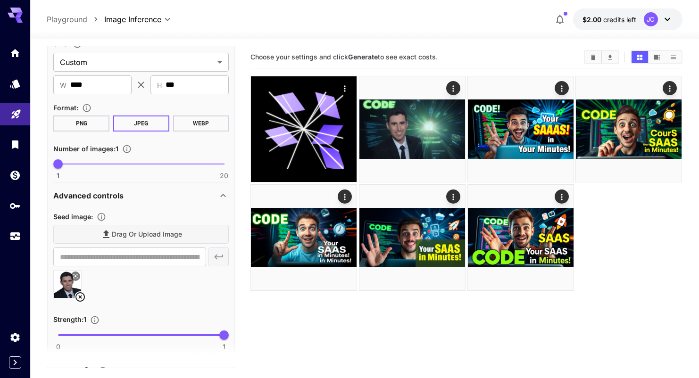
click at [179, 107] on div "Format :" at bounding box center [140, 107] width 175 height 11
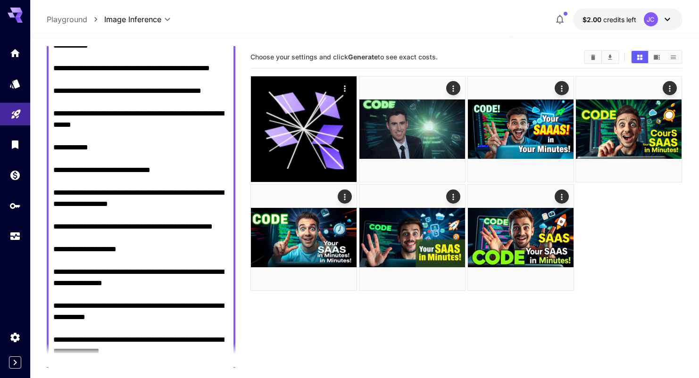
scroll to position [463, 0]
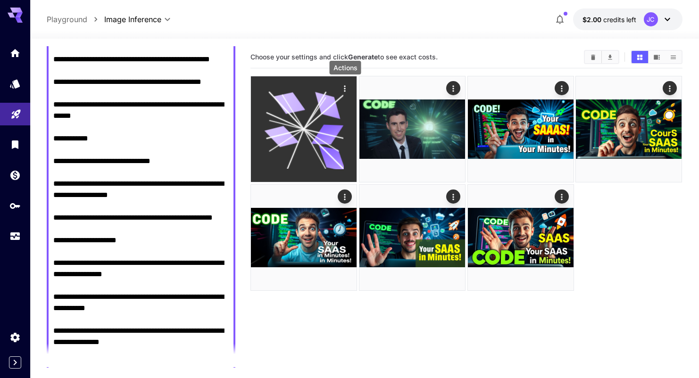
click at [343, 88] on icon "Actions" at bounding box center [345, 88] width 9 height 9
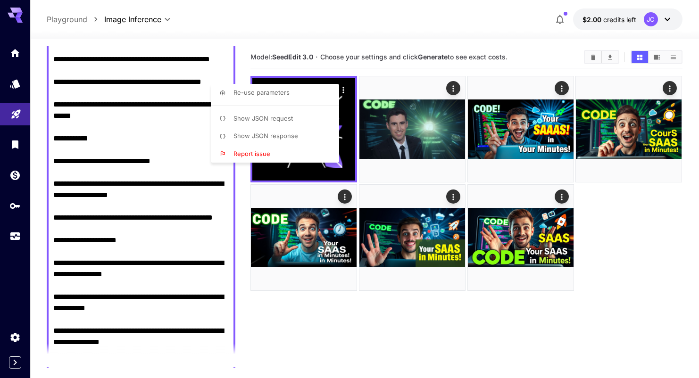
click at [312, 58] on div at bounding box center [349, 189] width 699 height 378
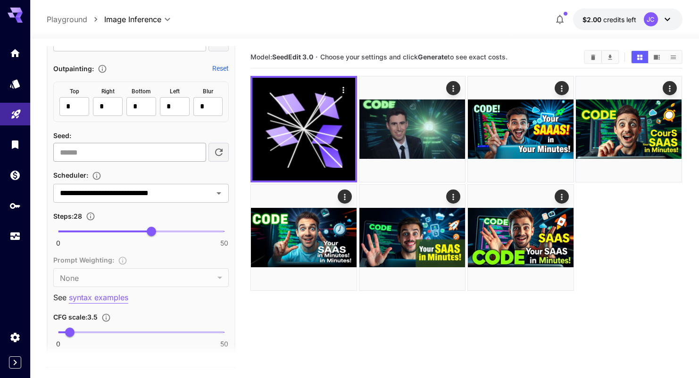
scroll to position [1294, 0]
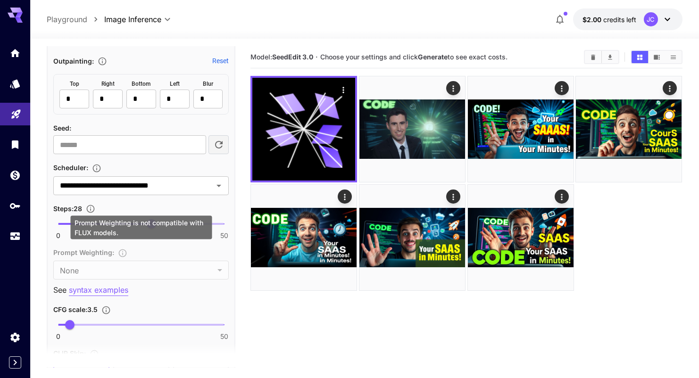
click at [160, 267] on div "Prompt Weighting : None **** ​" at bounding box center [140, 263] width 175 height 33
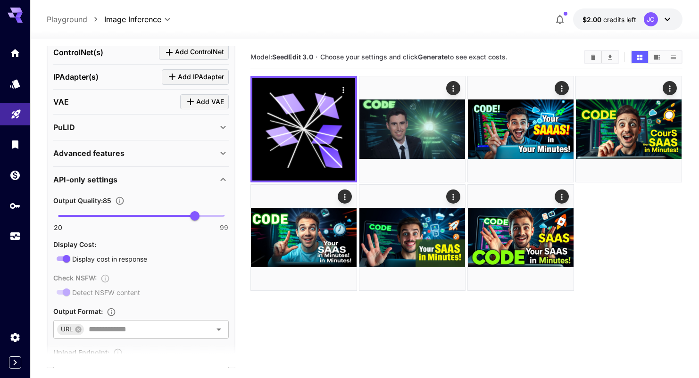
scroll to position [1673, 0]
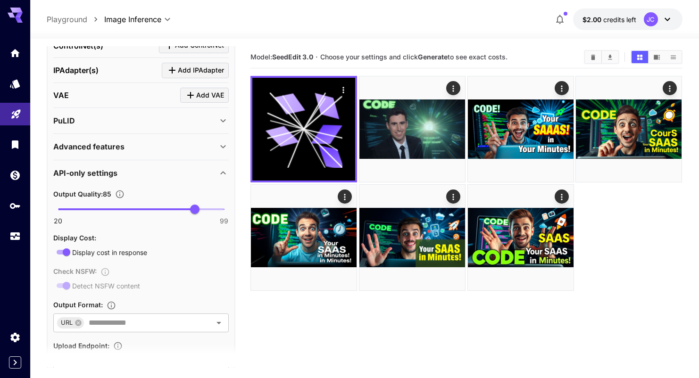
click at [172, 134] on div "Advanced features Accelerator options : None **** ​ LayerDiffuse : Enable Layer…" at bounding box center [140, 147] width 175 height 26
click at [170, 141] on div "Advanced features" at bounding box center [135, 146] width 164 height 11
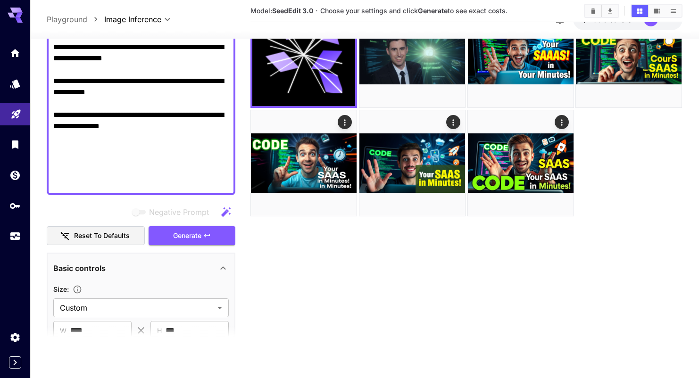
scroll to position [664, 0]
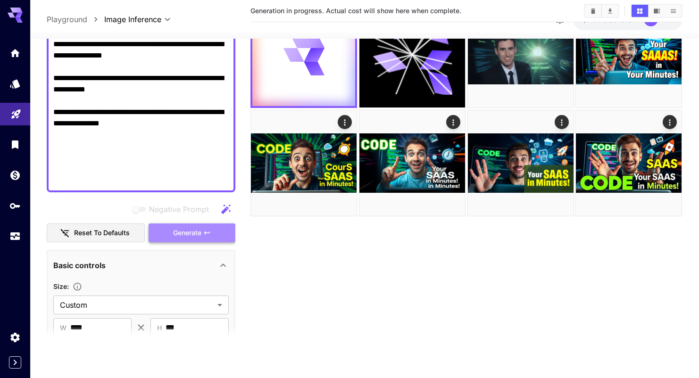
click at [182, 231] on span "Generate" at bounding box center [187, 233] width 28 height 12
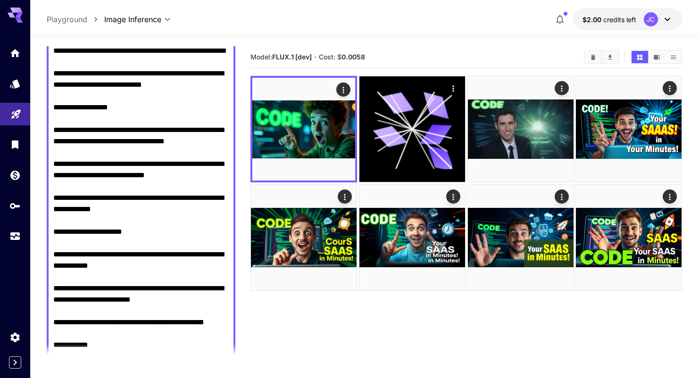
scroll to position [0, 0]
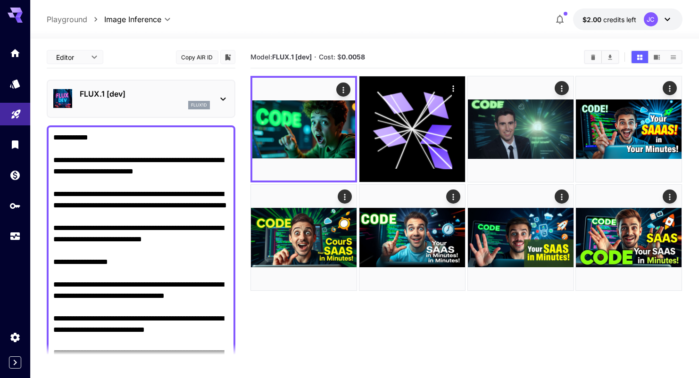
click at [199, 103] on p "flux1d" at bounding box center [199, 105] width 16 height 7
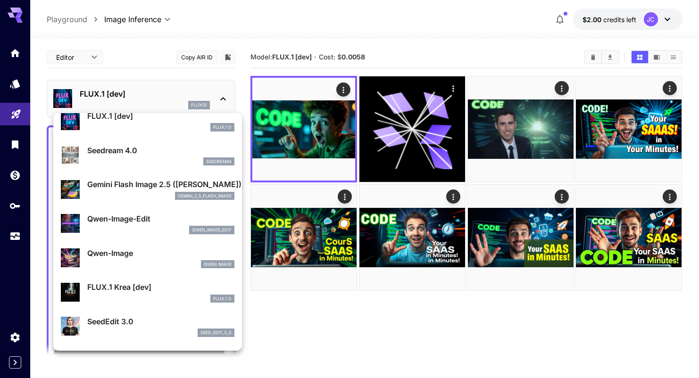
scroll to position [53, 0]
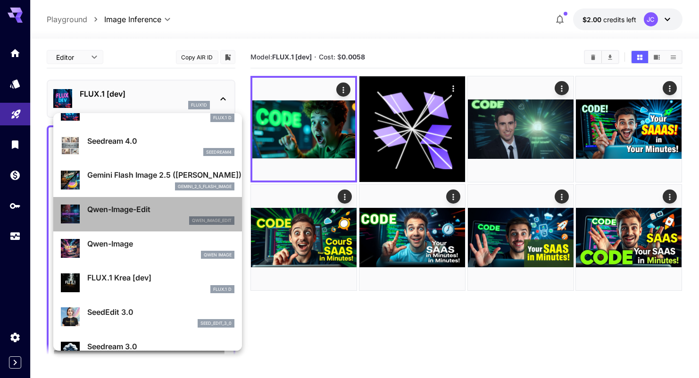
click at [186, 225] on div "Qwen-Image-Edit qwen_image_edit" at bounding box center [148, 214] width 174 height 29
type input "*"
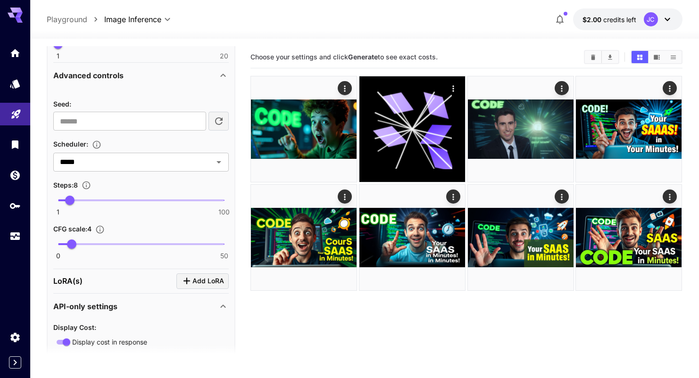
scroll to position [1146, 0]
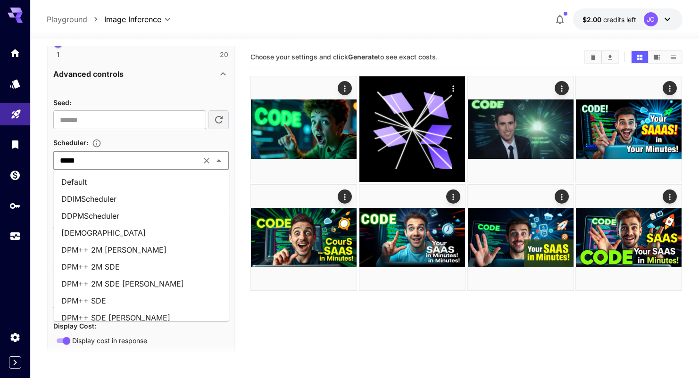
click at [169, 163] on input "*****" at bounding box center [127, 160] width 142 height 13
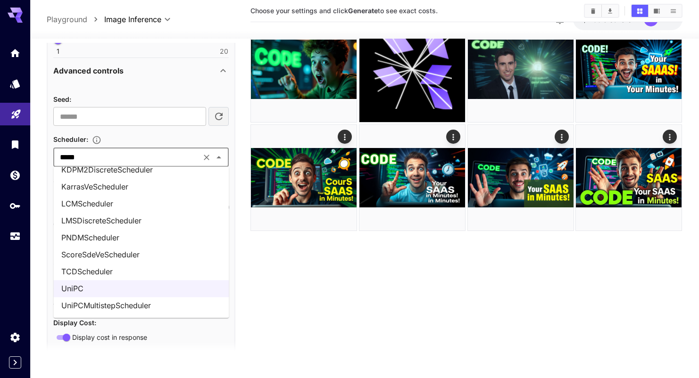
scroll to position [75, 0]
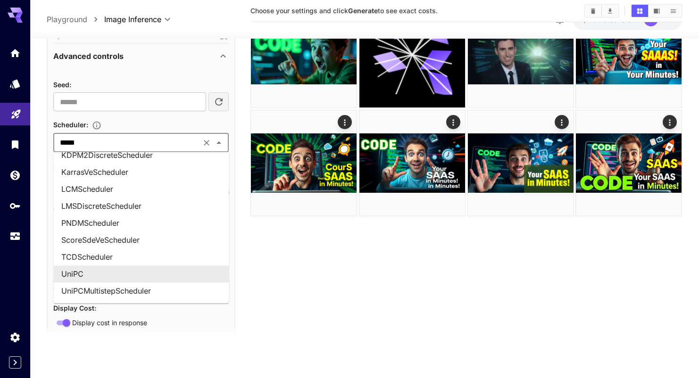
click at [284, 274] on section "Choose your settings and click Generate to see exact costs." at bounding box center [466, 161] width 432 height 378
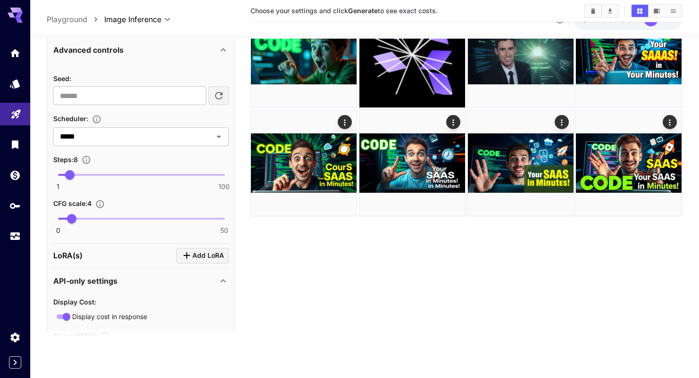
scroll to position [1153, 0]
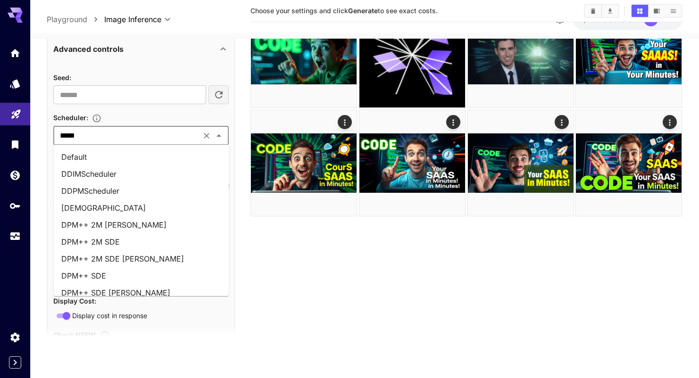
click at [169, 139] on input "*****" at bounding box center [127, 135] width 142 height 13
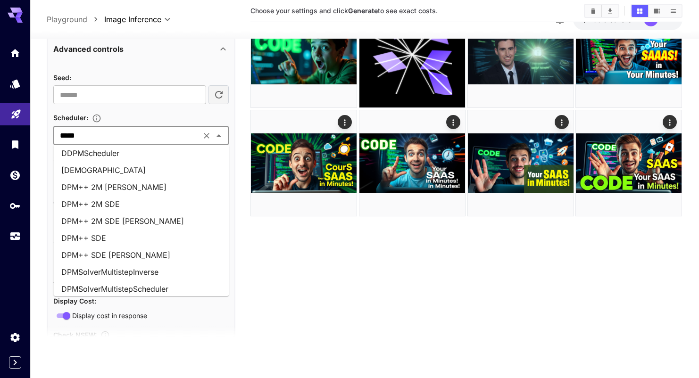
scroll to position [39, 0]
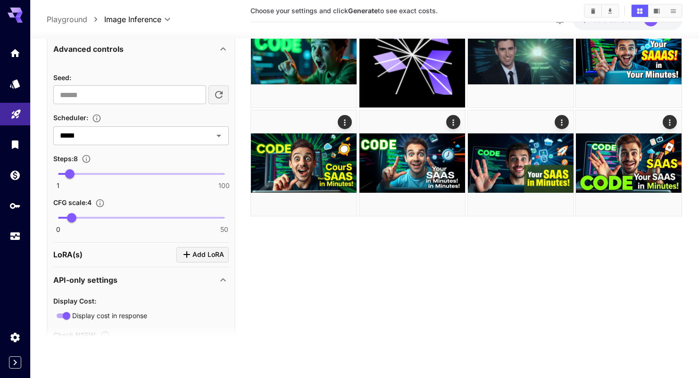
click at [258, 252] on section "Choose your settings and click Generate to see exact costs." at bounding box center [466, 161] width 432 height 378
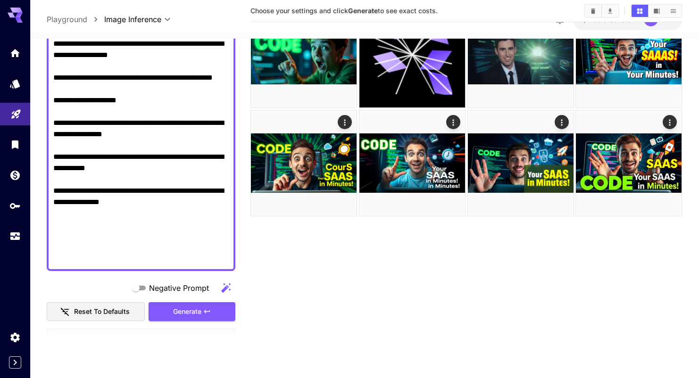
scroll to position [626, 0]
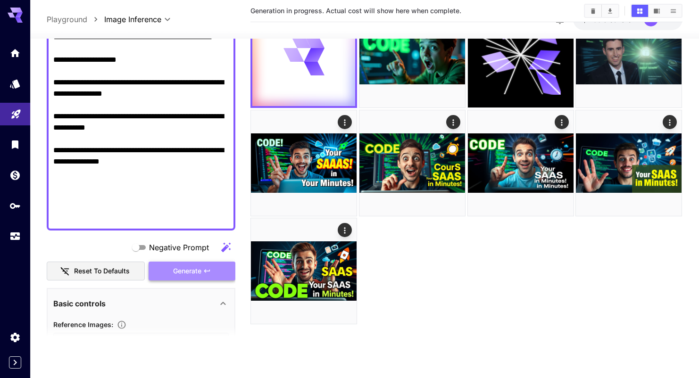
click at [196, 271] on span "Generate" at bounding box center [187, 272] width 28 height 12
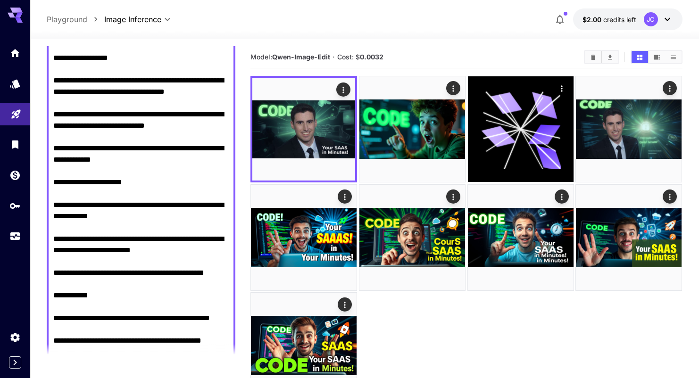
scroll to position [0, 0]
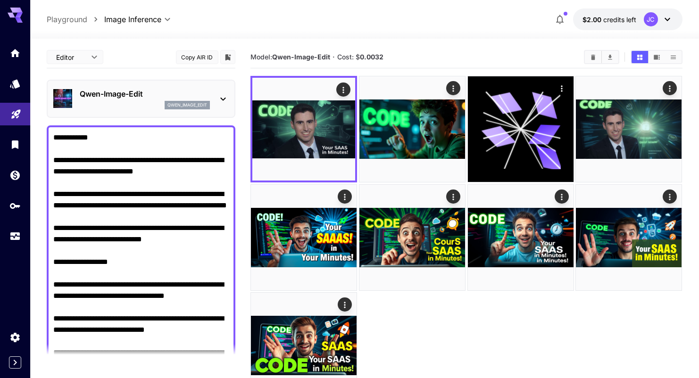
click at [138, 110] on div "Qwen-Image-Edit qwen_image_edit" at bounding box center [140, 98] width 175 height 29
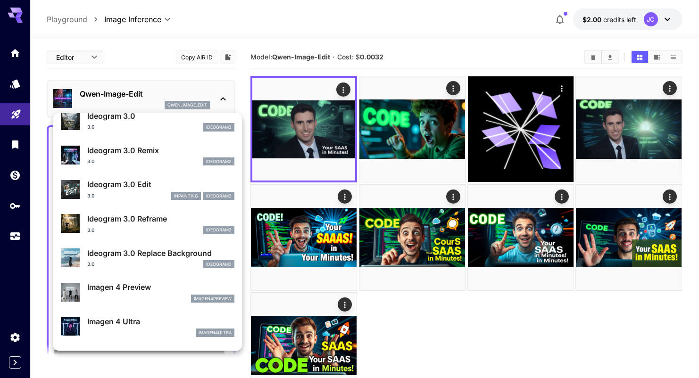
scroll to position [321, 0]
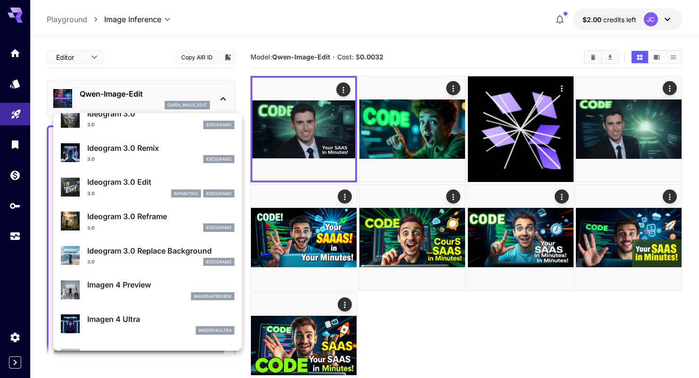
click at [167, 200] on div "Ideogram 3.0 Edit 3.0 inpainting ideogram3" at bounding box center [148, 187] width 174 height 29
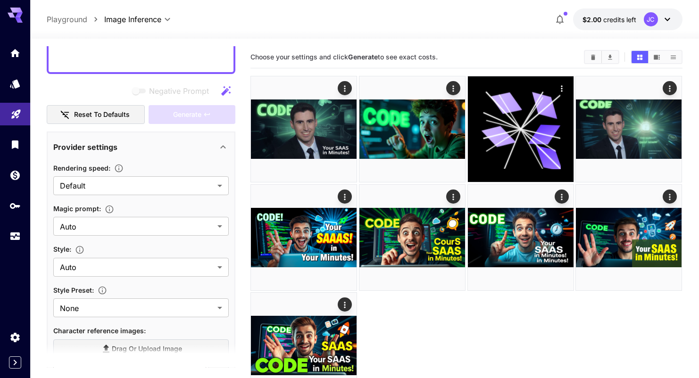
scroll to position [804, 0]
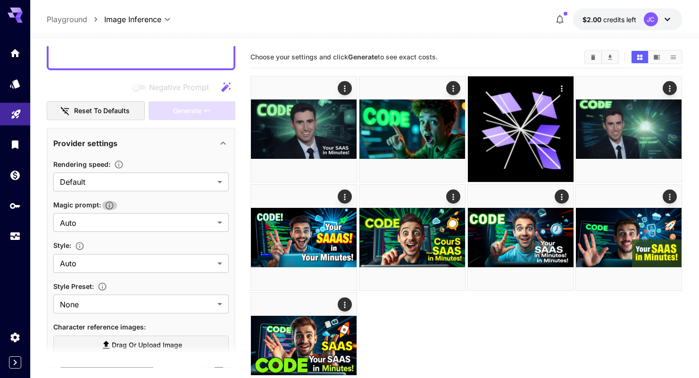
click at [110, 207] on icon "button" at bounding box center [109, 205] width 9 height 9
click at [111, 208] on icon "button" at bounding box center [109, 205] width 9 height 9
click at [80, 248] on icon "button" at bounding box center [79, 246] width 9 height 9
click at [84, 260] on body "**********" at bounding box center [349, 226] width 699 height 453
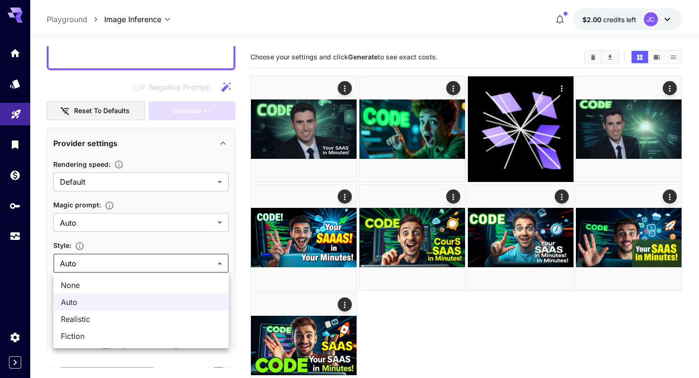
click at [121, 238] on div at bounding box center [349, 189] width 699 height 378
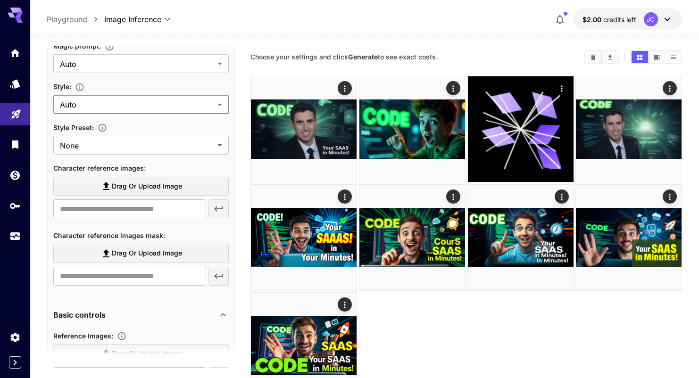
scroll to position [980, 0]
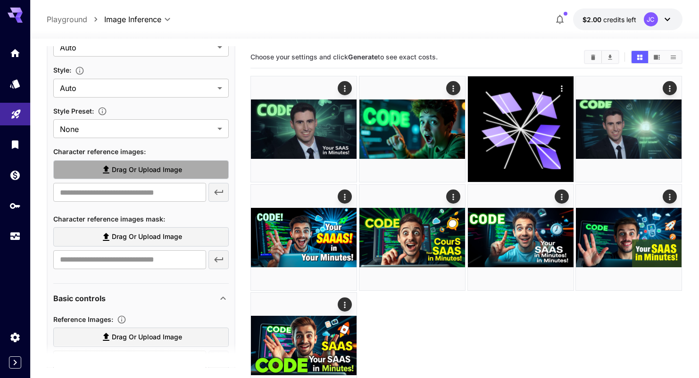
click at [133, 170] on span "Drag or upload image" at bounding box center [147, 170] width 70 height 12
click at [0, 0] on input "Drag or upload image" at bounding box center [0, 0] width 0 height 0
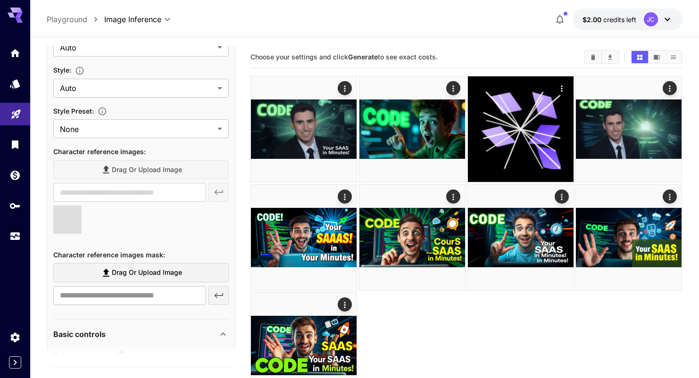
type input "**********"
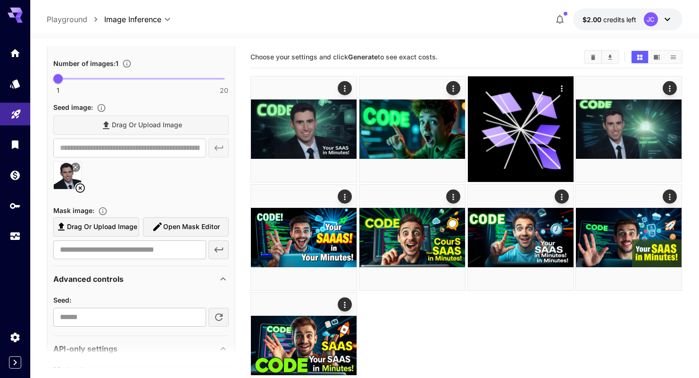
scroll to position [1417, 0]
click at [83, 187] on icon at bounding box center [80, 187] width 11 height 11
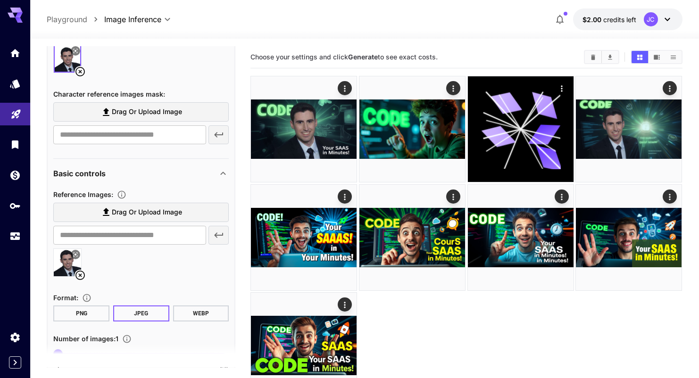
scroll to position [1144, 0]
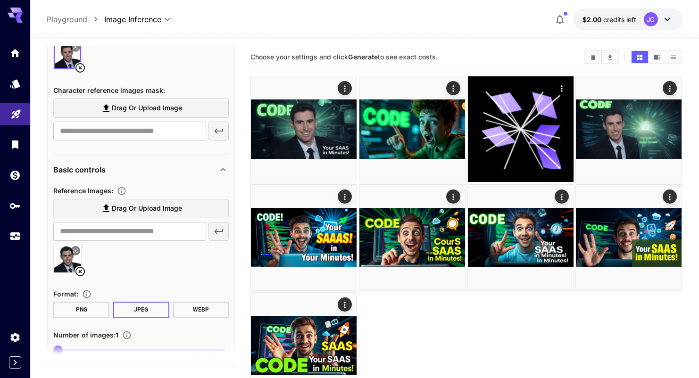
click at [79, 272] on icon at bounding box center [80, 271] width 11 height 11
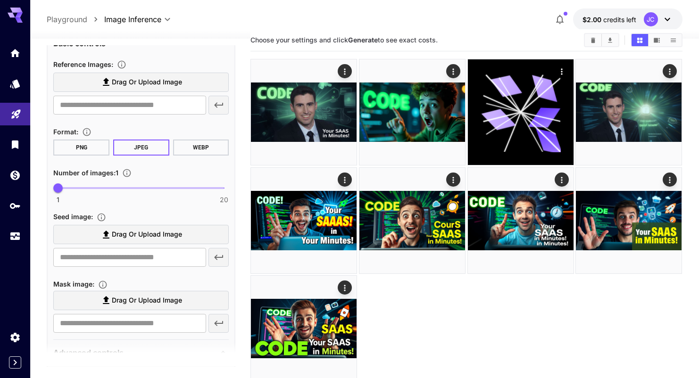
scroll to position [1258, 0]
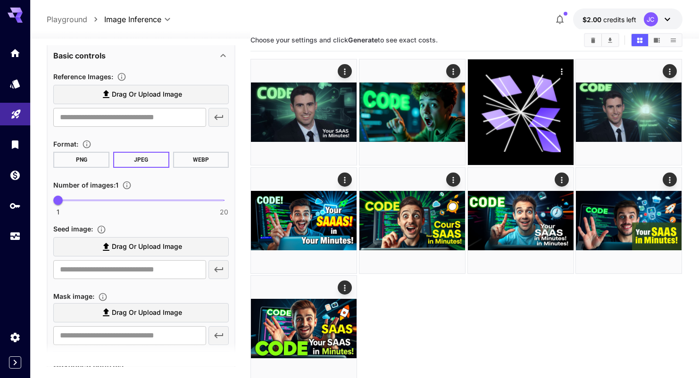
click at [142, 250] on span "Drag or upload image" at bounding box center [147, 247] width 70 height 12
click at [0, 0] on input "Drag or upload image" at bounding box center [0, 0] width 0 height 0
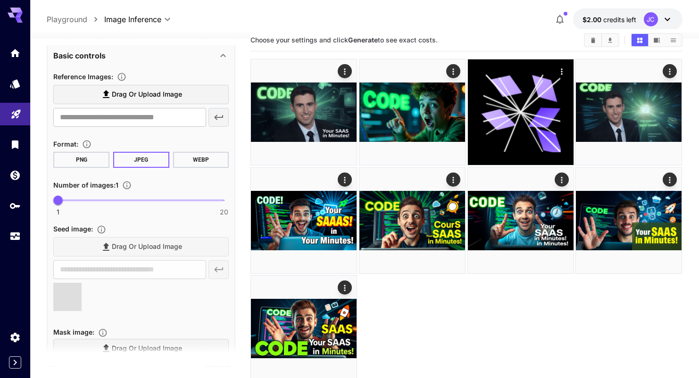
type input "**********"
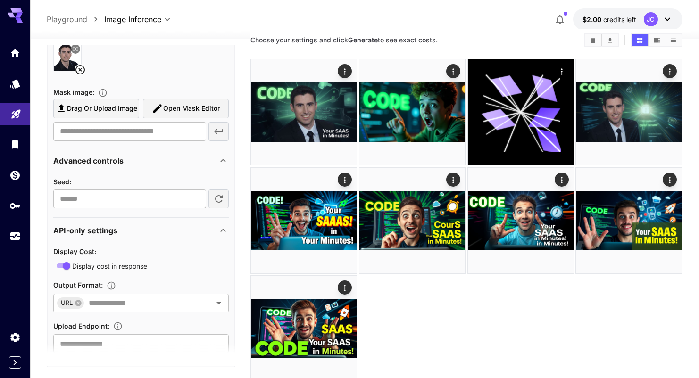
scroll to position [1497, 0]
click at [129, 207] on input "number" at bounding box center [129, 199] width 152 height 19
click at [150, 171] on div "Advanced controls" at bounding box center [140, 161] width 175 height 23
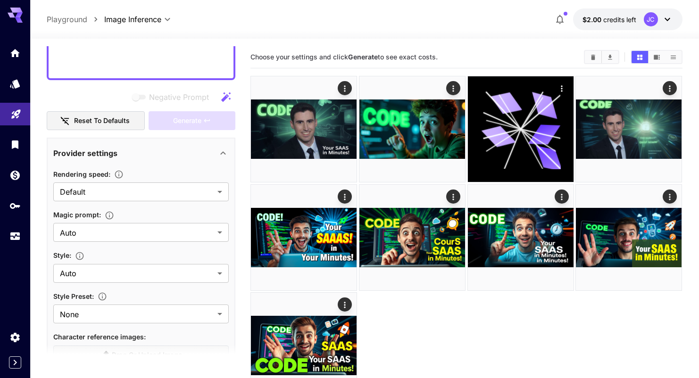
scroll to position [858, 0]
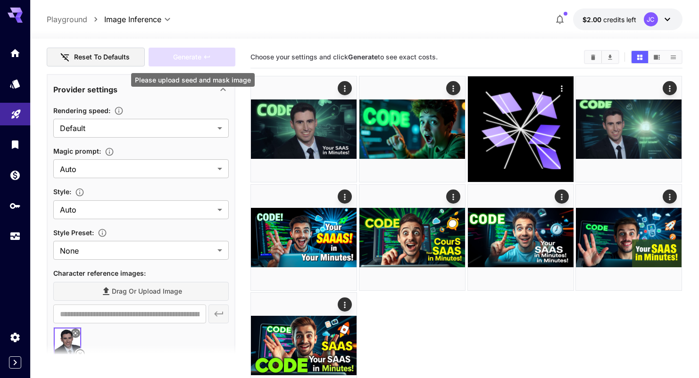
click at [180, 59] on div "Generate" at bounding box center [192, 57] width 87 height 19
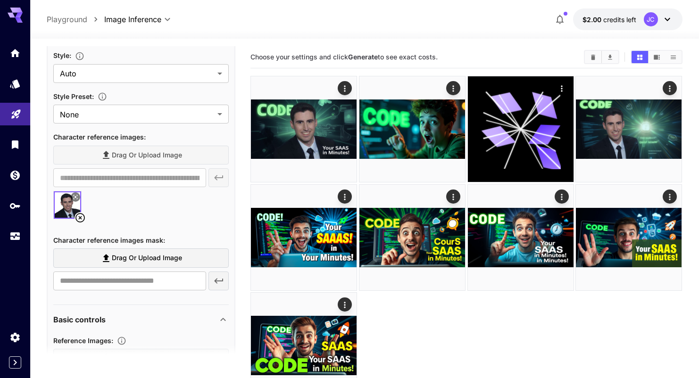
scroll to position [996, 0]
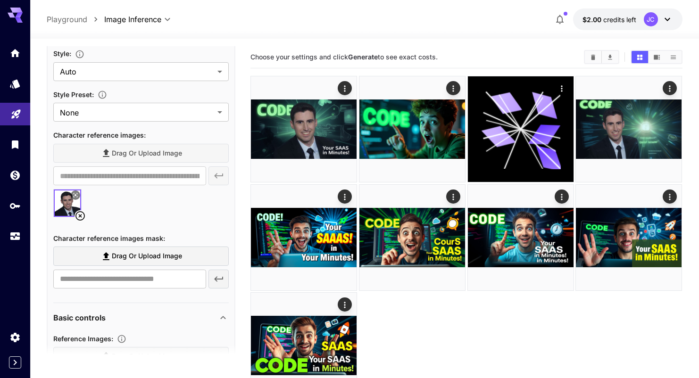
click at [137, 263] on label "Drag or upload image" at bounding box center [140, 256] width 175 height 19
click at [0, 0] on input "Drag or upload image" at bounding box center [0, 0] width 0 height 0
type input "**********"
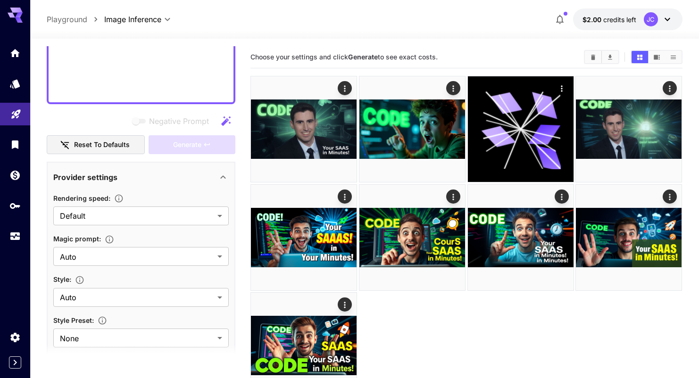
scroll to position [788, 0]
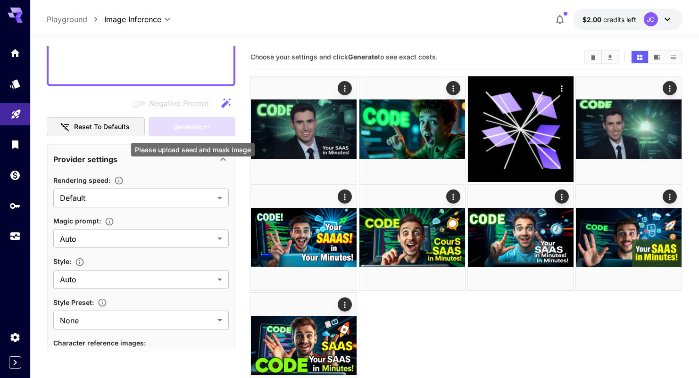
click at [189, 130] on div "Generate" at bounding box center [192, 126] width 87 height 19
click at [183, 151] on div "Please upload seed and mask image" at bounding box center [193, 150] width 124 height 14
click at [183, 165] on div "Provider settings" at bounding box center [140, 159] width 175 height 23
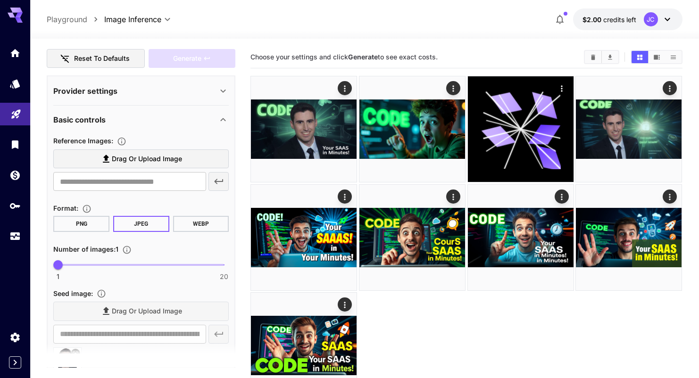
scroll to position [860, 0]
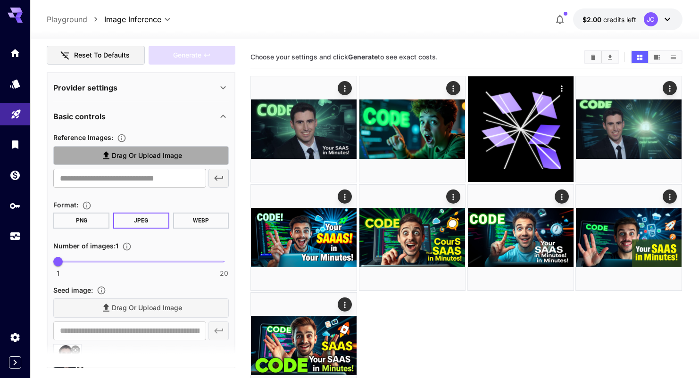
click at [177, 159] on span "Drag or upload image" at bounding box center [147, 156] width 70 height 12
click at [0, 0] on input "Drag or upload image" at bounding box center [0, 0] width 0 height 0
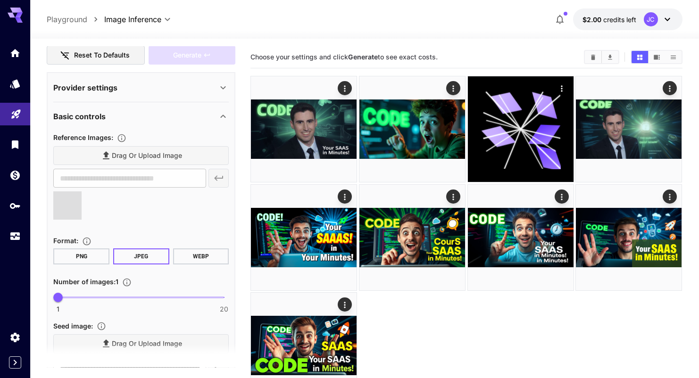
type input "**********"
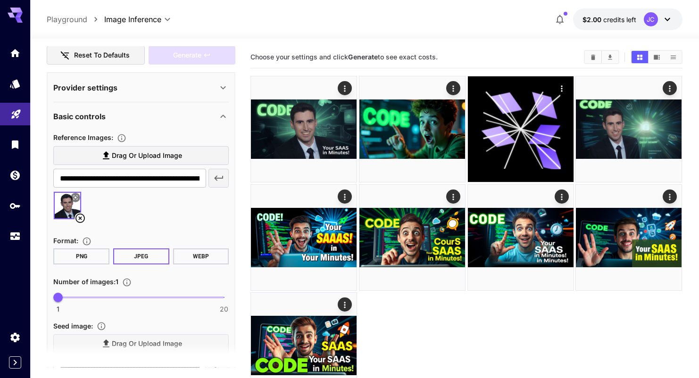
click at [164, 214] on div at bounding box center [140, 210] width 175 height 36
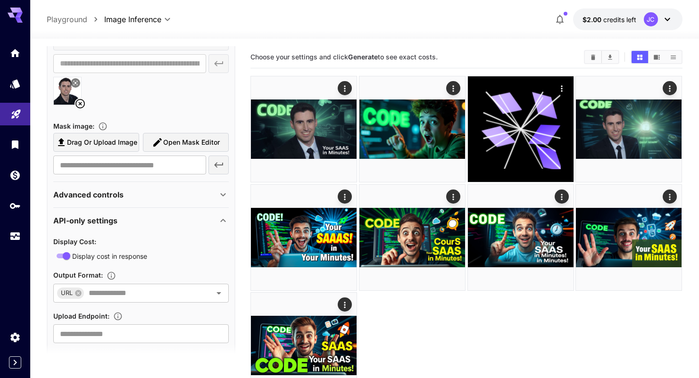
scroll to position [1180, 0]
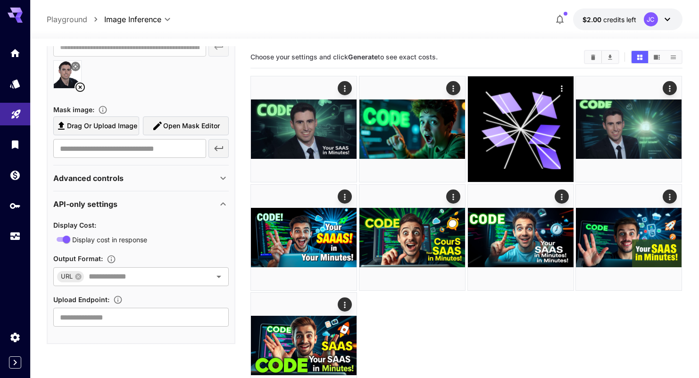
click at [143, 175] on div "Advanced controls" at bounding box center [135, 178] width 164 height 11
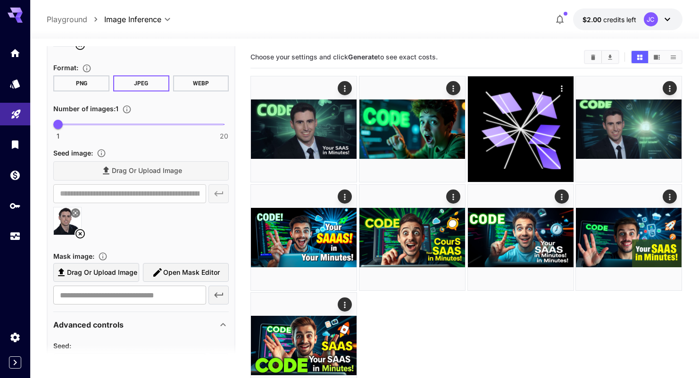
scroll to position [1032, 0]
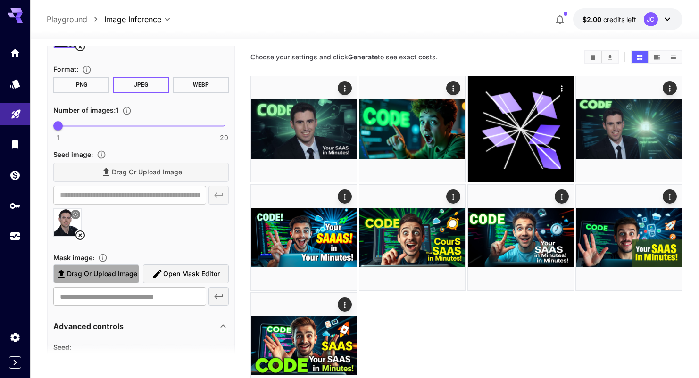
click at [117, 275] on span "Drag or upload image" at bounding box center [102, 274] width 70 height 12
click at [0, 0] on input "Drag or upload image" at bounding box center [0, 0] width 0 height 0
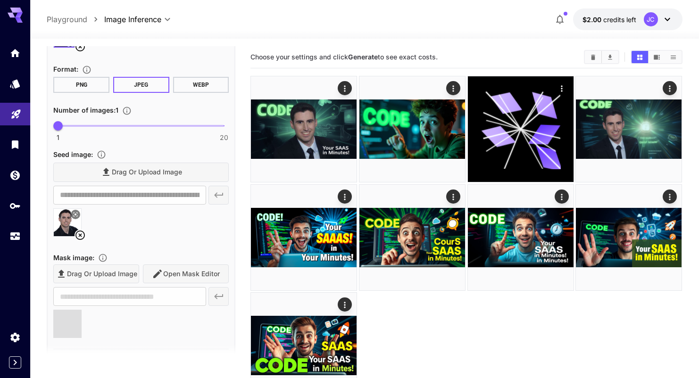
type input "**********"
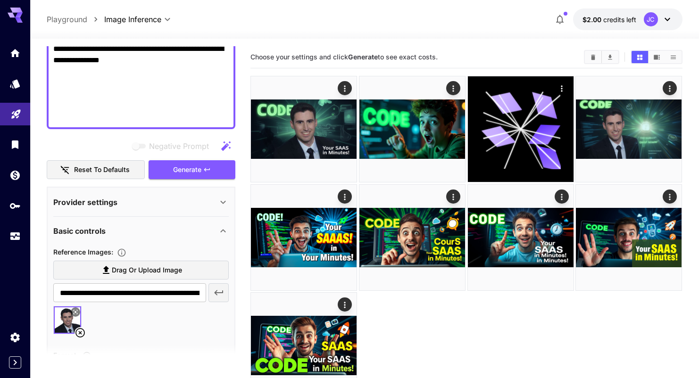
scroll to position [743, 0]
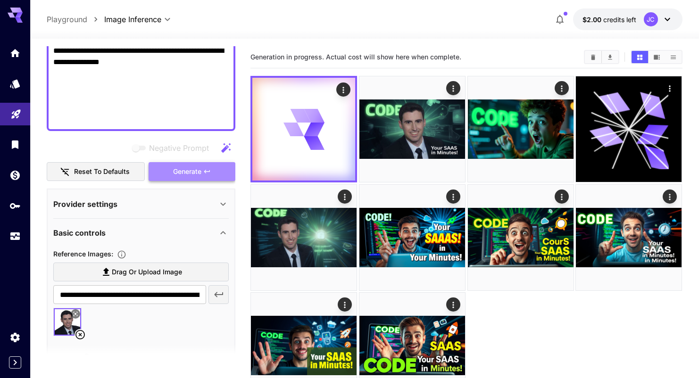
click at [201, 166] on span "Generate" at bounding box center [187, 172] width 28 height 12
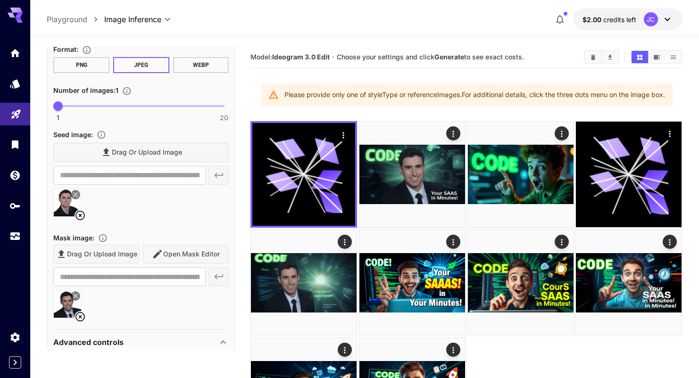
scroll to position [1052, 0]
click at [77, 211] on icon at bounding box center [79, 214] width 9 height 9
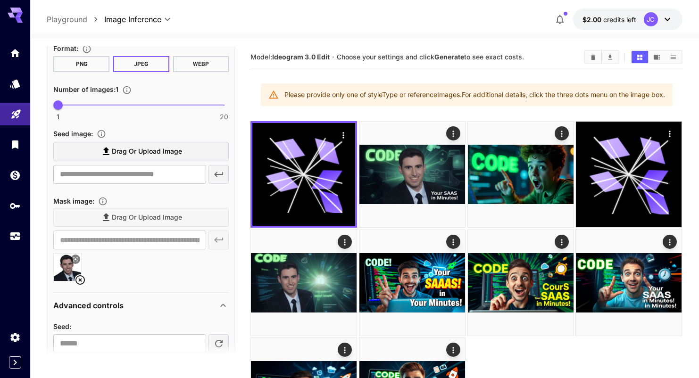
click at [78, 281] on icon at bounding box center [80, 280] width 11 height 11
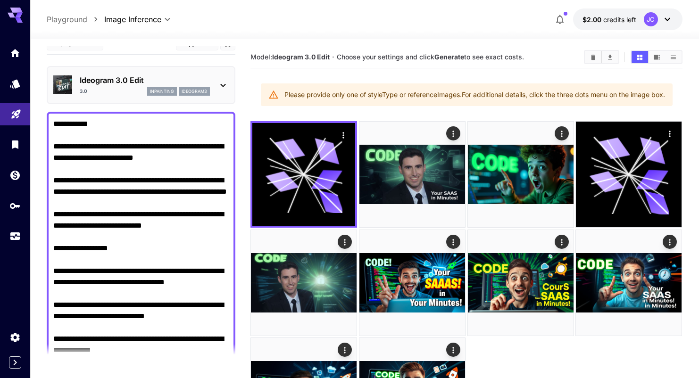
scroll to position [0, 0]
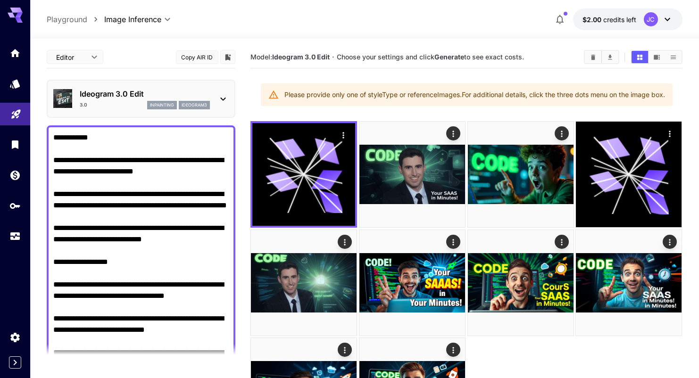
click at [120, 89] on p "Ideogram 3.0 Edit" at bounding box center [145, 93] width 130 height 11
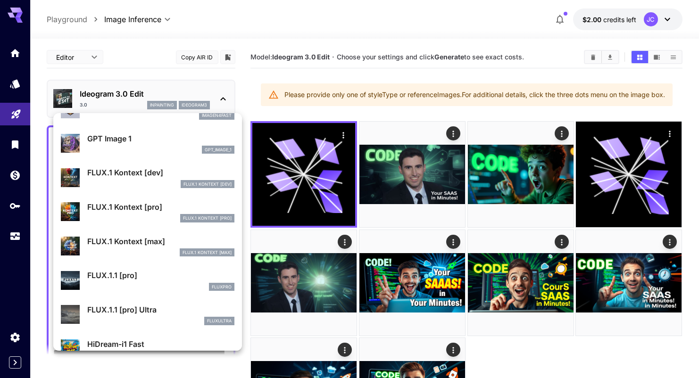
scroll to position [584, 0]
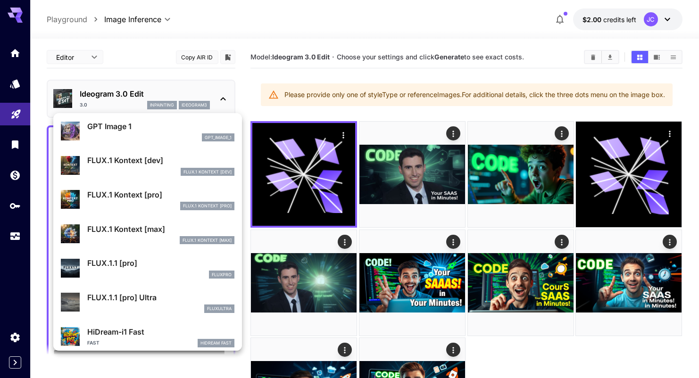
click at [158, 168] on div "FLUX.1 Kontext [dev]" at bounding box center [160, 172] width 147 height 8
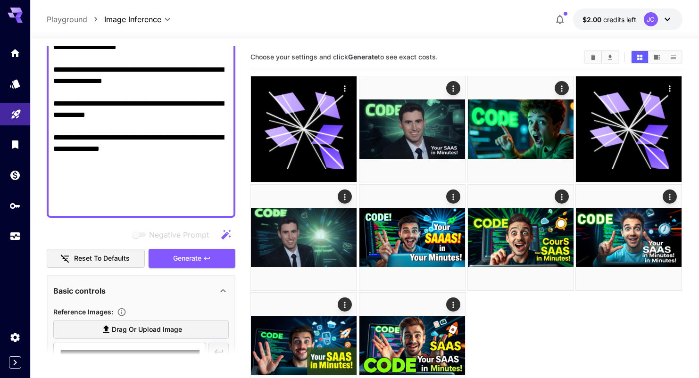
scroll to position [720, 0]
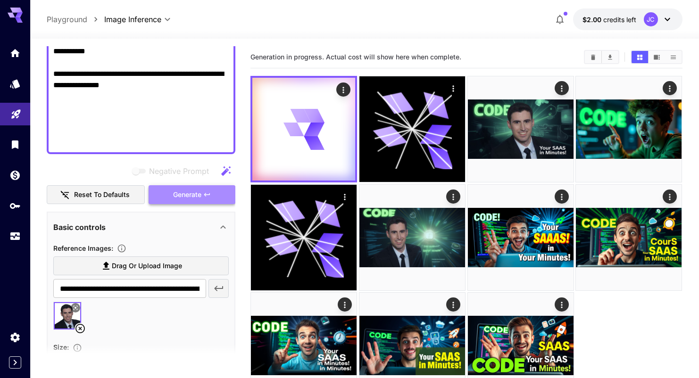
click at [176, 196] on span "Generate" at bounding box center [187, 195] width 28 height 12
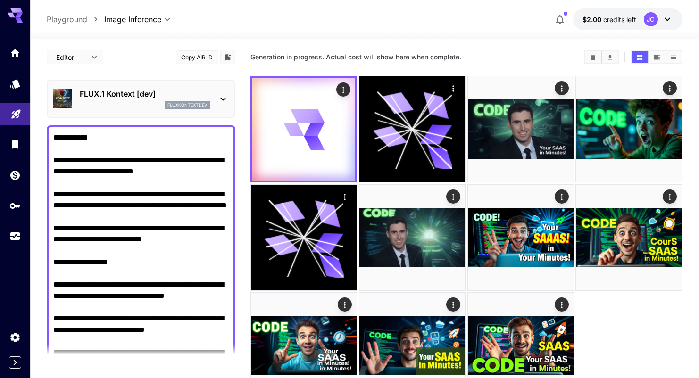
click at [200, 69] on div "Editor **** ​ Copy AIR ID" at bounding box center [141, 59] width 189 height 26
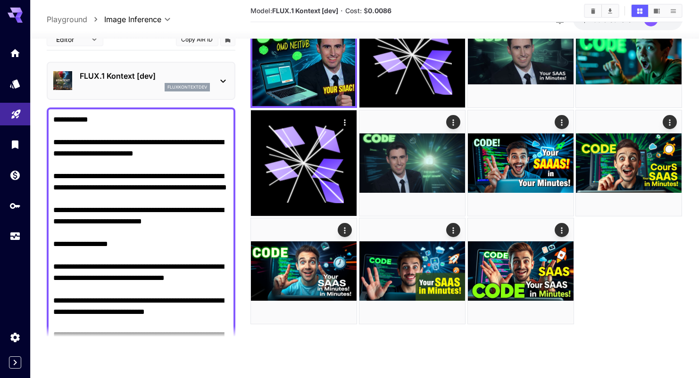
click at [162, 70] on p "FLUX.1 Kontext [dev]" at bounding box center [145, 75] width 130 height 11
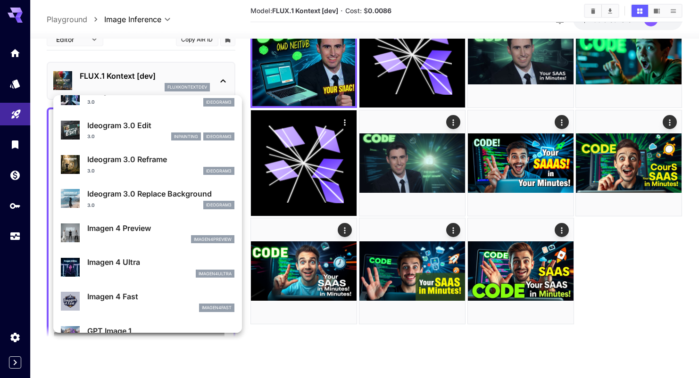
scroll to position [361, 0]
click at [36, 122] on div at bounding box center [349, 189] width 699 height 378
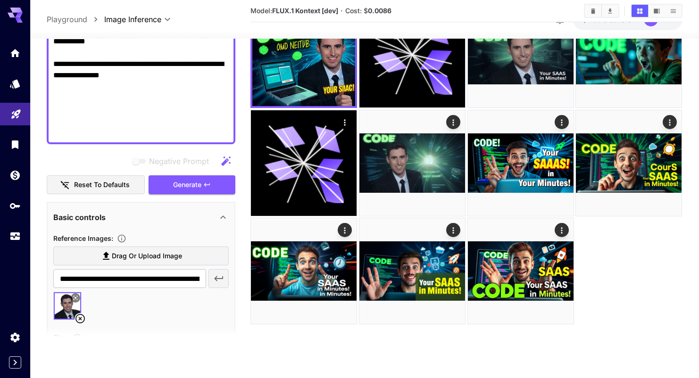
scroll to position [713, 0]
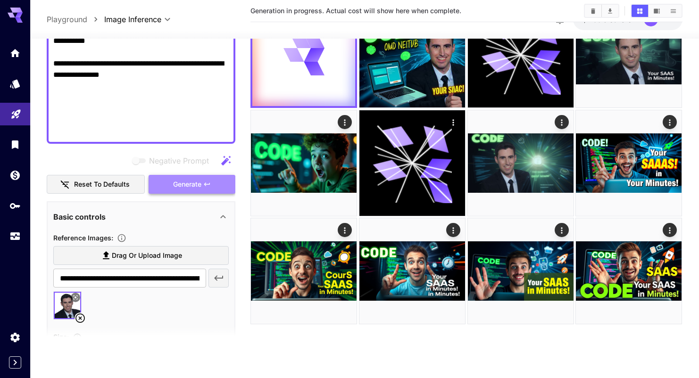
click at [191, 184] on span "Generate" at bounding box center [187, 185] width 28 height 12
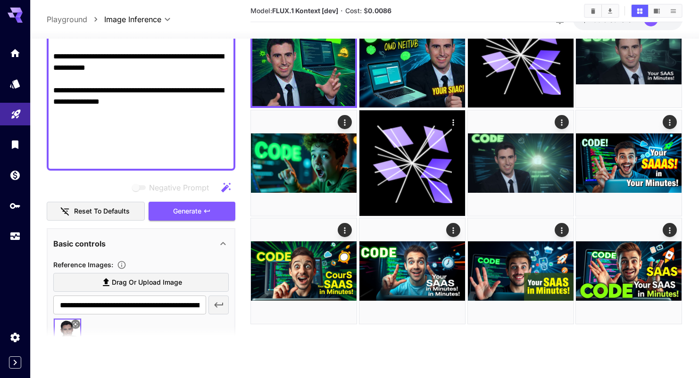
scroll to position [685, 0]
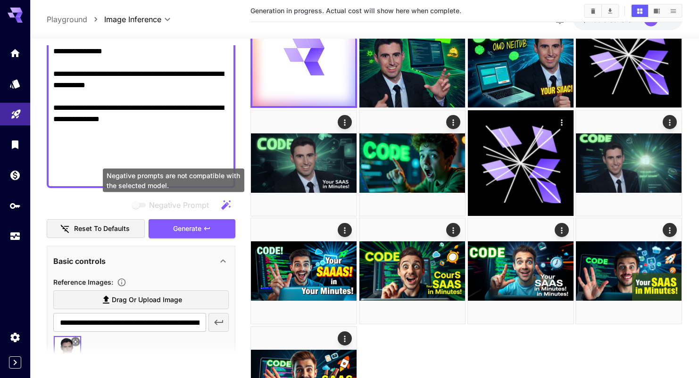
click at [177, 205] on div "Negative Prompt Reset to defaults Generate" at bounding box center [141, 217] width 189 height 43
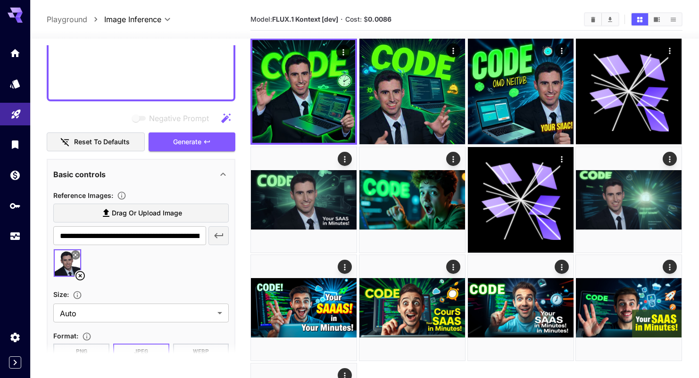
scroll to position [797, 0]
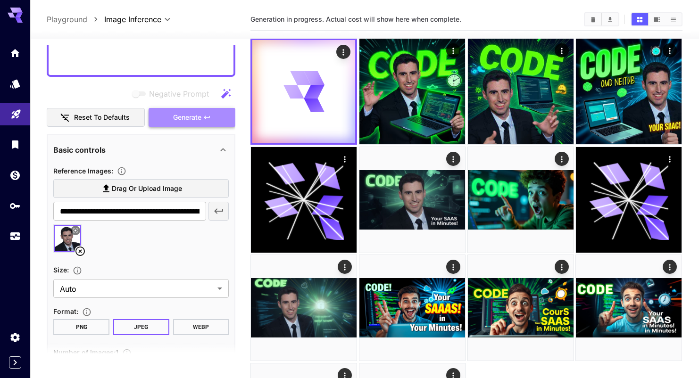
click at [180, 118] on span "Generate" at bounding box center [187, 118] width 28 height 12
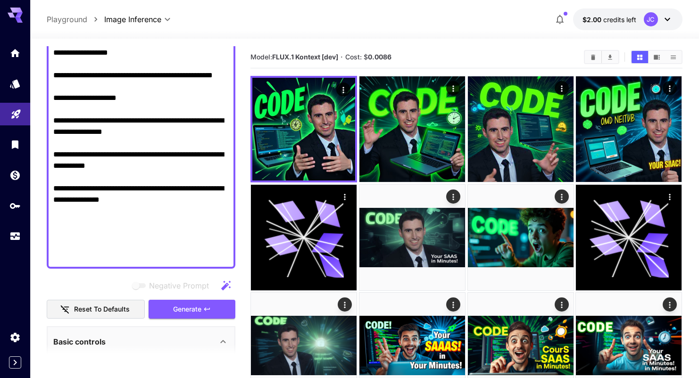
scroll to position [610, 0]
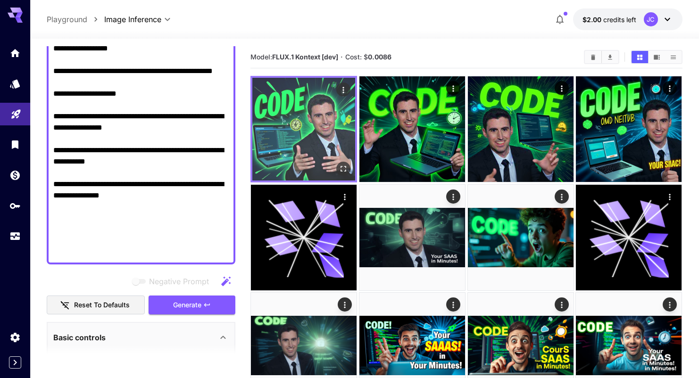
click at [328, 117] on img at bounding box center [303, 129] width 103 height 103
click at [348, 172] on icon "Open in fullscreen" at bounding box center [343, 168] width 9 height 9
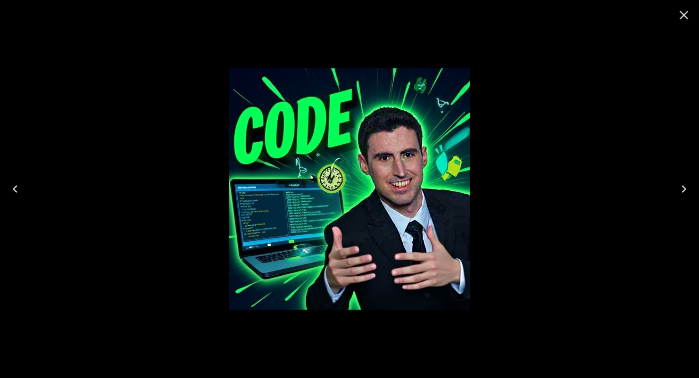
click at [683, 14] on icon "Close" at bounding box center [684, 15] width 9 height 9
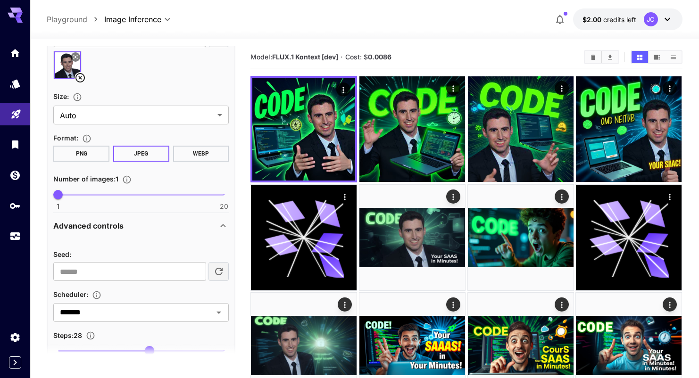
scroll to position [965, 0]
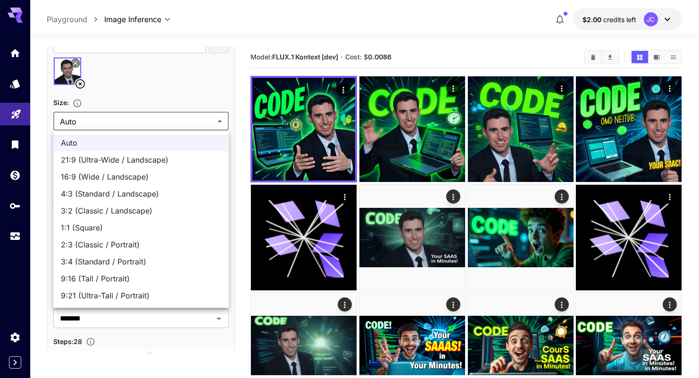
click at [180, 112] on body "**********" at bounding box center [349, 268] width 699 height 536
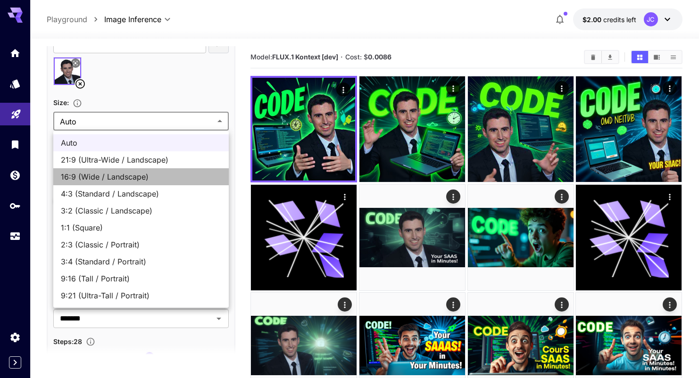
click at [166, 179] on span "16:9 (Wide / Landscape)" at bounding box center [141, 176] width 160 height 11
type input "**********"
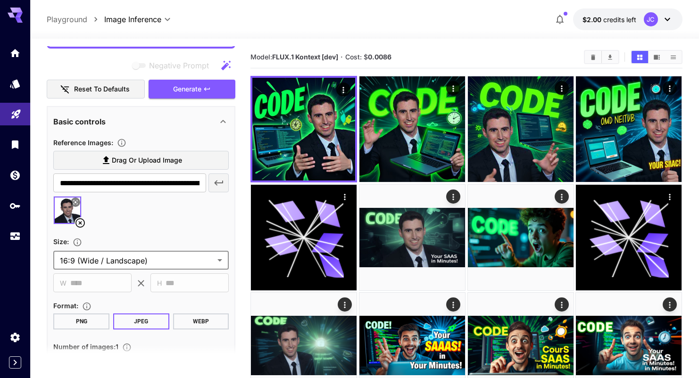
scroll to position [827, 0]
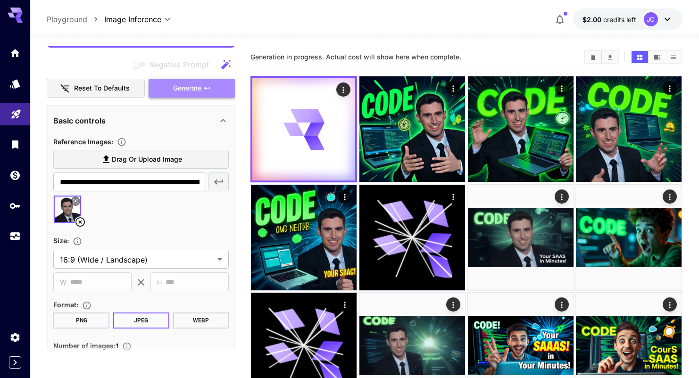
click at [192, 85] on span "Generate" at bounding box center [187, 89] width 28 height 12
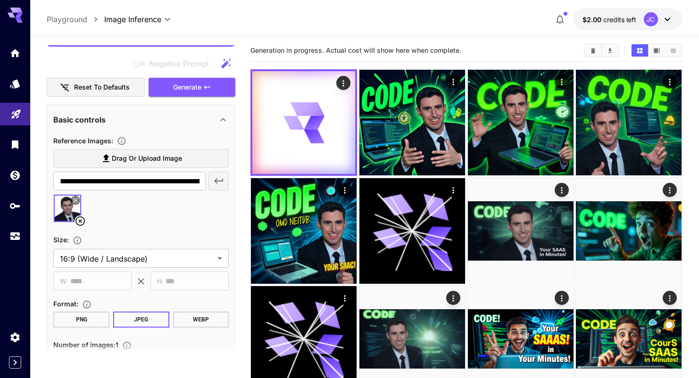
scroll to position [13, 0]
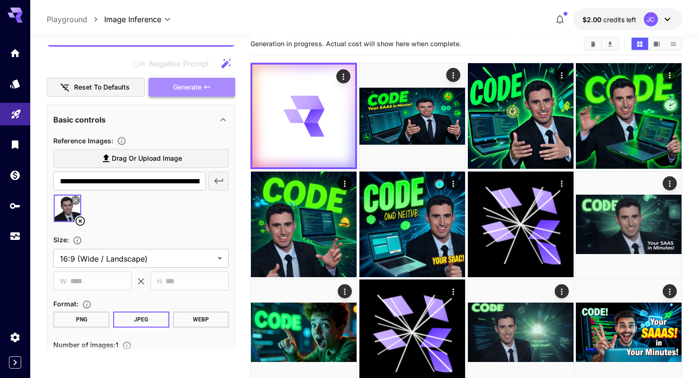
click at [215, 87] on button "Generate" at bounding box center [192, 87] width 87 height 19
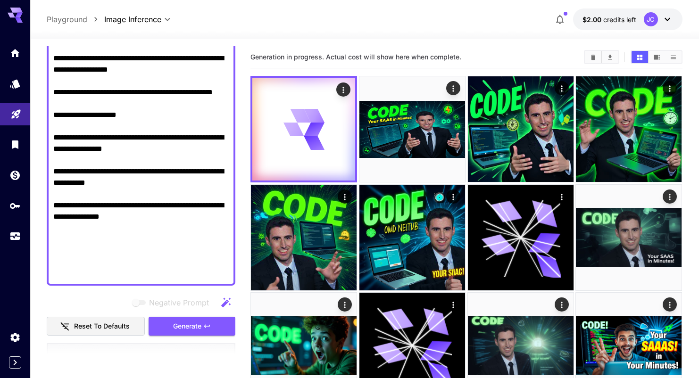
scroll to position [591, 0]
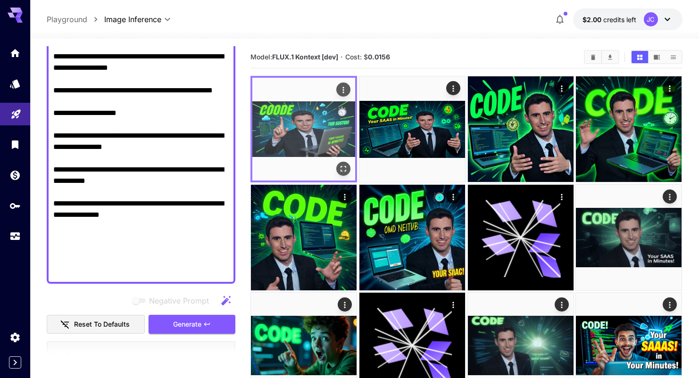
click at [323, 127] on img at bounding box center [303, 129] width 103 height 103
click at [298, 130] on img at bounding box center [303, 129] width 103 height 103
click at [341, 169] on icon "Open in fullscreen" at bounding box center [343, 168] width 9 height 9
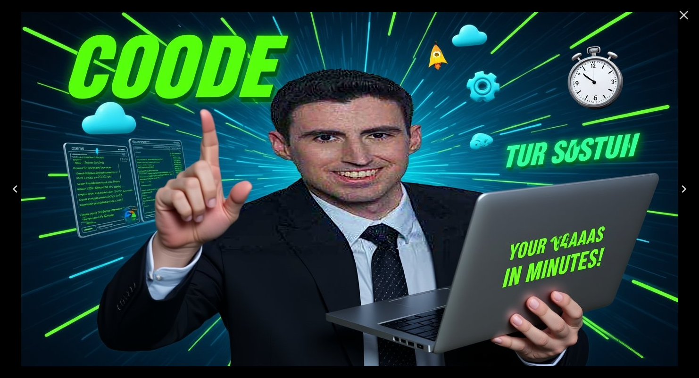
click at [681, 15] on icon "Close" at bounding box center [683, 15] width 15 height 15
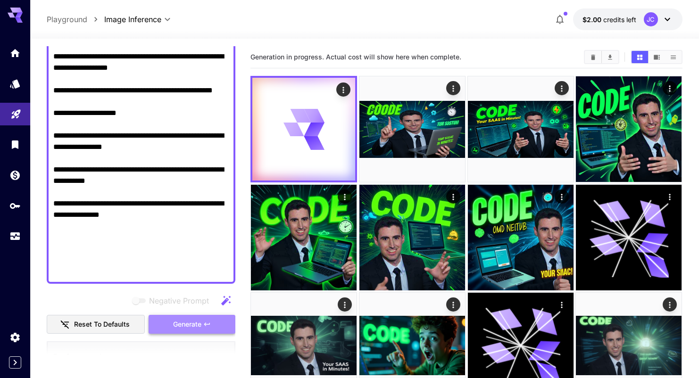
click at [198, 325] on span "Generate" at bounding box center [187, 325] width 28 height 12
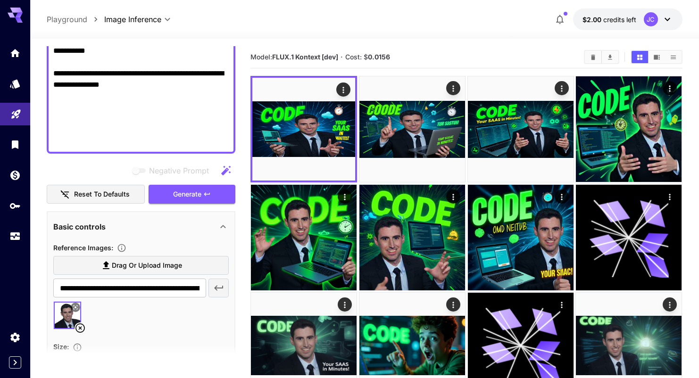
scroll to position [745, 0]
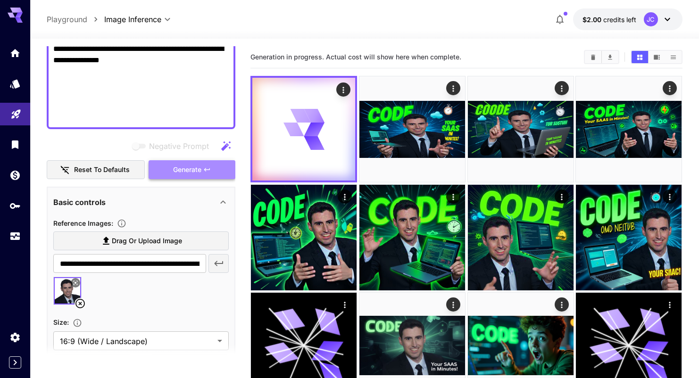
click at [181, 165] on span "Generate" at bounding box center [187, 170] width 28 height 12
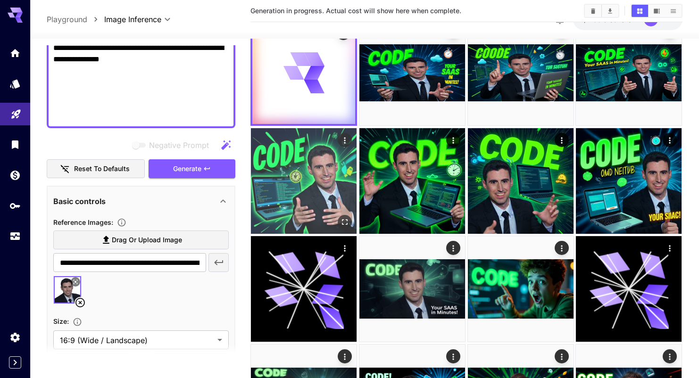
scroll to position [58, 0]
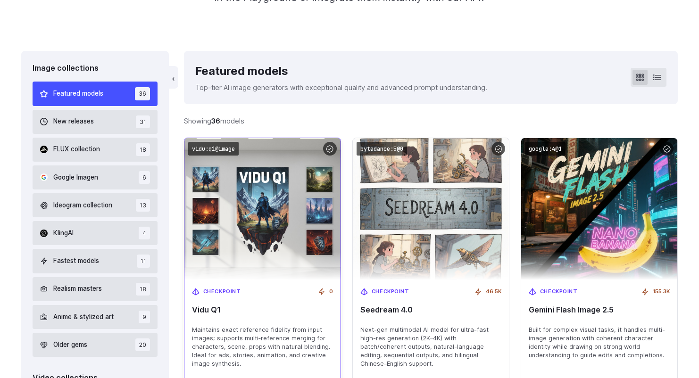
scroll to position [226, 0]
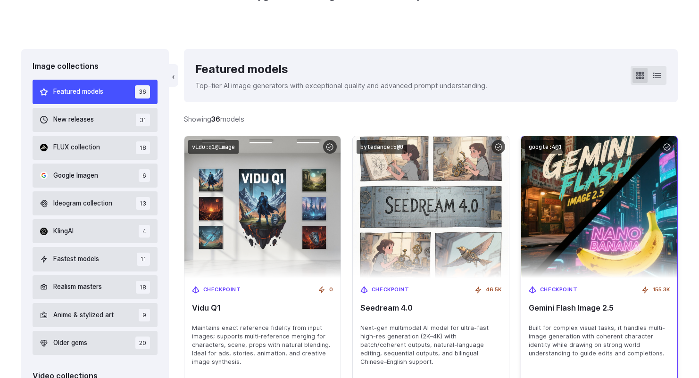
click at [595, 203] on img at bounding box center [599, 207] width 172 height 156
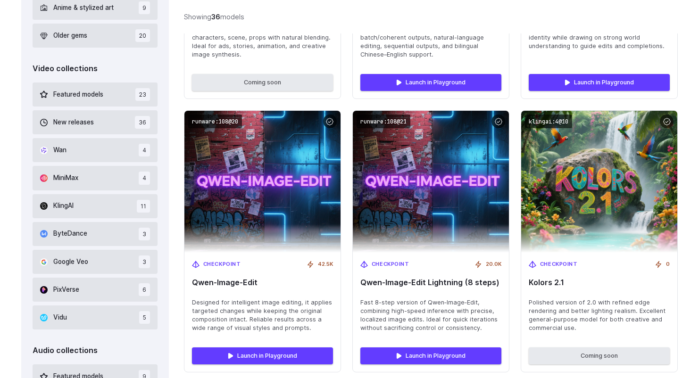
scroll to position [545, 0]
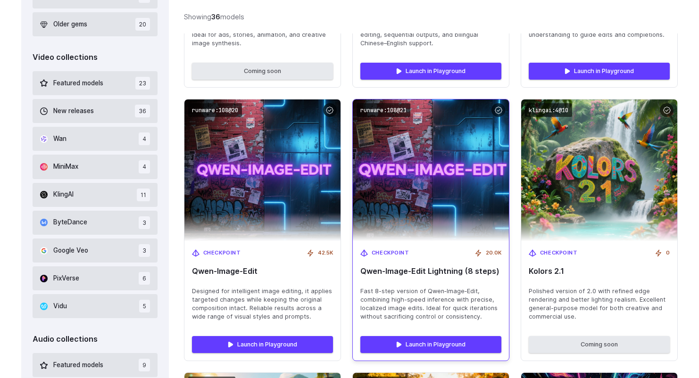
click at [477, 192] on img at bounding box center [431, 170] width 172 height 156
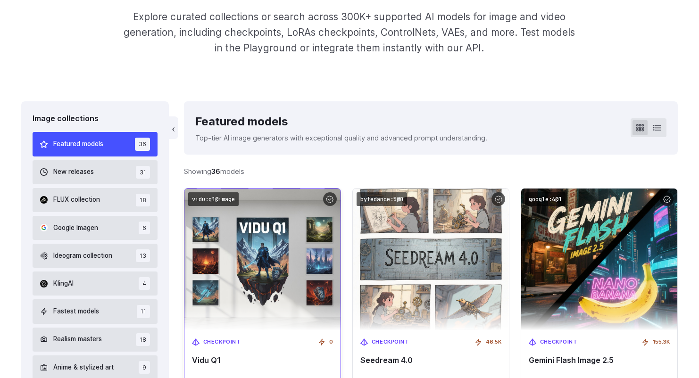
scroll to position [257, 0]
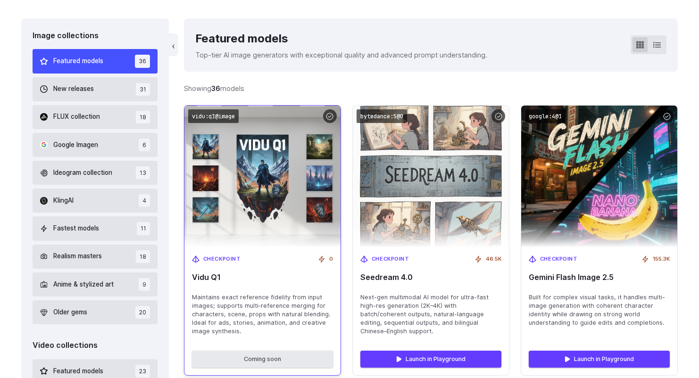
click at [256, 147] on img at bounding box center [262, 177] width 172 height 156
click at [224, 265] on div "Checkpoint 0 Vidu Q1 Maintains exact reference fidelity from input images; supp…" at bounding box center [262, 296] width 156 height 96
click at [222, 258] on span "Checkpoint" at bounding box center [222, 259] width 38 height 8
click at [205, 278] on span "Vidu Q1" at bounding box center [262, 277] width 141 height 9
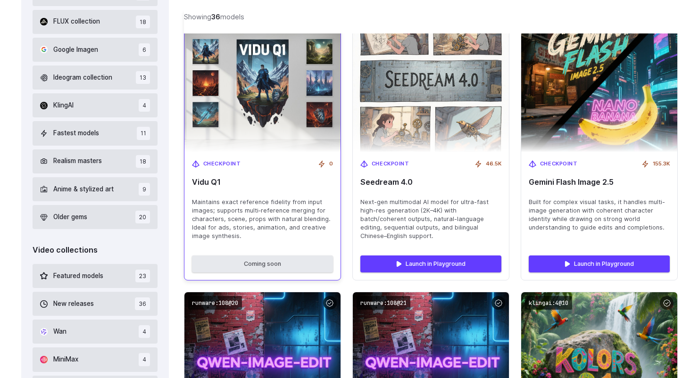
scroll to position [351, 0]
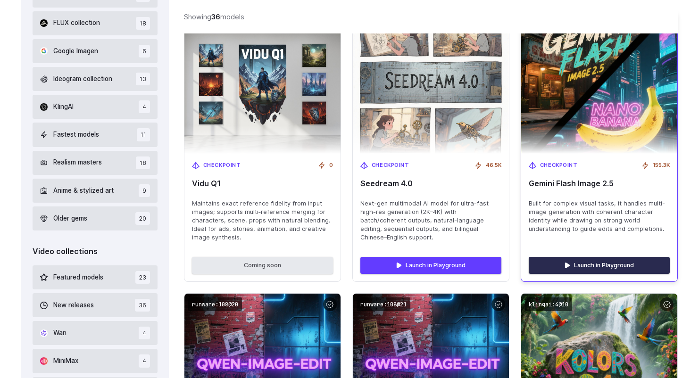
click at [581, 269] on link "Launch in Playground" at bounding box center [599, 265] width 141 height 17
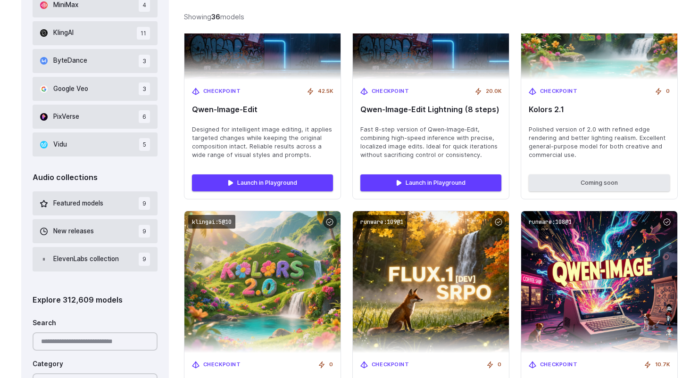
scroll to position [809, 0]
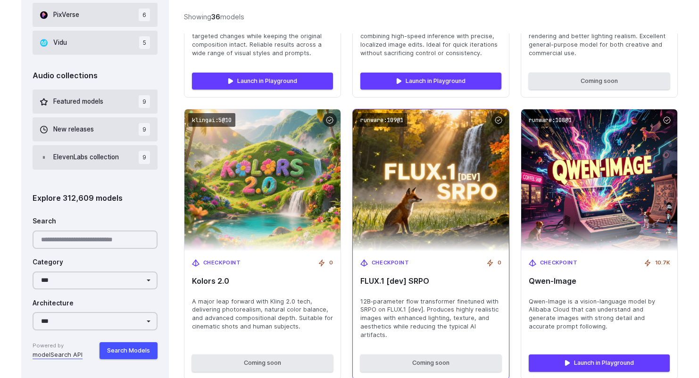
click at [441, 209] on img at bounding box center [431, 180] width 172 height 156
click at [385, 122] on code "runware:109@1" at bounding box center [382, 120] width 50 height 14
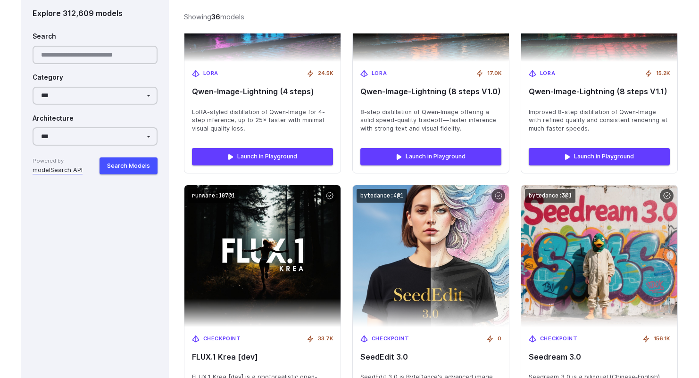
scroll to position [1333, 0]
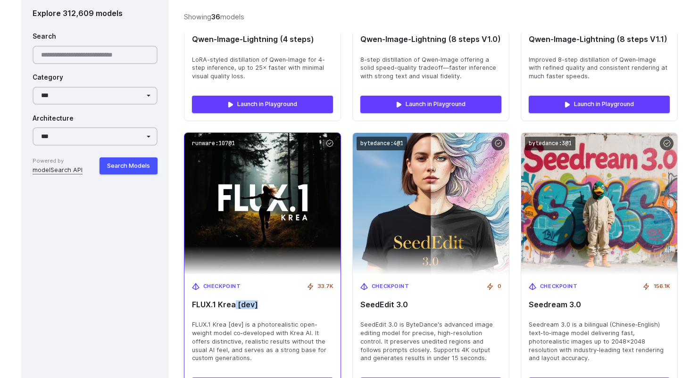
drag, startPoint x: 263, startPoint y: 295, endPoint x: 234, endPoint y: 300, distance: 29.2
click at [234, 300] on span "FLUX.1 Krea [dev]" at bounding box center [262, 304] width 141 height 9
click at [235, 331] on span "FLUX.1 Krea [dev] is a photorealistic open-weight model co‑developed with Krea …" at bounding box center [262, 342] width 141 height 42
drag, startPoint x: 262, startPoint y: 299, endPoint x: 191, endPoint y: 300, distance: 71.3
click at [191, 300] on div "Checkpoint 33.7K FLUX.1 Krea [dev] FLUX.1 Krea [dev] is a photorealistic open-w…" at bounding box center [262, 323] width 156 height 96
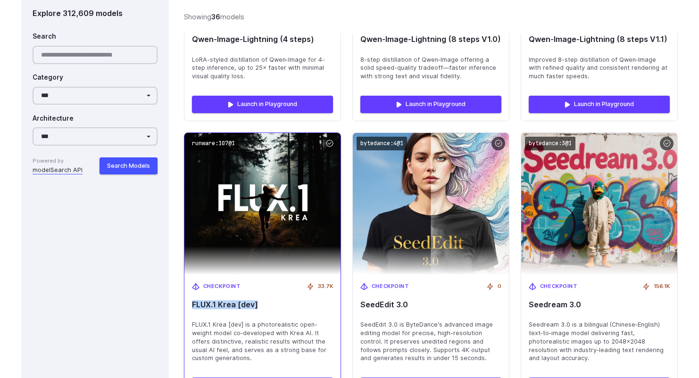
copy span "FLUX.1 Krea [dev]"
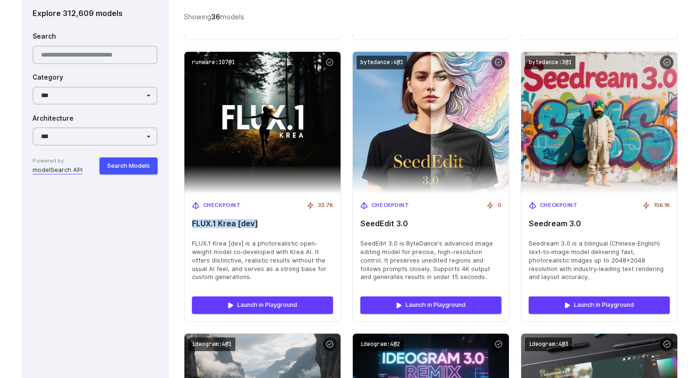
scroll to position [1456, 0]
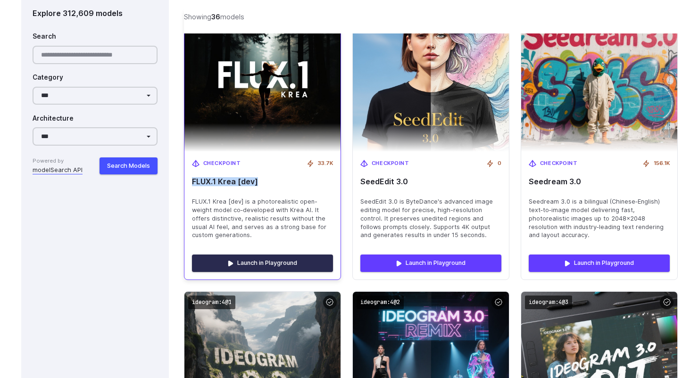
click at [312, 255] on link "Launch in Playground" at bounding box center [262, 263] width 141 height 17
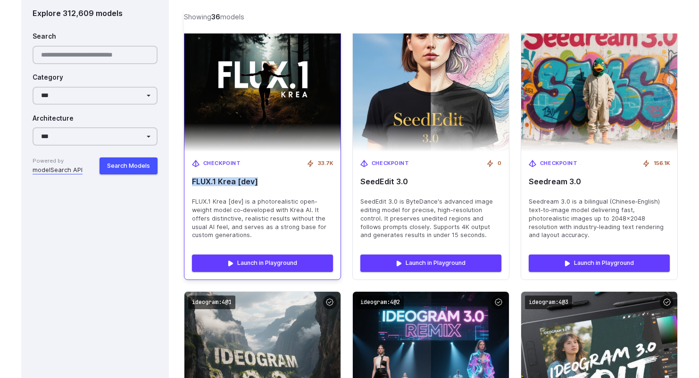
click at [319, 159] on span "33.7K" at bounding box center [325, 163] width 15 height 8
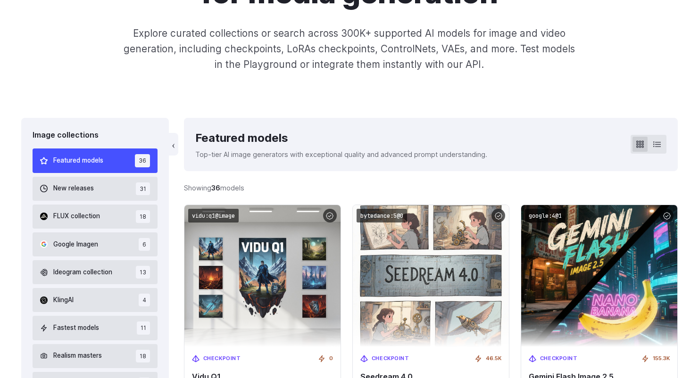
scroll to position [0, 0]
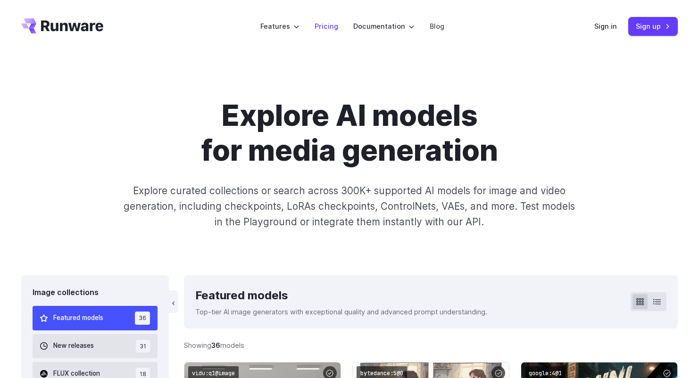
click at [318, 19] on li "Pricing" at bounding box center [326, 26] width 39 height 26
click at [329, 23] on link "Pricing" at bounding box center [327, 26] width 24 height 11
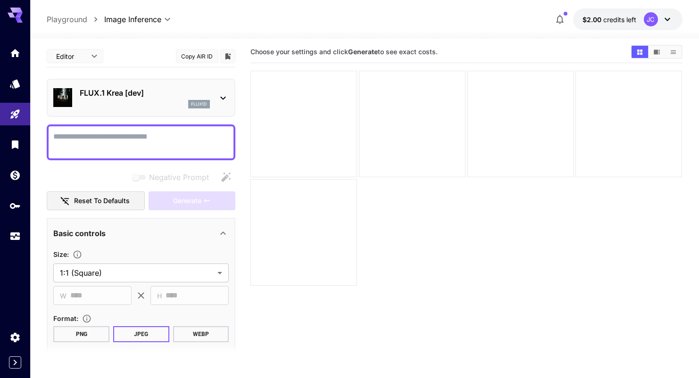
click at [224, 98] on icon at bounding box center [223, 98] width 5 height 3
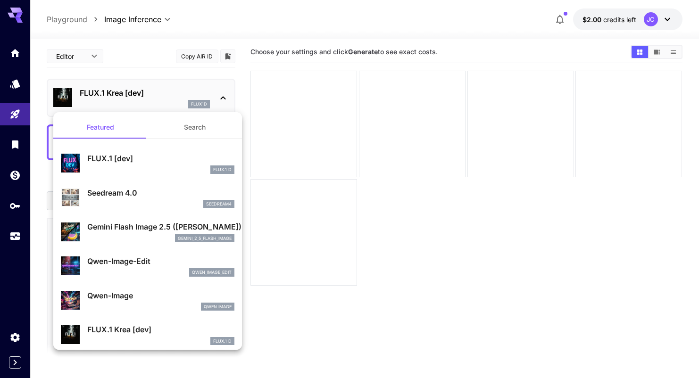
click at [224, 97] on div at bounding box center [349, 189] width 699 height 378
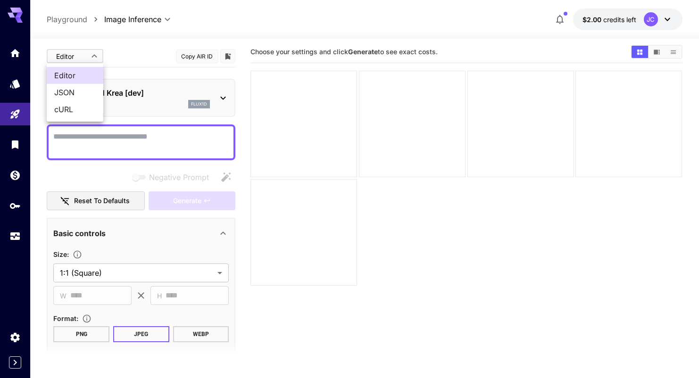
click at [98, 55] on body "**********" at bounding box center [349, 221] width 699 height 453
click at [83, 94] on span "JSON" at bounding box center [75, 92] width 42 height 11
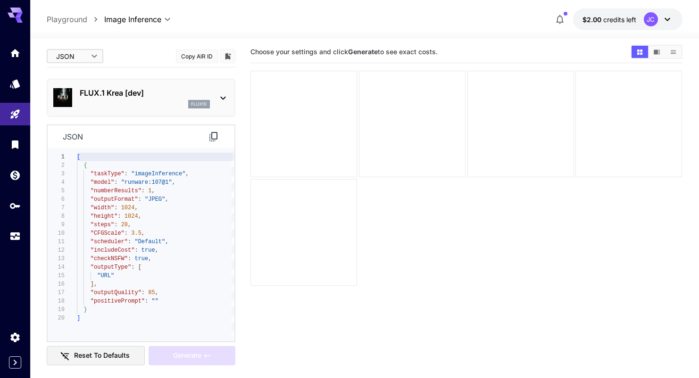
click at [76, 63] on body "**********" at bounding box center [349, 221] width 699 height 453
click at [79, 77] on span "Editor" at bounding box center [75, 75] width 42 height 11
type input "****"
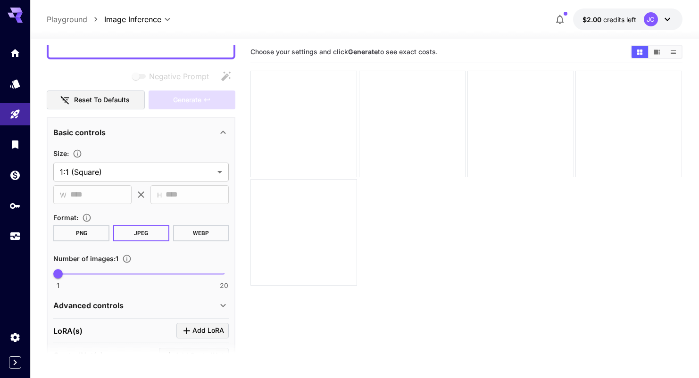
scroll to position [102, 0]
click at [98, 167] on body "**********" at bounding box center [349, 221] width 699 height 453
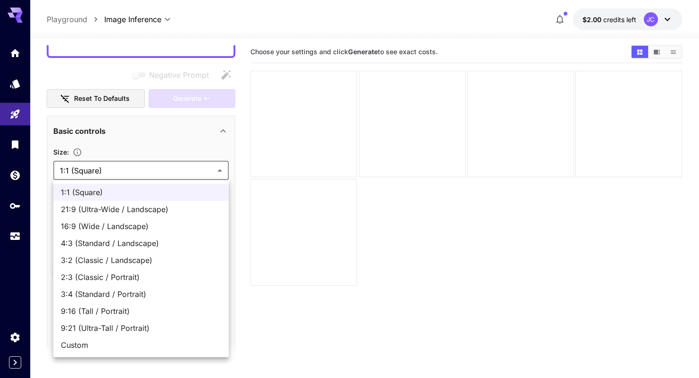
click at [101, 227] on span "16:9 (Wide / Landscape)" at bounding box center [141, 226] width 160 height 11
type input "**********"
type input "****"
type input "***"
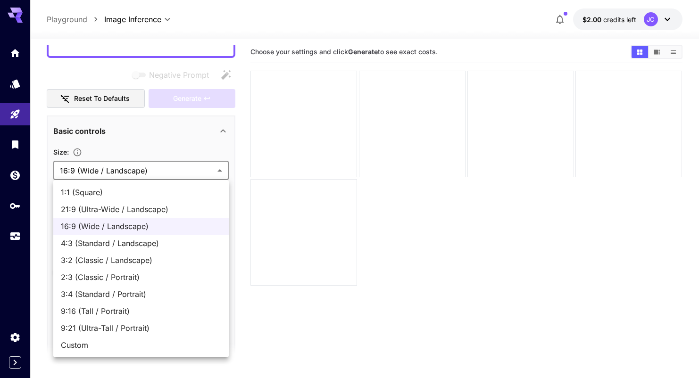
click at [114, 171] on body "**********" at bounding box center [349, 221] width 699 height 453
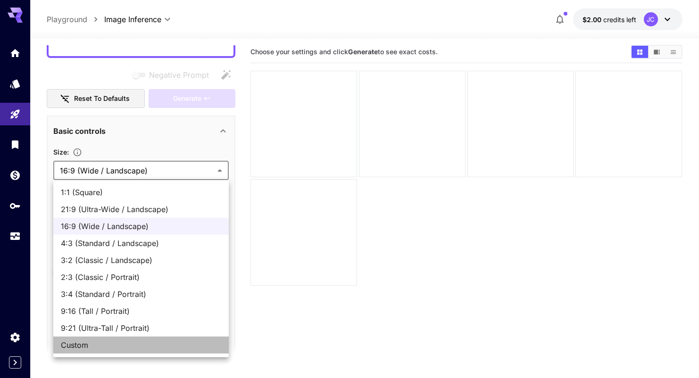
click at [108, 348] on span "Custom" at bounding box center [141, 345] width 160 height 11
type input "******"
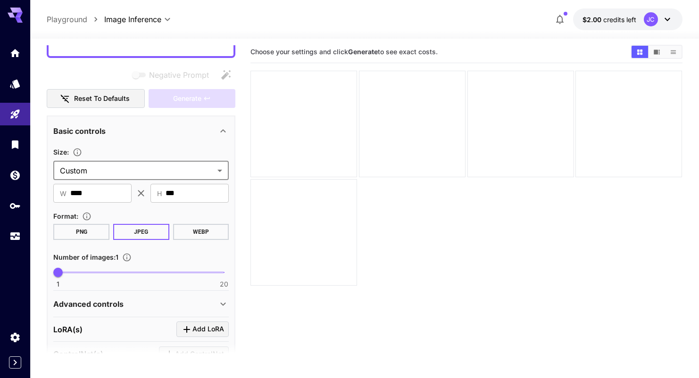
click at [125, 213] on div "Format :" at bounding box center [140, 215] width 175 height 11
click at [126, 210] on div "Size : Custom ****** ​ ​ W **** ​ ​ H *** ​ Format : PNG JPEG WEBP Number of im…" at bounding box center [140, 217] width 175 height 142
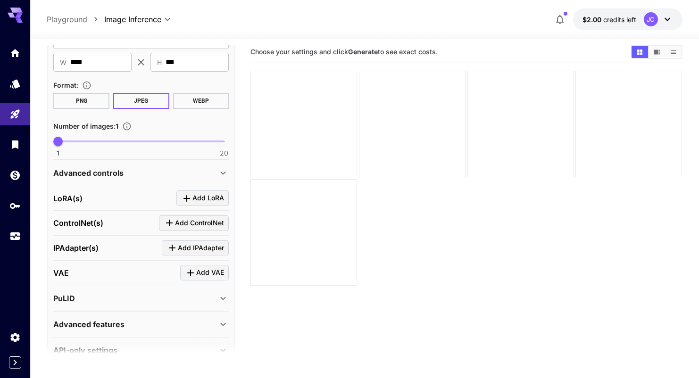
scroll to position [254, 0]
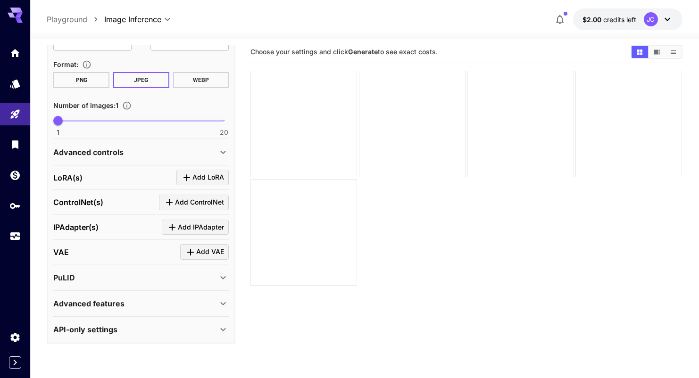
click at [642, 20] on button "$2.00 credits left JC" at bounding box center [627, 19] width 109 height 22
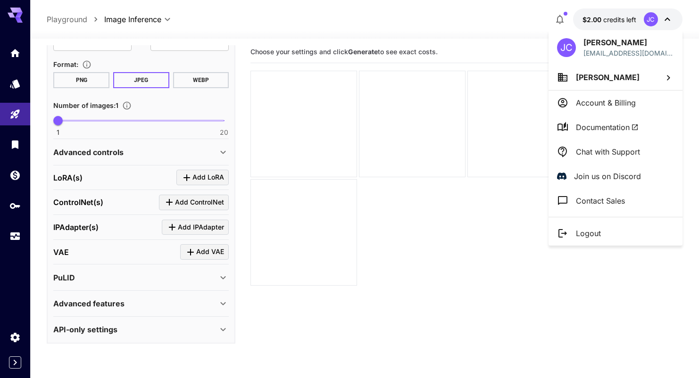
click at [603, 98] on p "Account & Billing" at bounding box center [606, 102] width 60 height 11
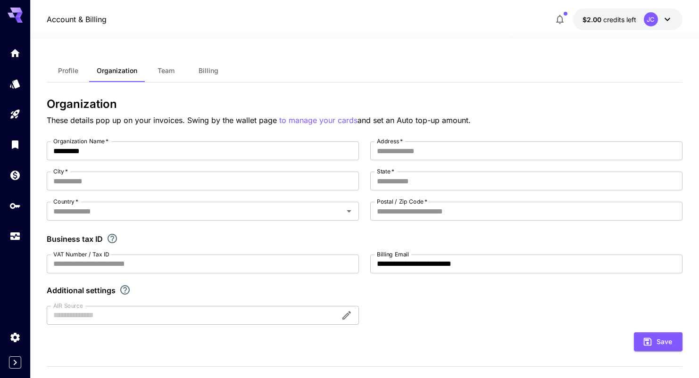
click at [207, 76] on button "Billing" at bounding box center [208, 70] width 42 height 23
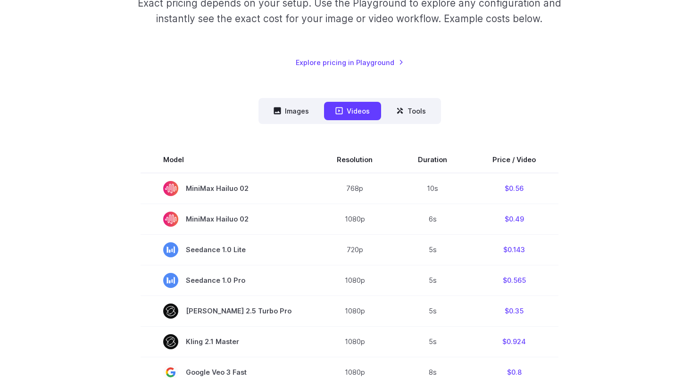
scroll to position [159, 0]
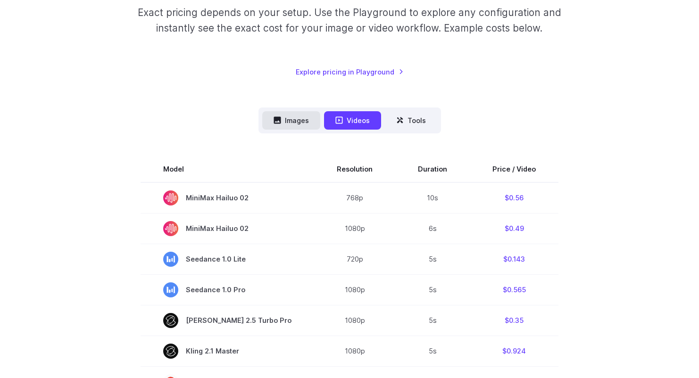
click at [295, 125] on button "Images" at bounding box center [291, 120] width 58 height 18
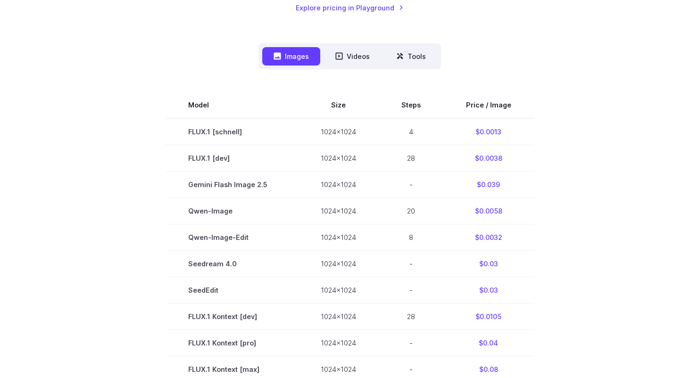
scroll to position [226, 0]
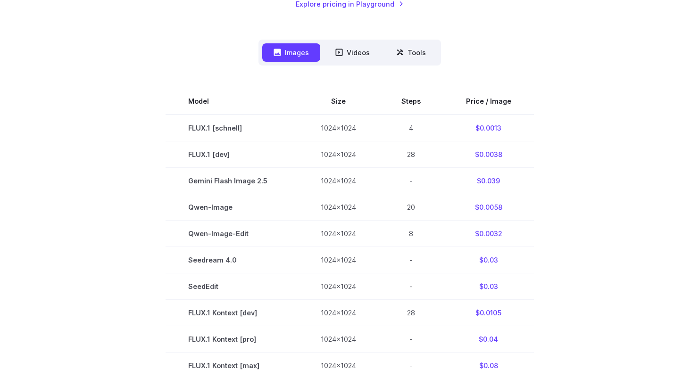
click at [552, 228] on section "Model Size Steps Price / Image FLUX.1 [schnell] 1024x1024 4 $0.0013 FLUX.1 [dev…" at bounding box center [349, 365] width 657 height 555
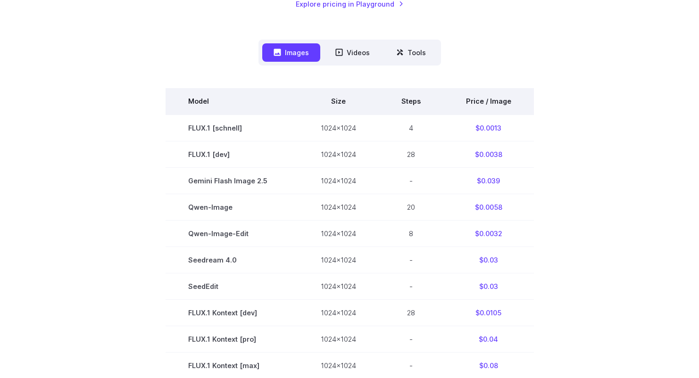
click at [484, 105] on th "Price / Image" at bounding box center [488, 101] width 91 height 26
click at [496, 102] on th "Price / Image" at bounding box center [488, 101] width 91 height 26
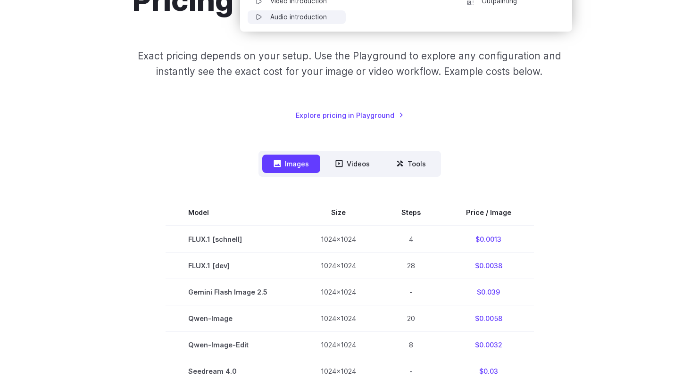
scroll to position [206, 0]
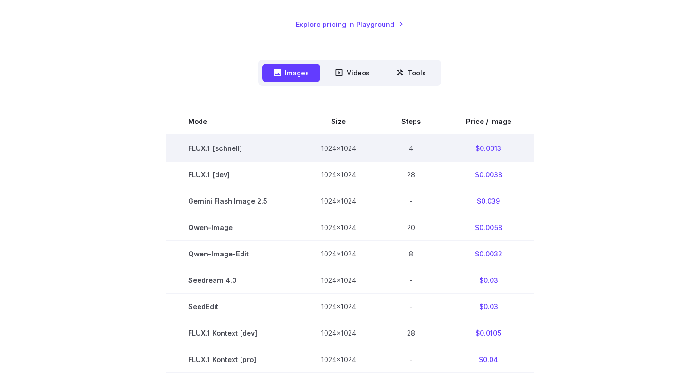
click at [488, 150] on td "$0.0013" at bounding box center [488, 148] width 91 height 27
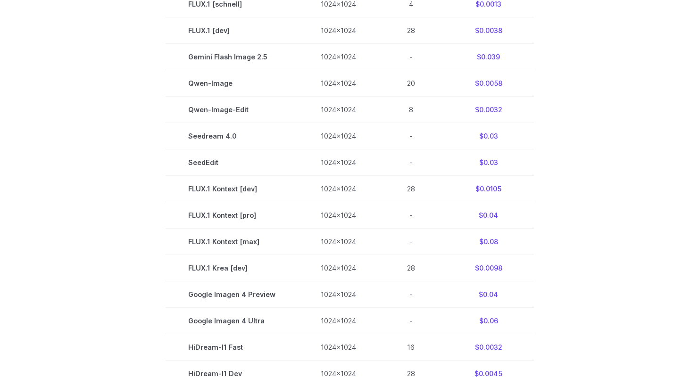
scroll to position [346, 0]
